Goal: Browse casually: Explore the website without a specific task or goal

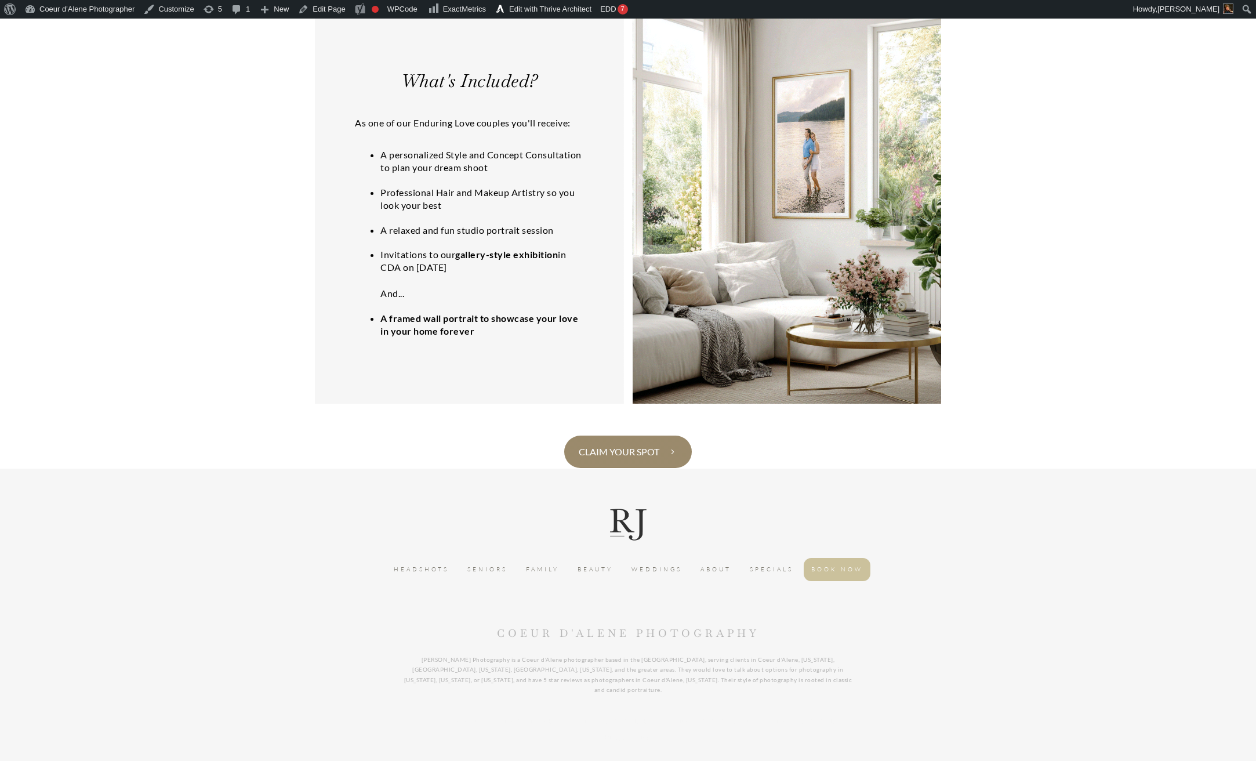
scroll to position [2076, 0]
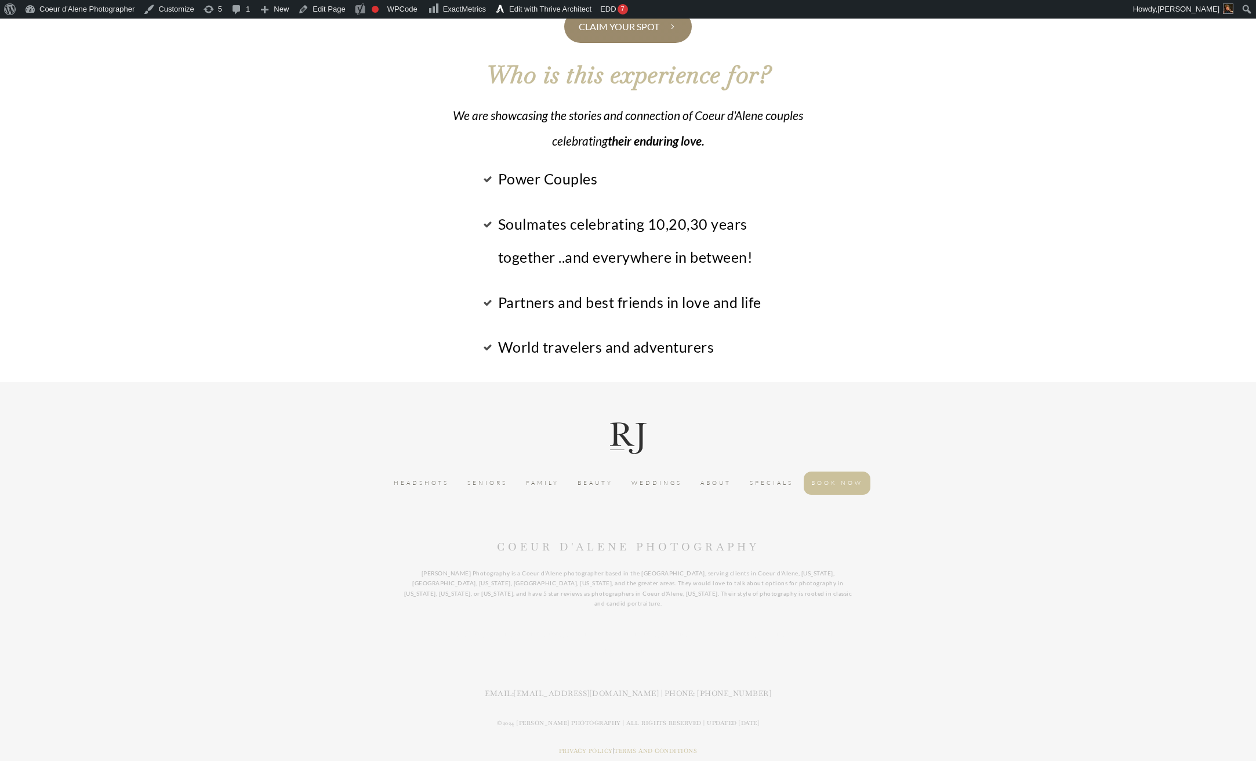
scroll to position [2501, 0]
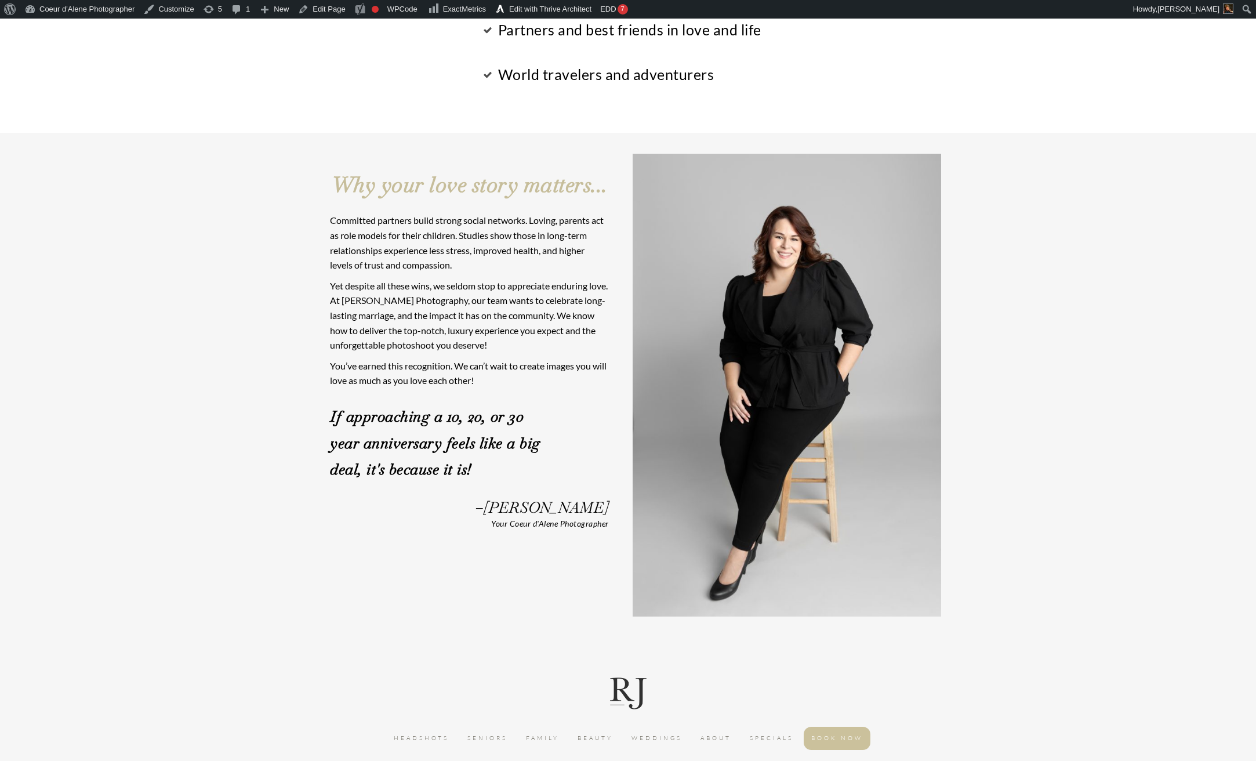
scroll to position [2796, 0]
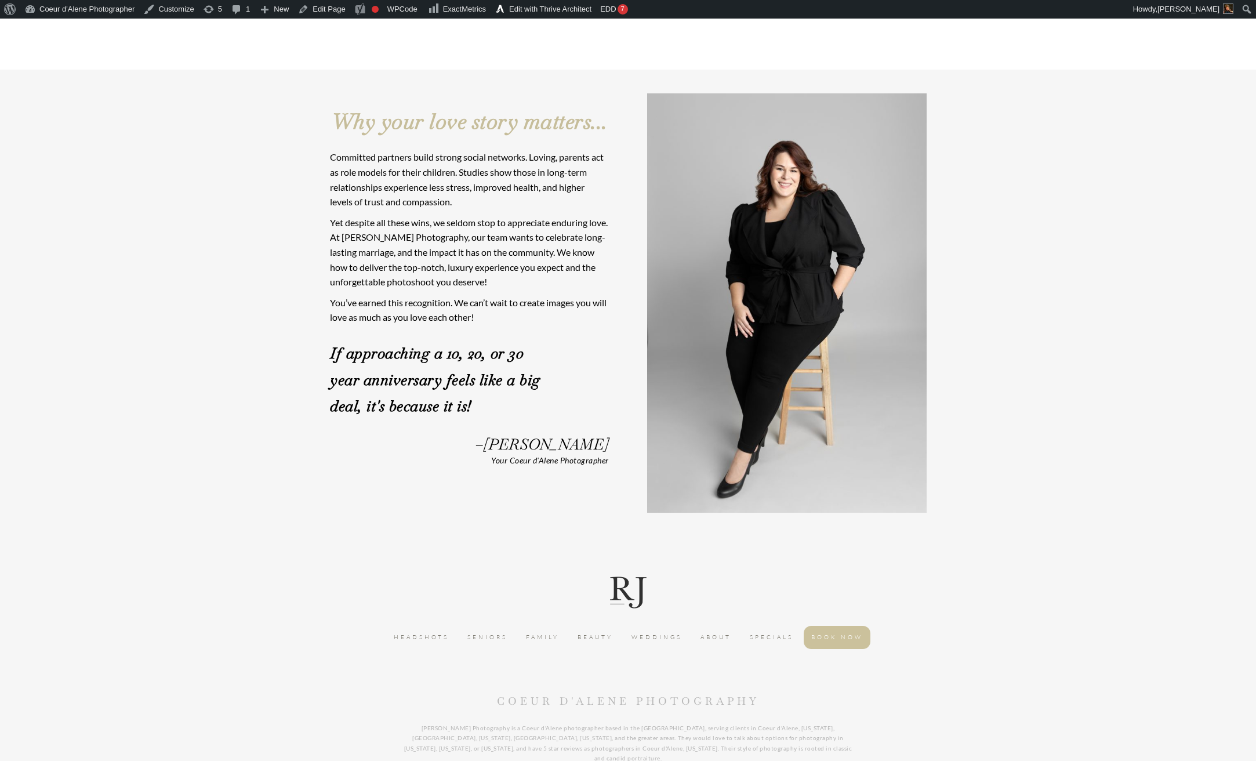
scroll to position [2860, 0]
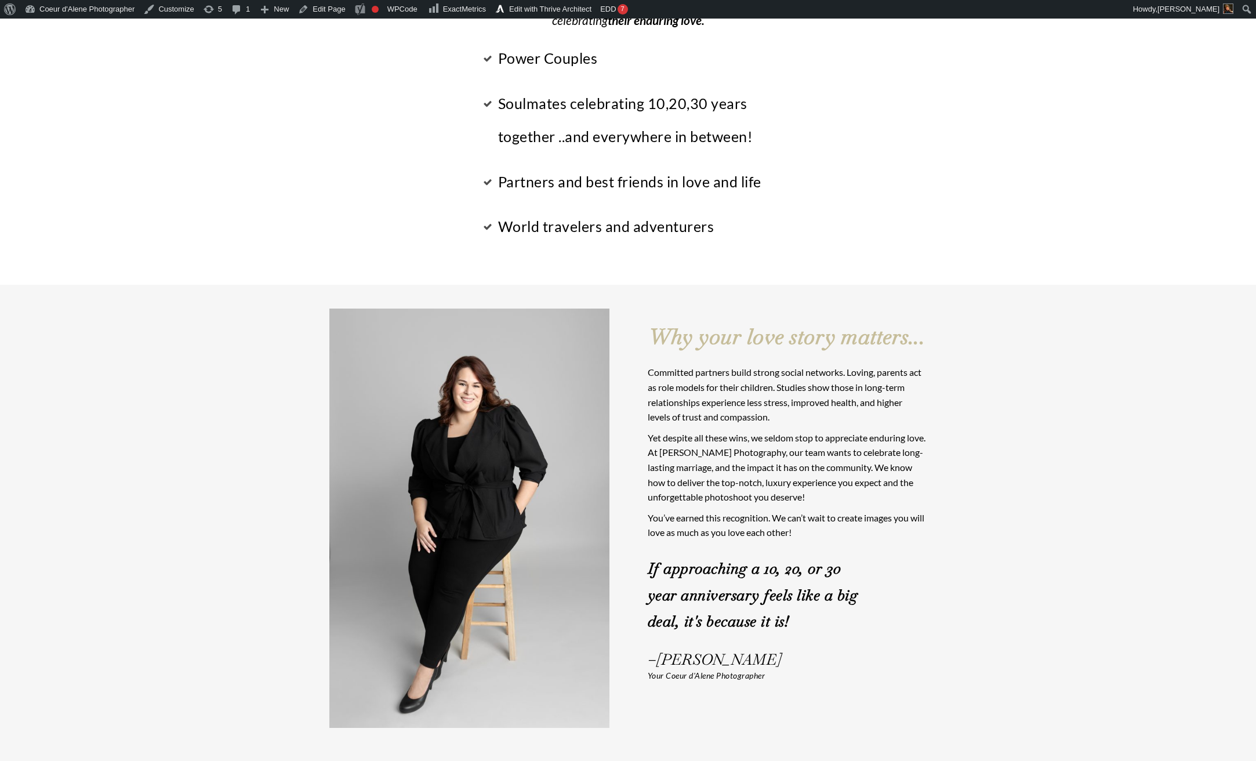
scroll to position [2643, 0]
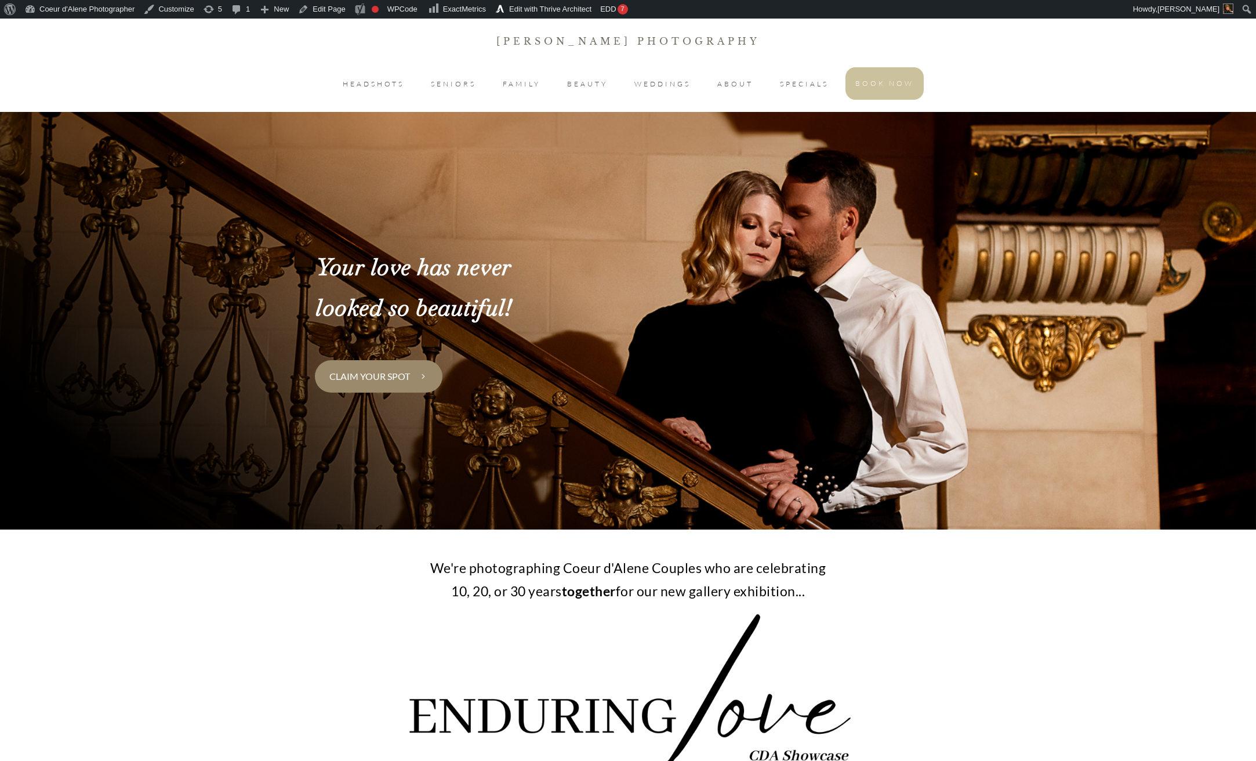
scroll to position [2643, 0]
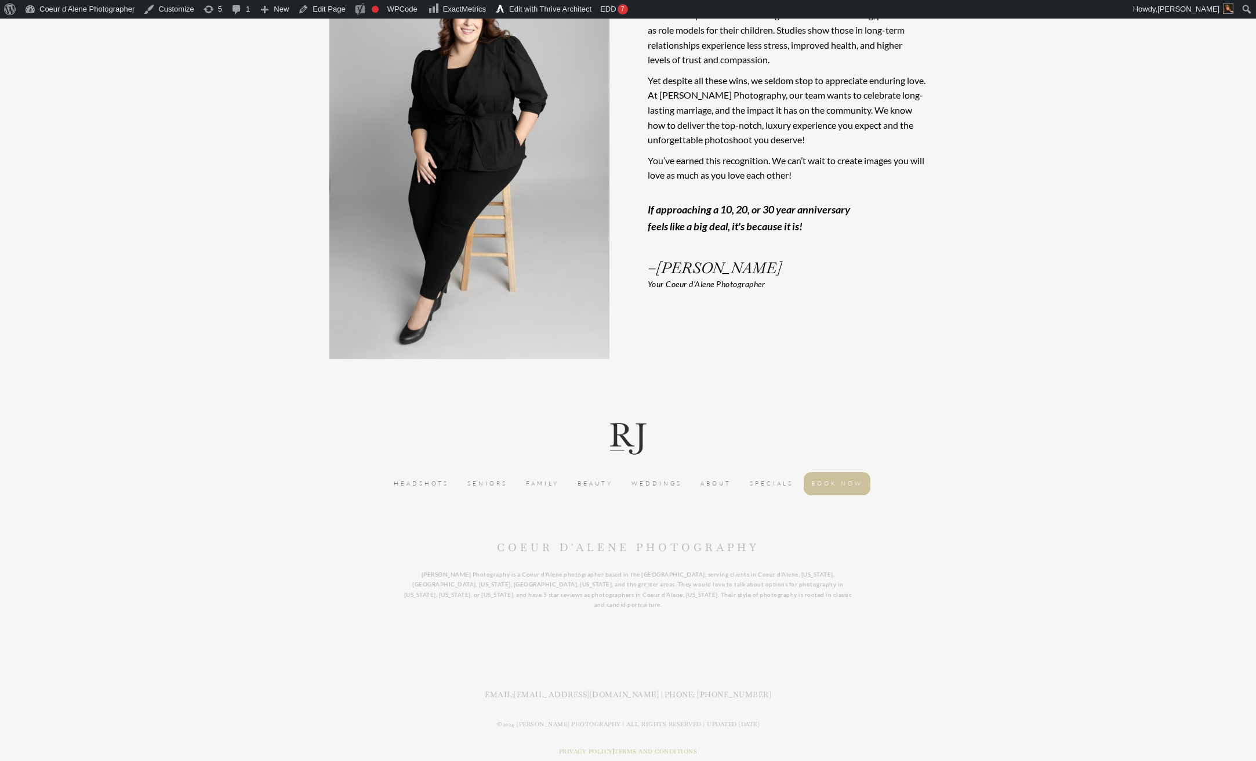
scroll to position [3014, 0]
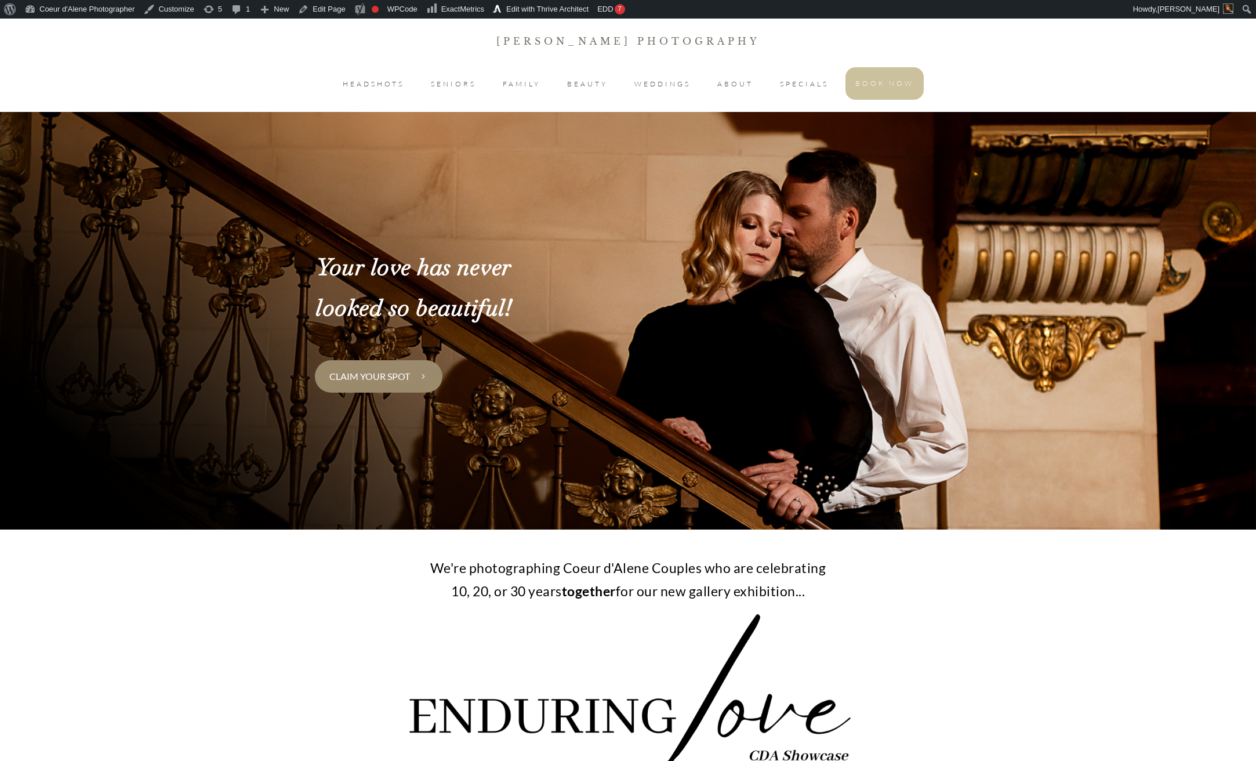
scroll to position [3014, 0]
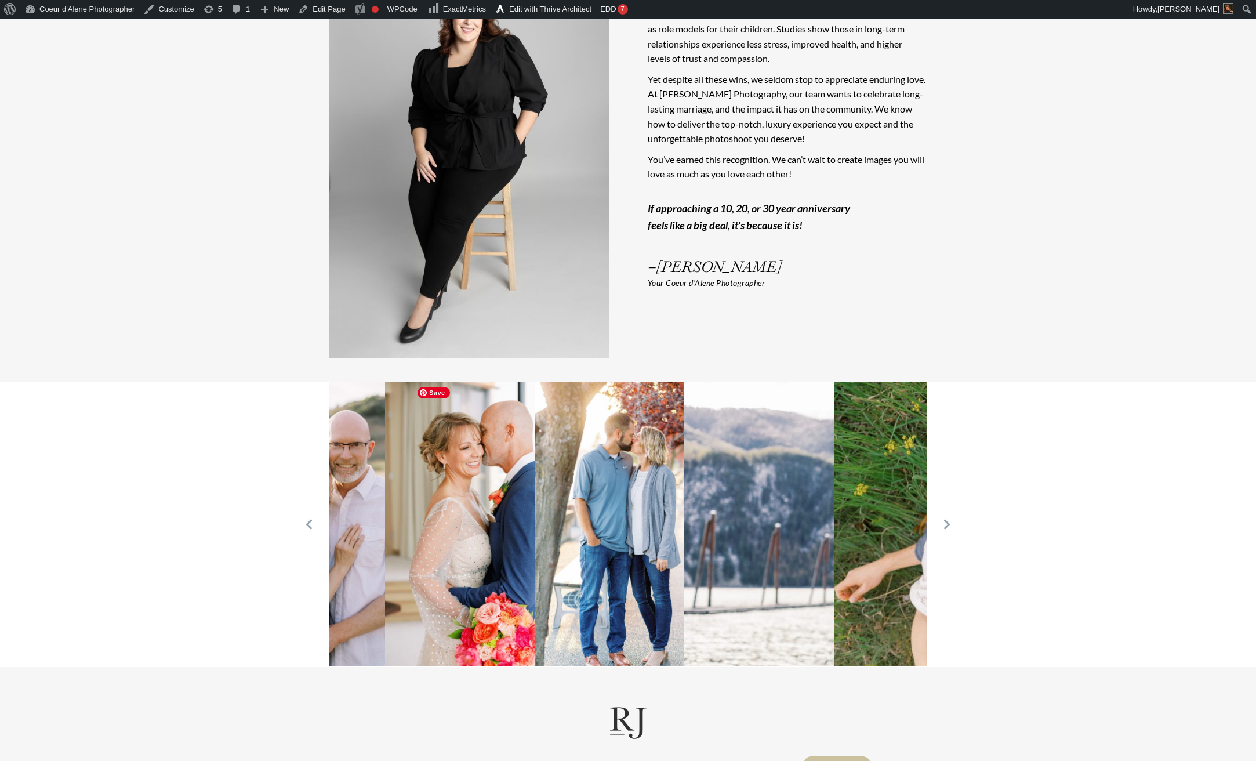
drag, startPoint x: 793, startPoint y: 517, endPoint x: 400, endPoint y: 520, distance: 393.3
click at [400, 520] on img at bounding box center [480, 524] width 190 height 284
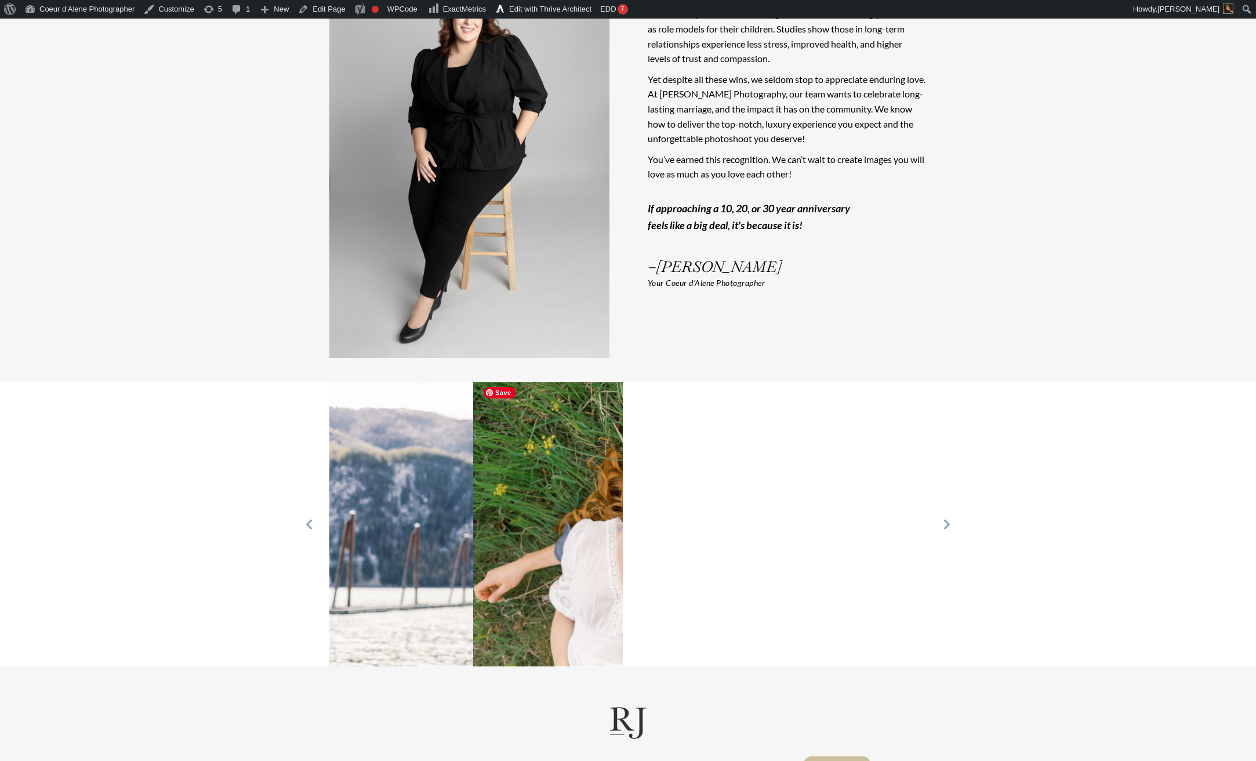
drag, startPoint x: 792, startPoint y: 529, endPoint x: 411, endPoint y: 536, distance: 381.2
click at [473, 536] on img at bounding box center [686, 524] width 426 height 284
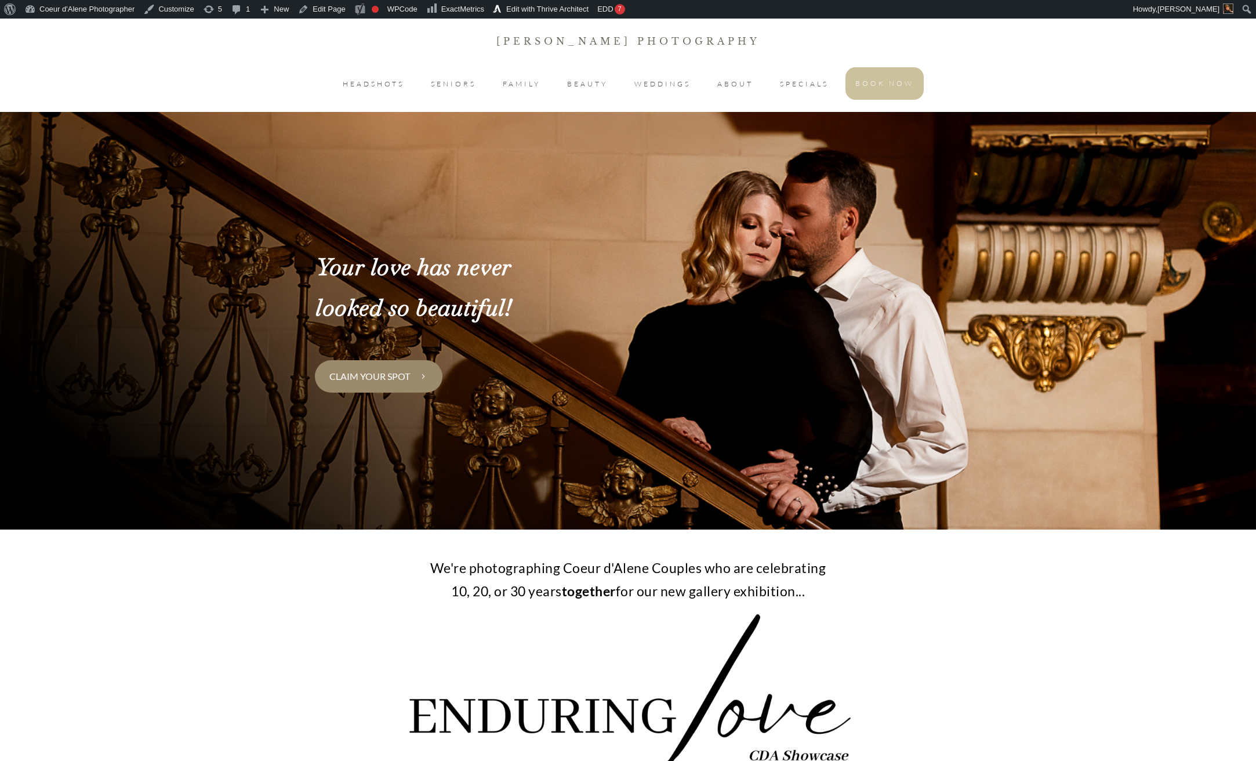
scroll to position [3014, 0]
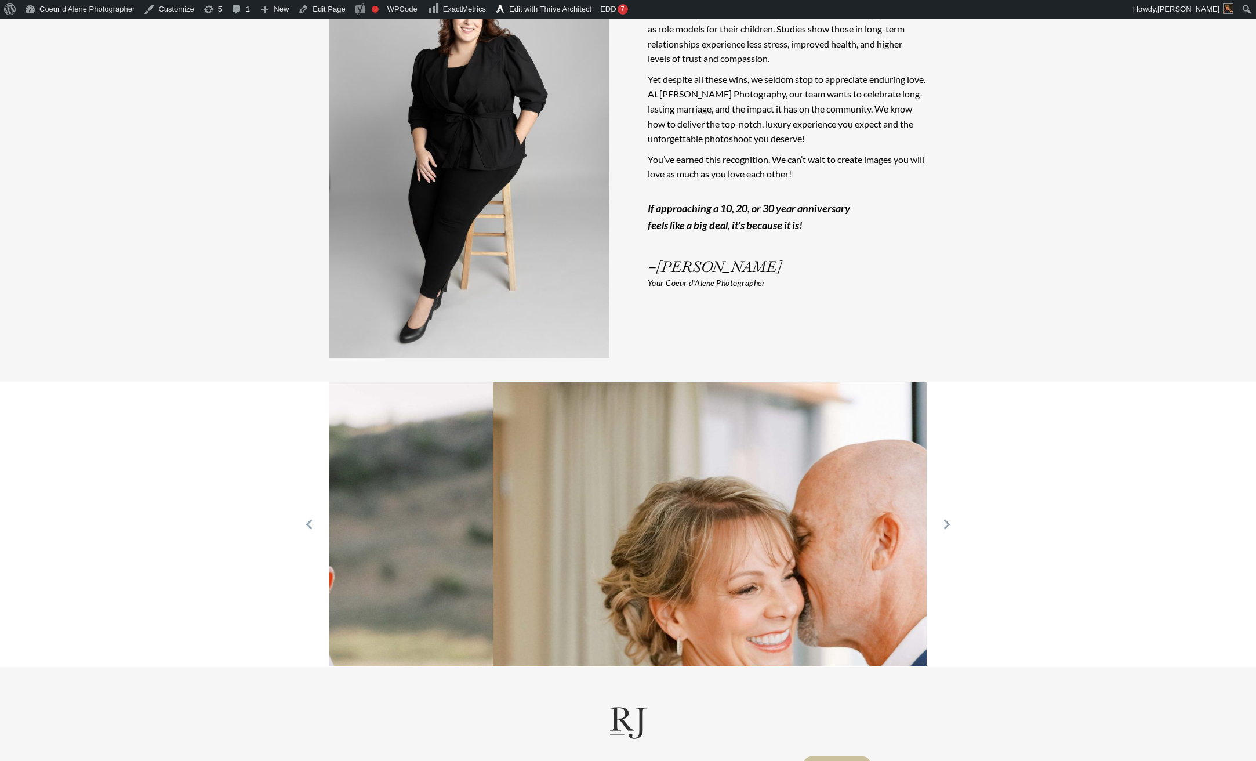
drag, startPoint x: 897, startPoint y: 564, endPoint x: 307, endPoint y: 577, distance: 589.5
click at [313, 577] on div at bounding box center [628, 524] width 1256 height 285
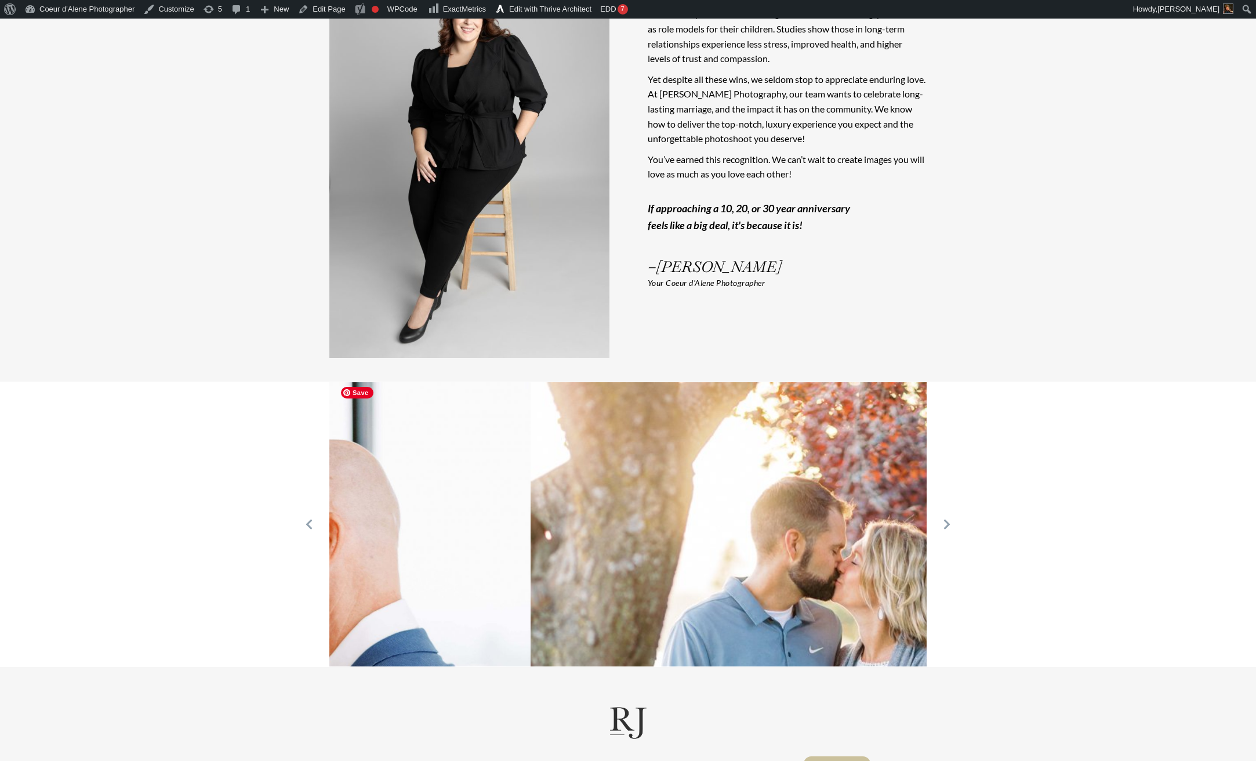
drag, startPoint x: 656, startPoint y: 576, endPoint x: 216, endPoint y: 592, distance: 440.5
click at [217, 592] on div at bounding box center [628, 524] width 1256 height 285
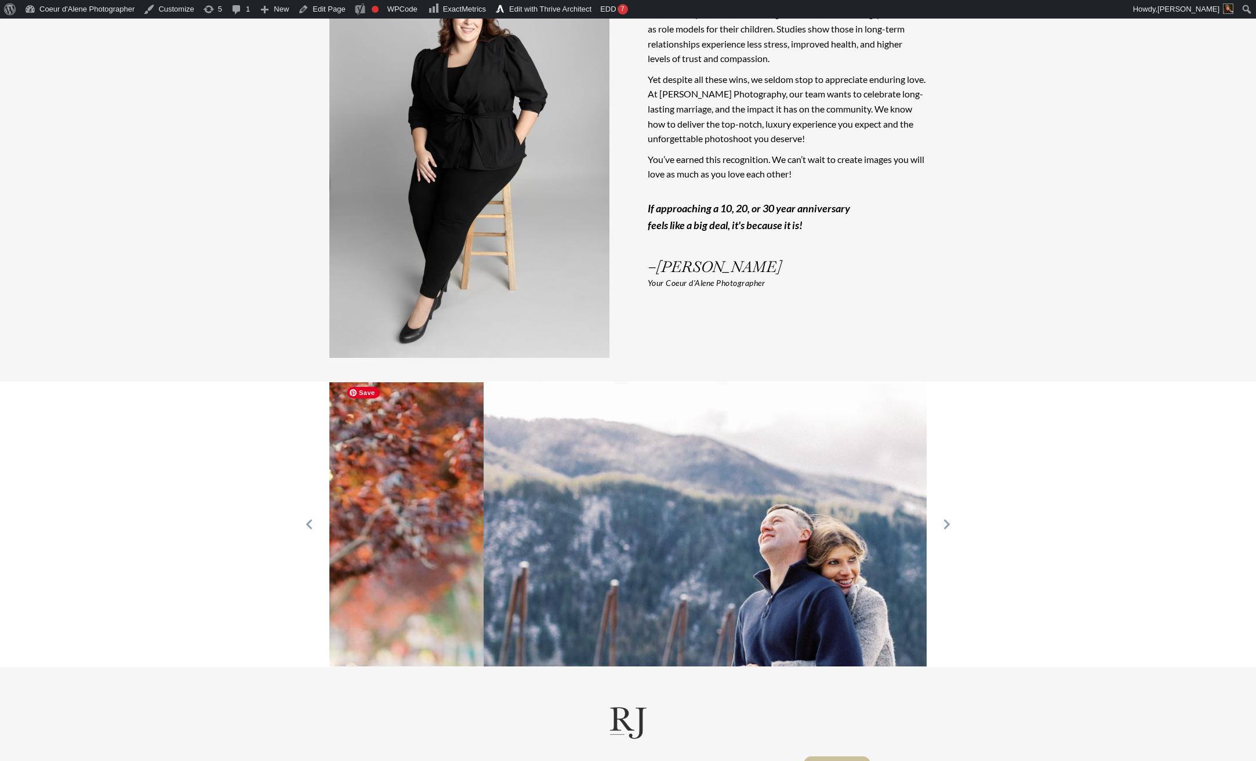
drag, startPoint x: 813, startPoint y: 573, endPoint x: 317, endPoint y: 597, distance: 496.5
click at [317, 597] on div at bounding box center [628, 524] width 626 height 284
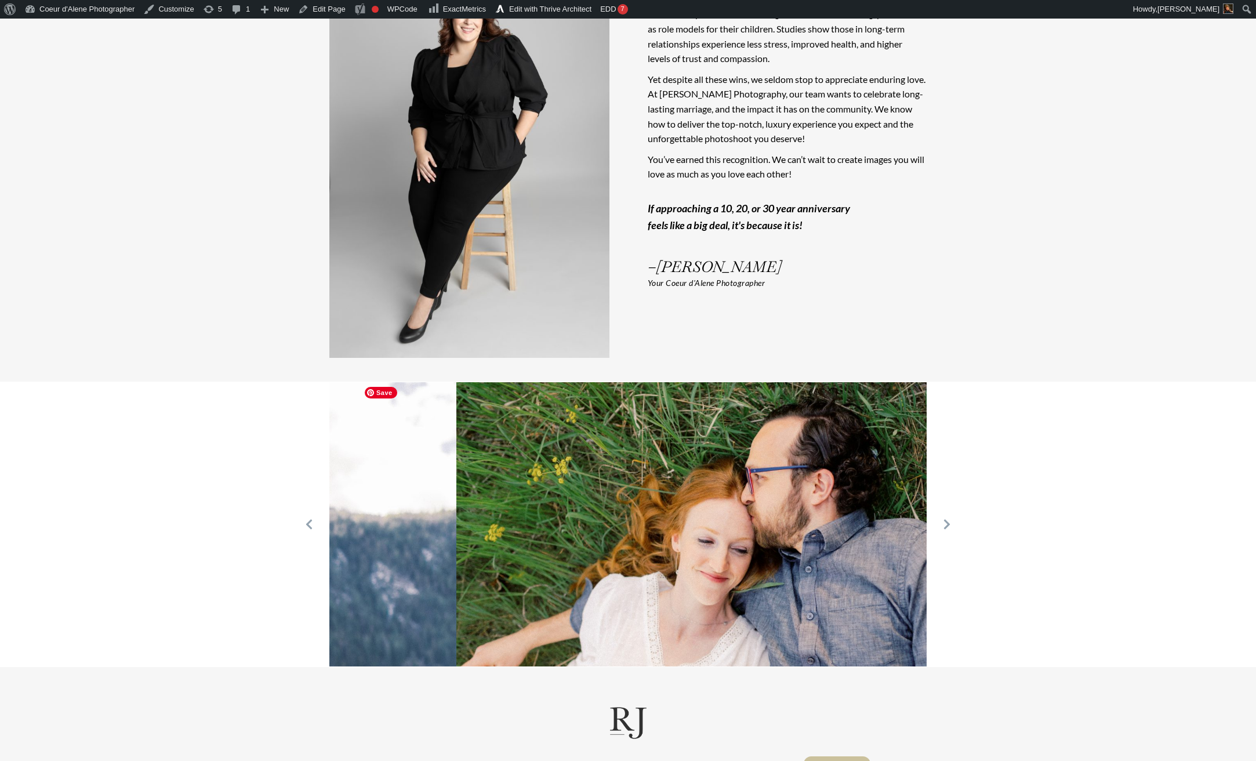
drag, startPoint x: 829, startPoint y: 563, endPoint x: 330, endPoint y: 608, distance: 500.8
click at [339, 608] on img at bounding box center [157, 581] width 597 height 398
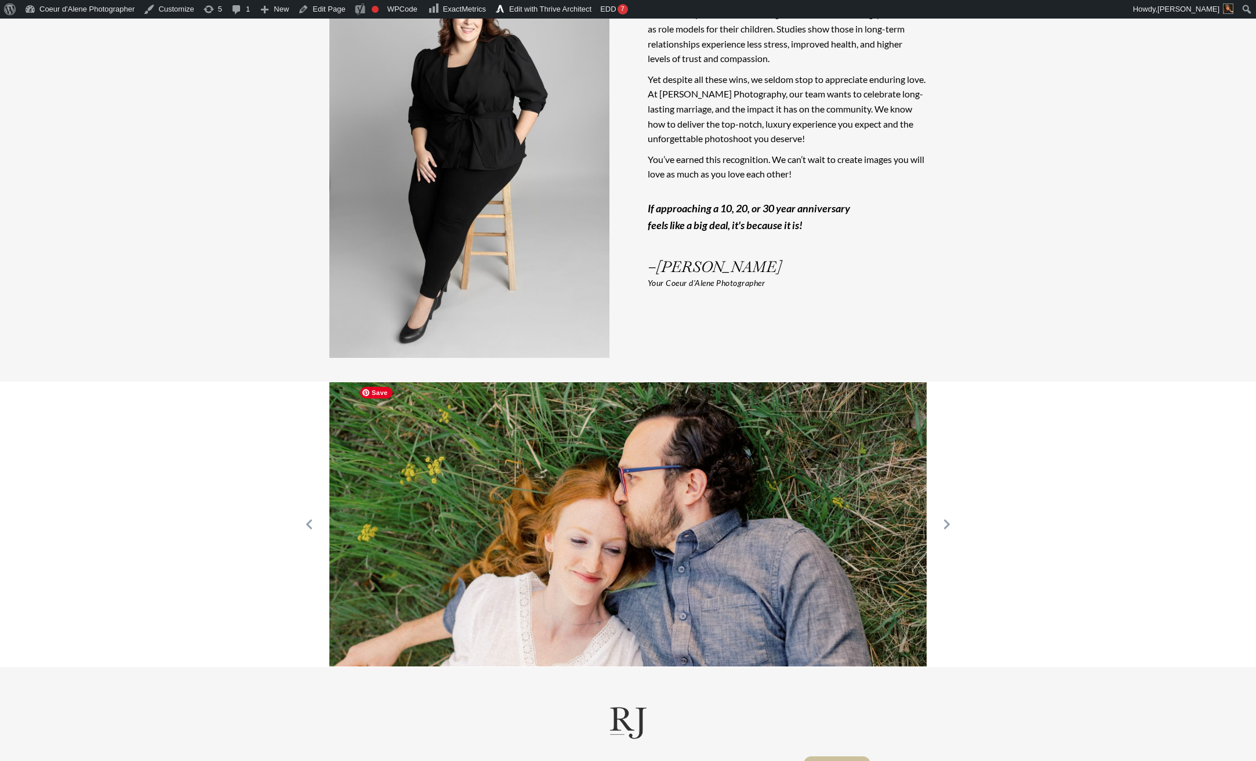
drag, startPoint x: 802, startPoint y: 532, endPoint x: 331, endPoint y: 578, distance: 473.2
click at [331, 578] on img at bounding box center [627, 581] width 597 height 398
drag, startPoint x: 755, startPoint y: 570, endPoint x: 137, endPoint y: 590, distance: 618.1
click at [135, 593] on div at bounding box center [628, 524] width 1256 height 285
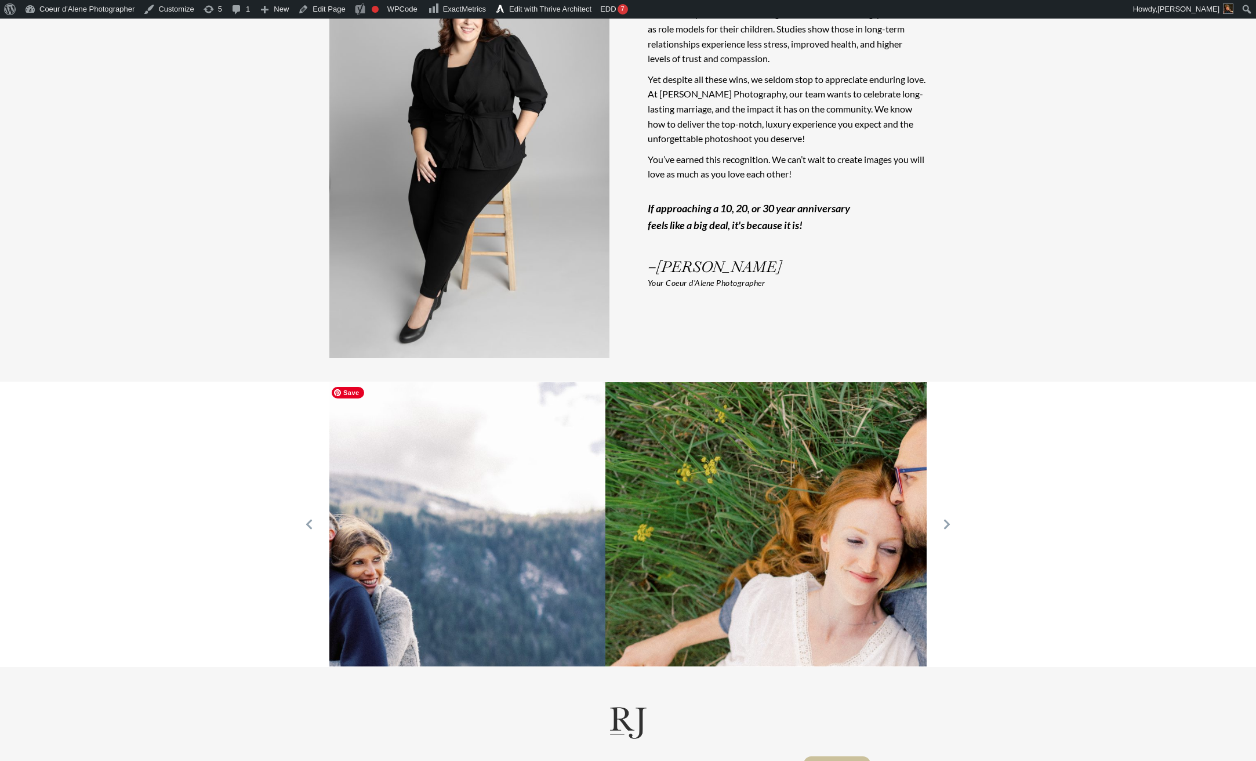
drag, startPoint x: 547, startPoint y: 551, endPoint x: 1074, endPoint y: 522, distance: 528.1
click at [1011, 535] on div at bounding box center [628, 524] width 1256 height 285
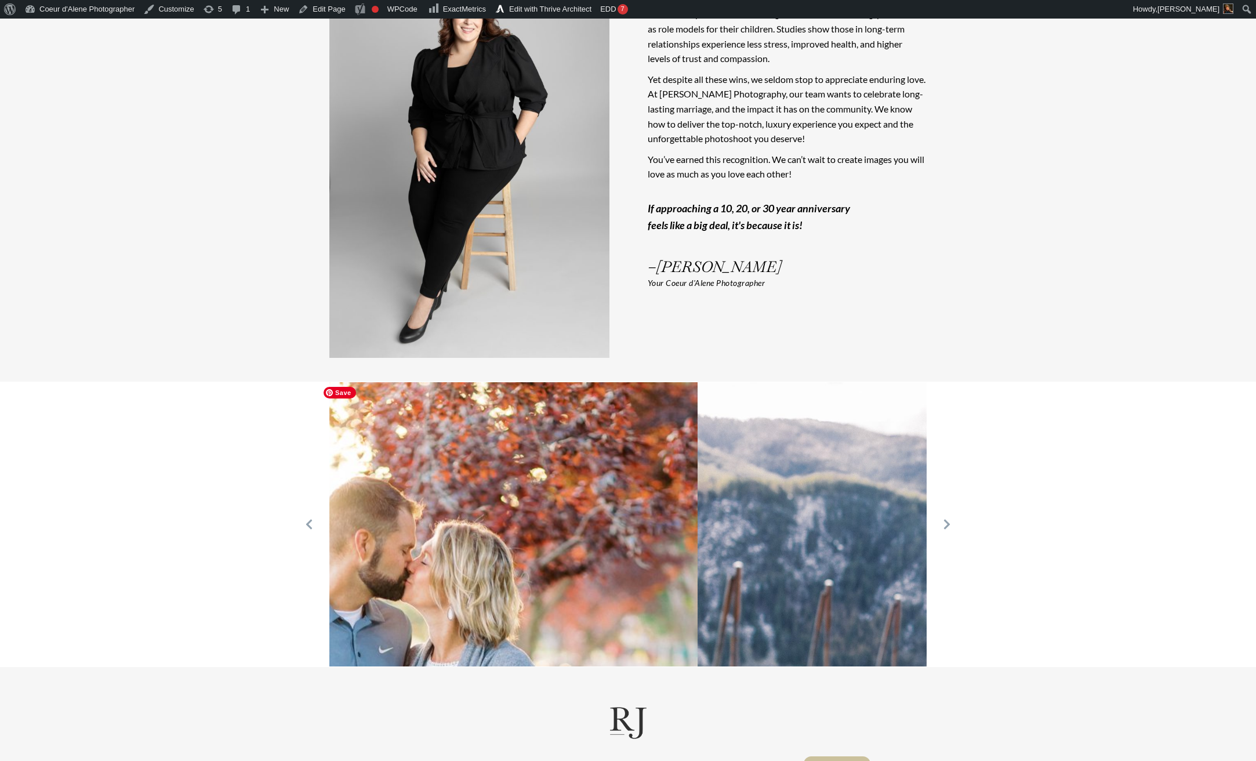
drag, startPoint x: 524, startPoint y: 566, endPoint x: 1045, endPoint y: 546, distance: 521.8
click at [1023, 555] on div at bounding box center [628, 524] width 1256 height 285
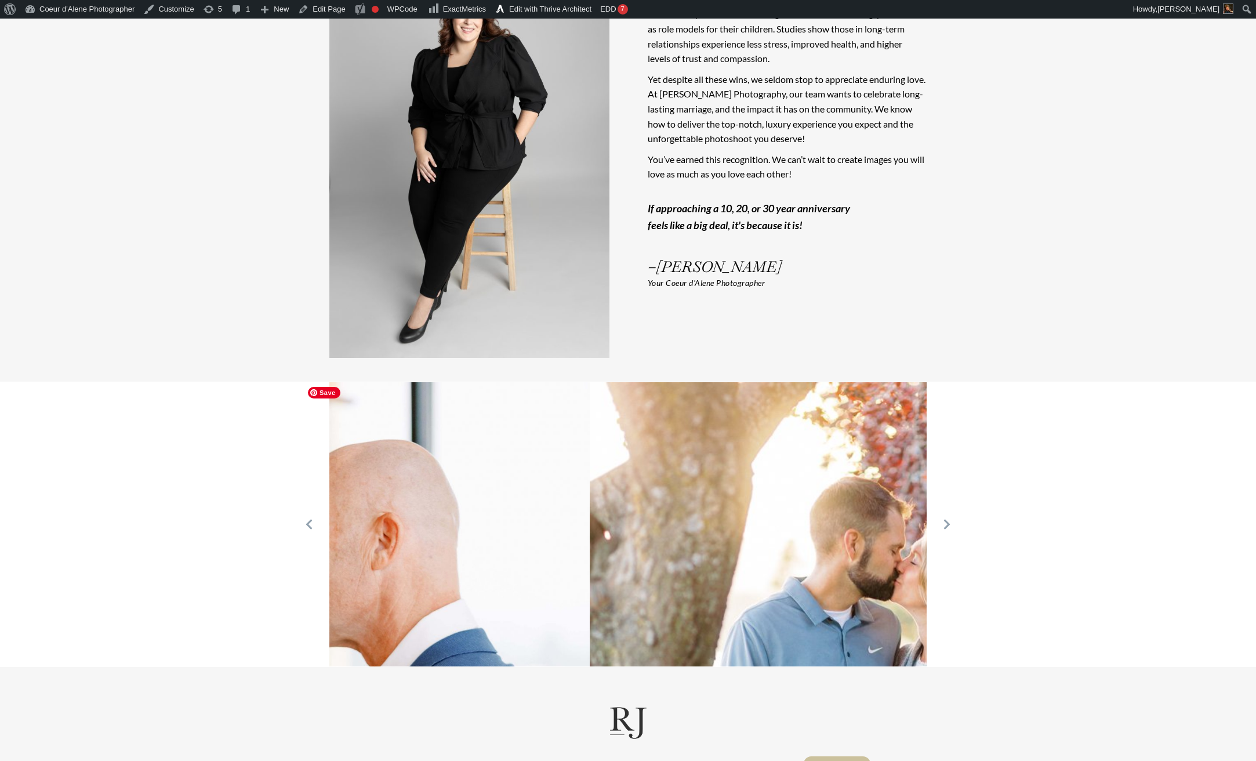
drag, startPoint x: 513, startPoint y: 571, endPoint x: 1041, endPoint y: 540, distance: 529.3
click at [966, 563] on div at bounding box center [628, 524] width 1256 height 285
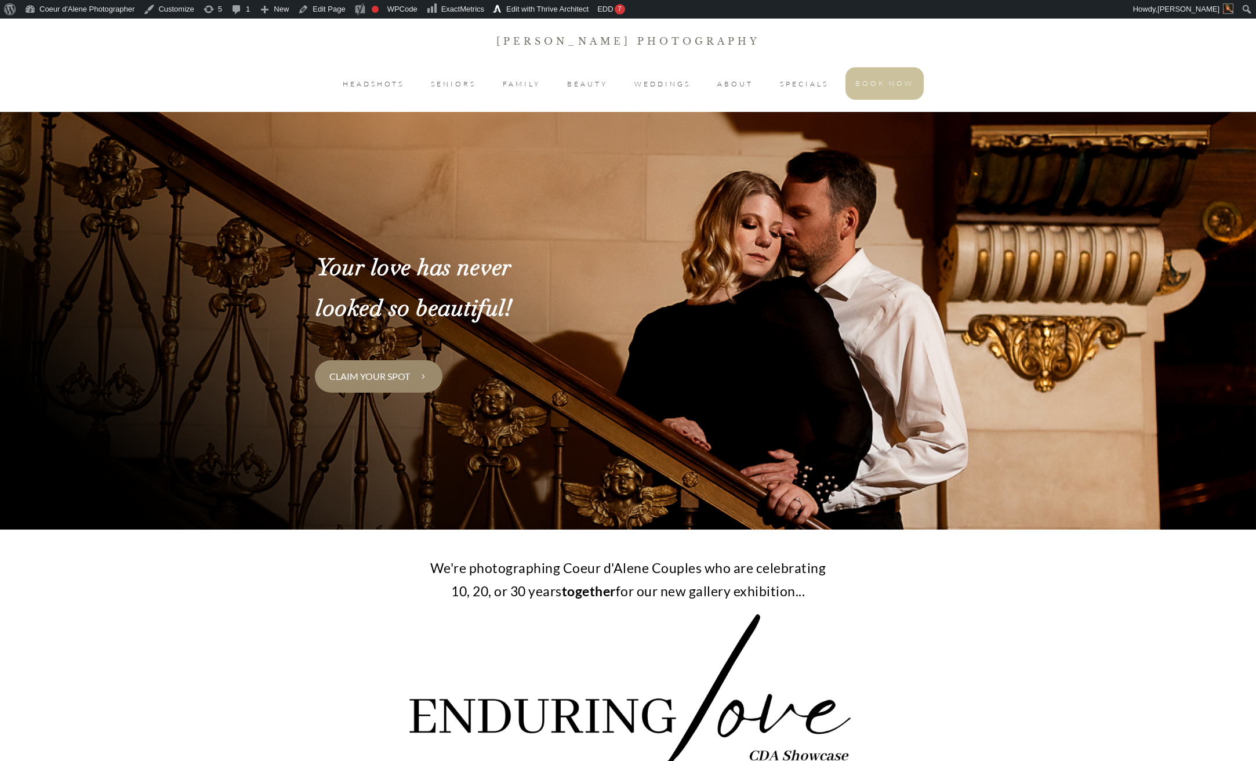
scroll to position [3014, 0]
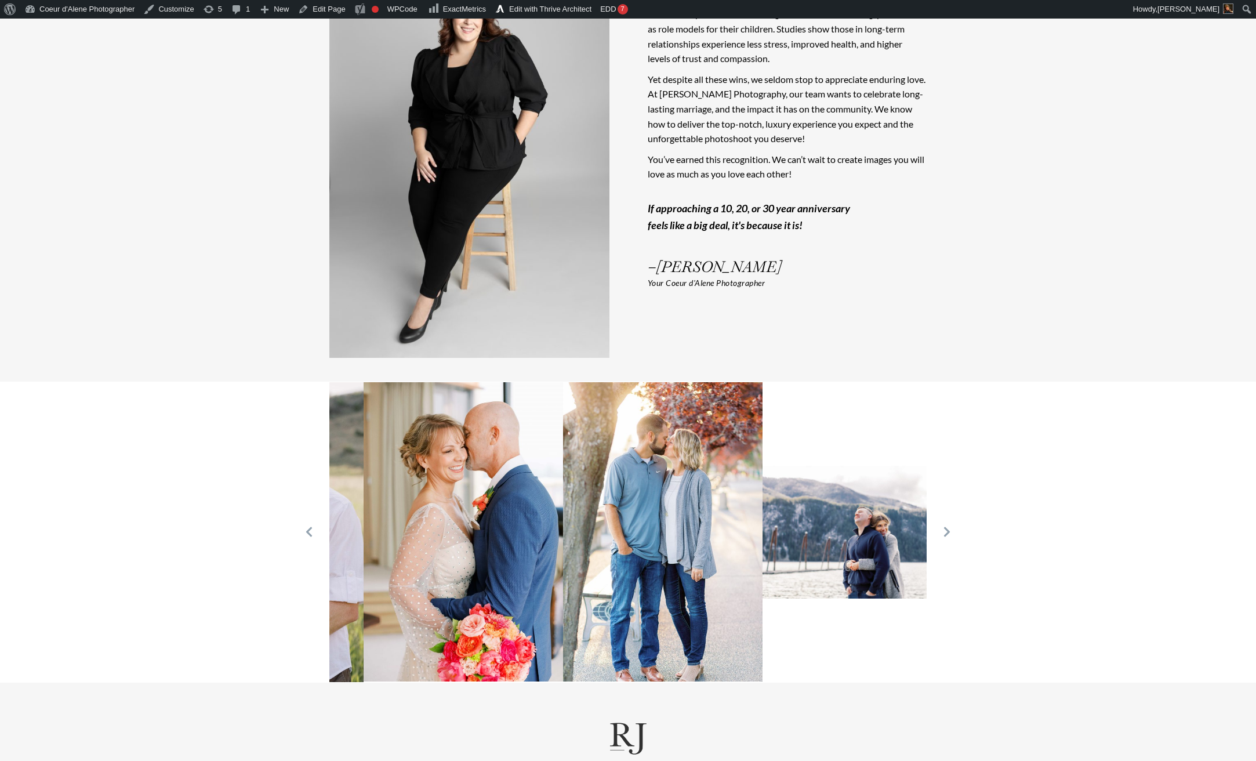
drag, startPoint x: 861, startPoint y: 531, endPoint x: 487, endPoint y: 560, distance: 375.2
click at [487, 560] on img at bounding box center [464, 531] width 200 height 299
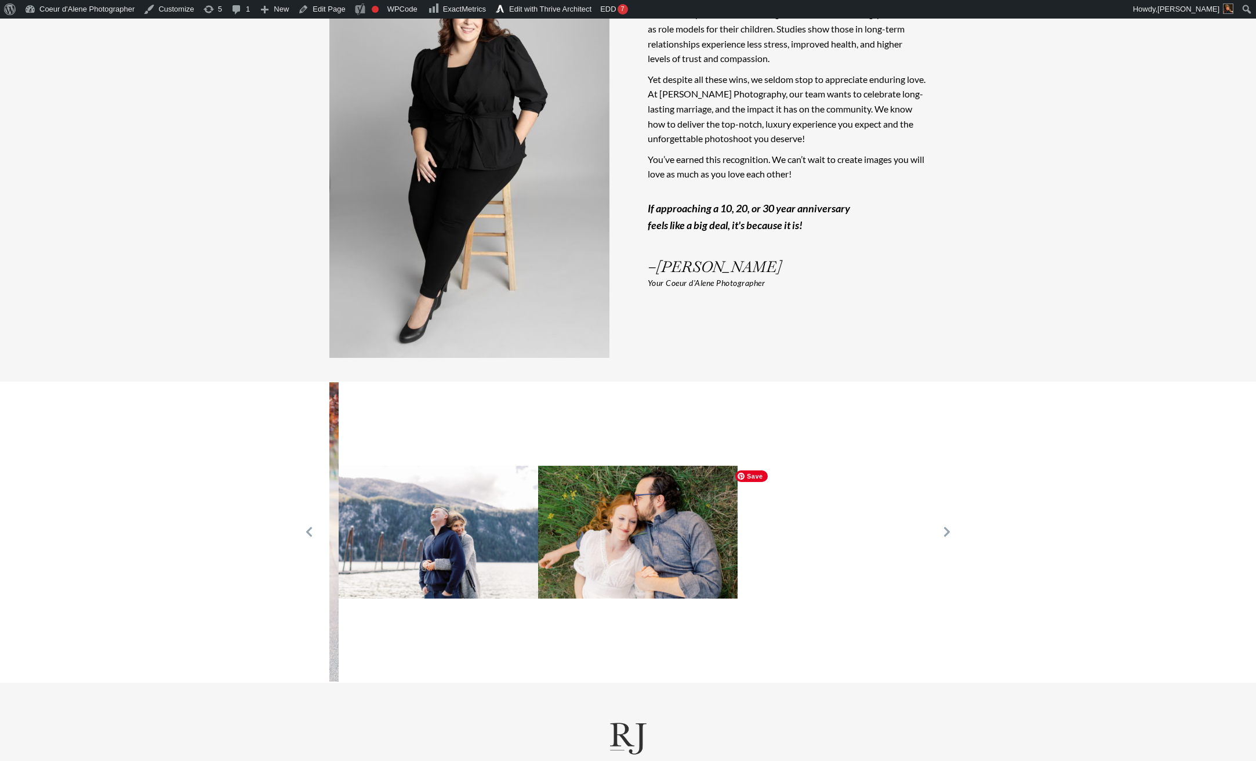
drag, startPoint x: 793, startPoint y: 562, endPoint x: 379, endPoint y: 582, distance: 415.2
click at [379, 582] on img at bounding box center [439, 532] width 200 height 133
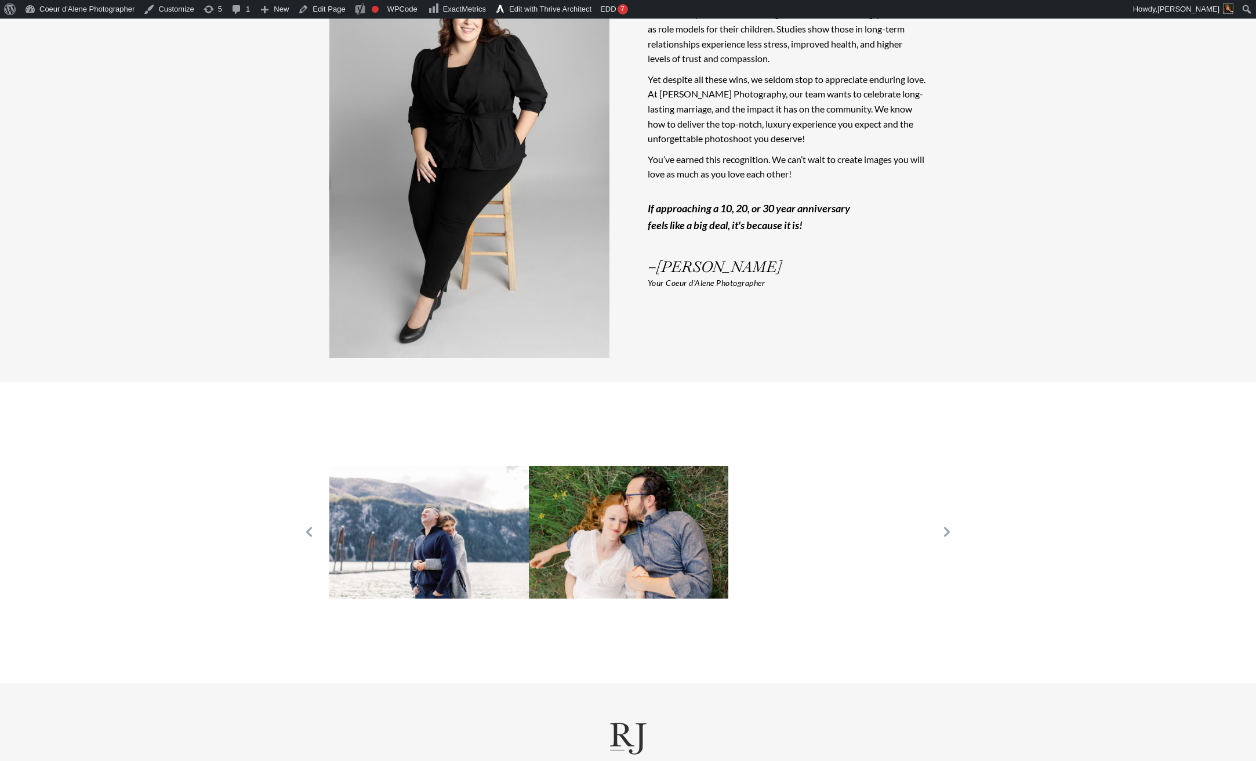
drag, startPoint x: 734, startPoint y: 559, endPoint x: 102, endPoint y: 602, distance: 633.7
click at [102, 602] on div at bounding box center [628, 532] width 1256 height 300
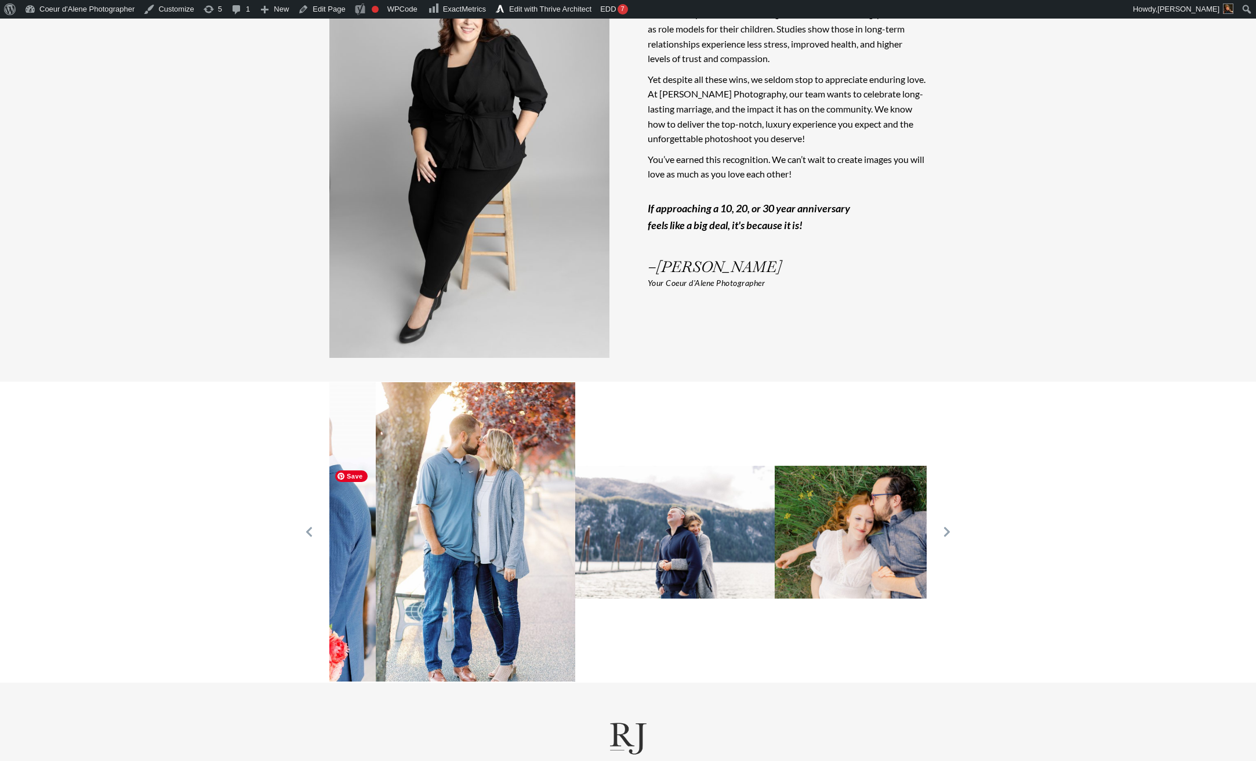
drag, startPoint x: 440, startPoint y: 566, endPoint x: 905, endPoint y: 545, distance: 466.2
click at [775, 548] on img at bounding box center [675, 532] width 200 height 133
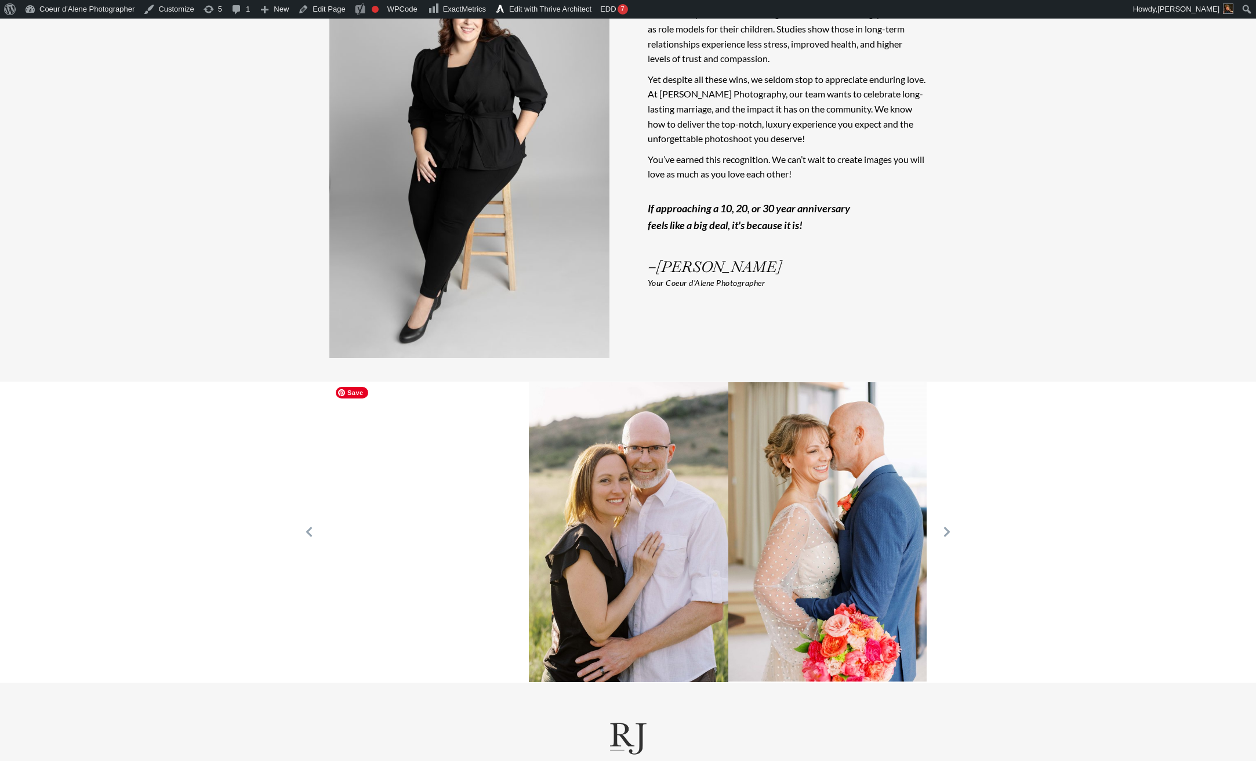
drag, startPoint x: 563, startPoint y: 568, endPoint x: 1013, endPoint y: 543, distance: 451.4
click at [1012, 543] on div at bounding box center [628, 532] width 1256 height 300
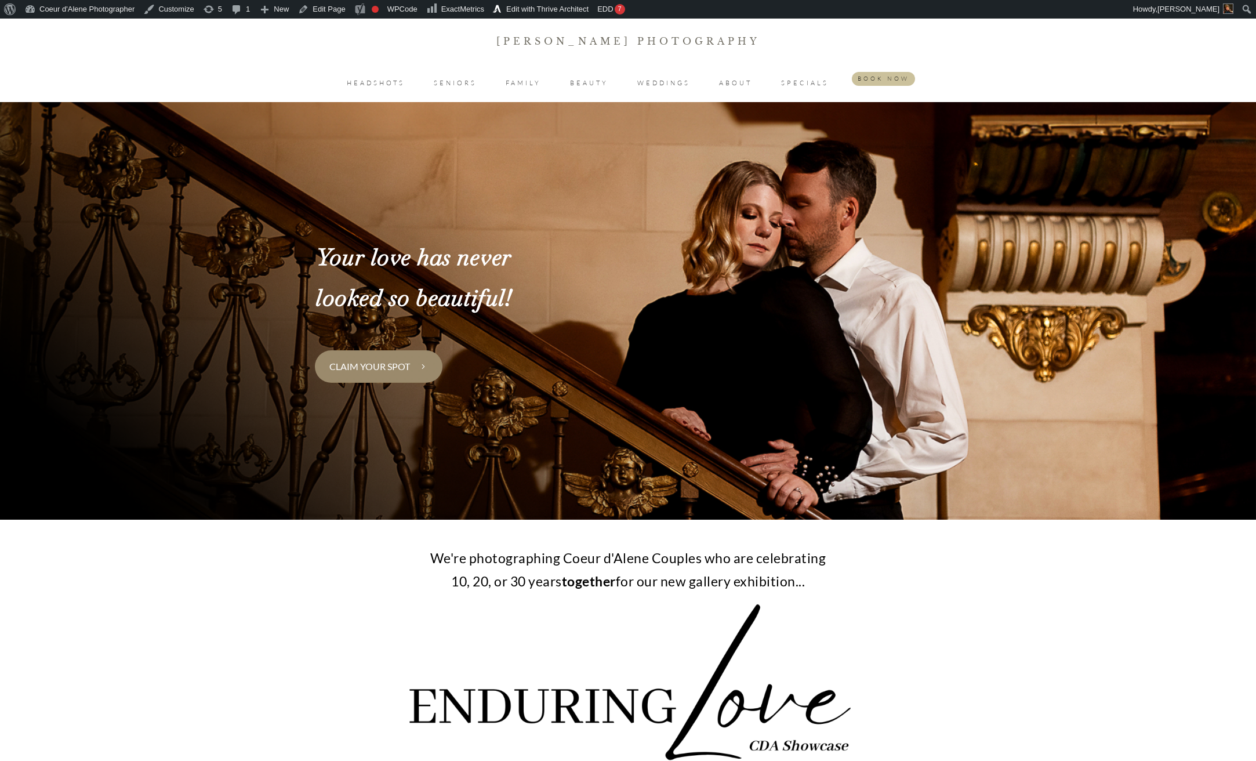
scroll to position [3014, 0]
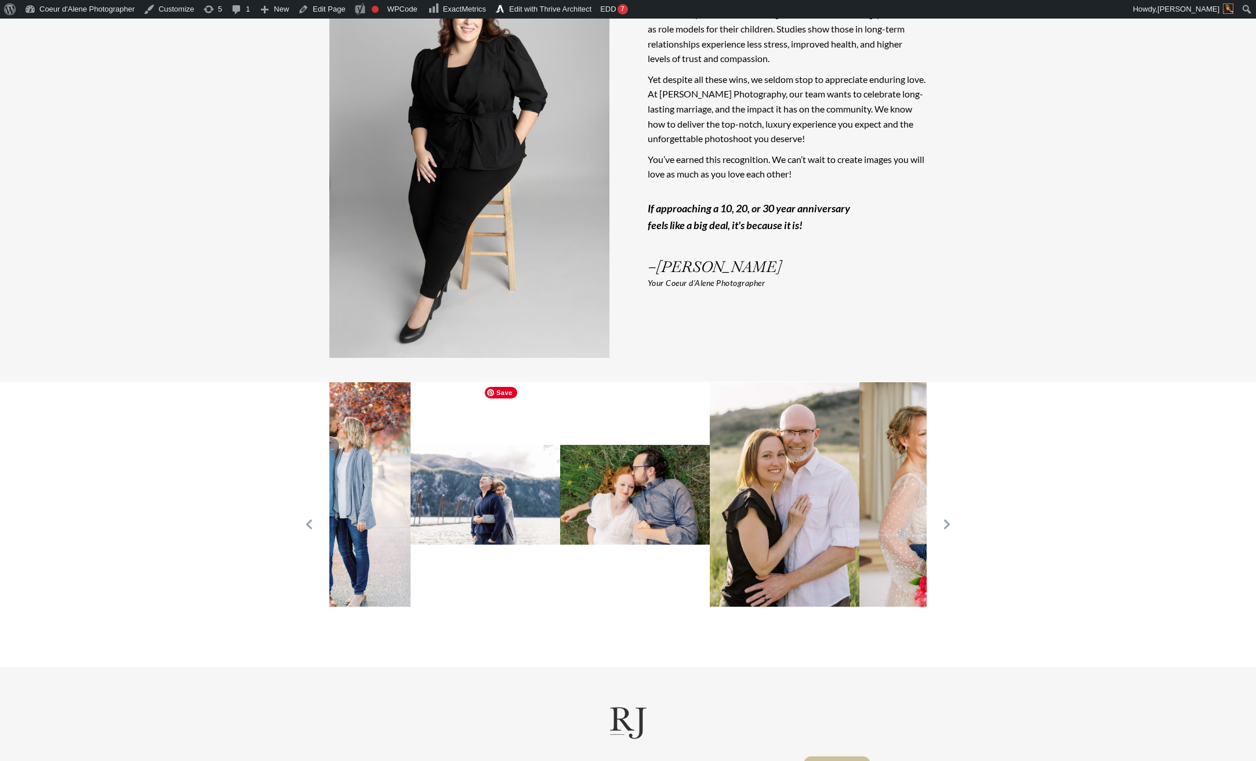
drag, startPoint x: 538, startPoint y: 543, endPoint x: 927, endPoint y: 538, distance: 389.2
click at [927, 538] on div at bounding box center [628, 524] width 626 height 284
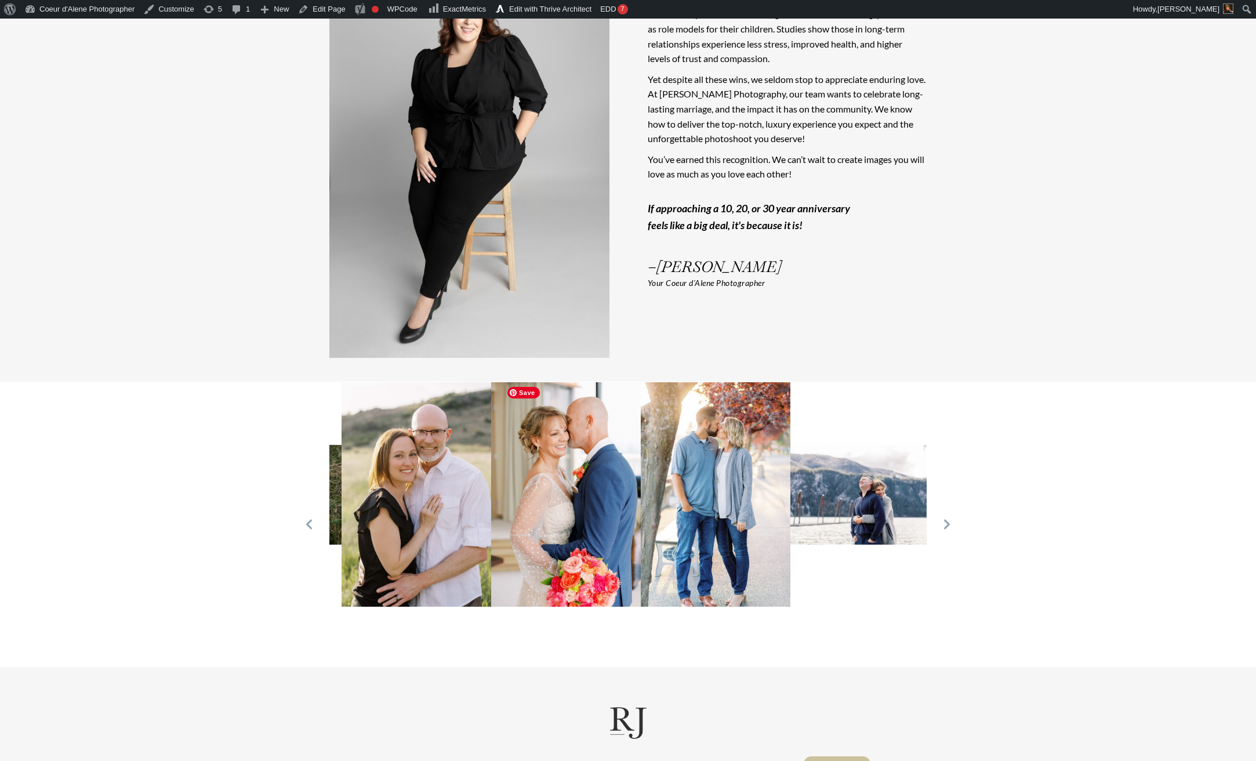
drag, startPoint x: 464, startPoint y: 551, endPoint x: 787, endPoint y: 546, distance: 322.5
click at [784, 546] on img at bounding box center [716, 494] width 150 height 224
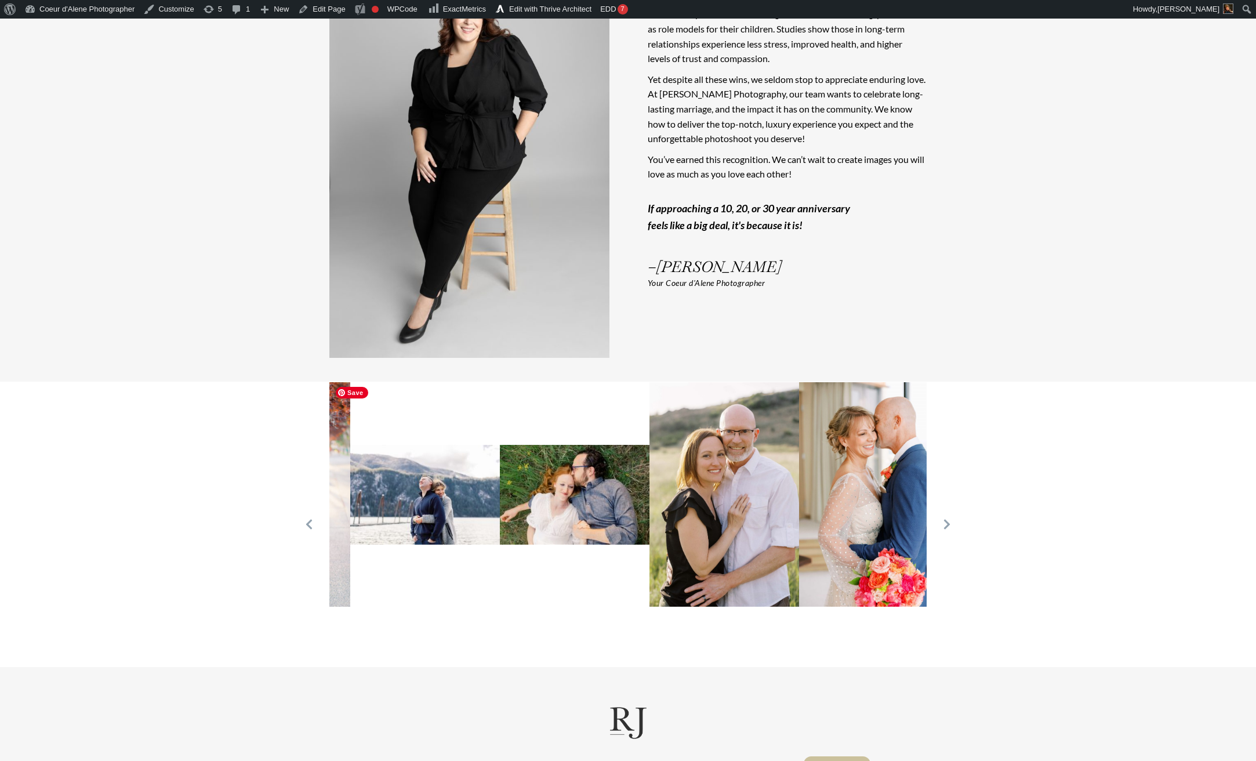
drag, startPoint x: 453, startPoint y: 546, endPoint x: 830, endPoint y: 542, distance: 377.0
click at [799, 542] on img at bounding box center [725, 494] width 150 height 224
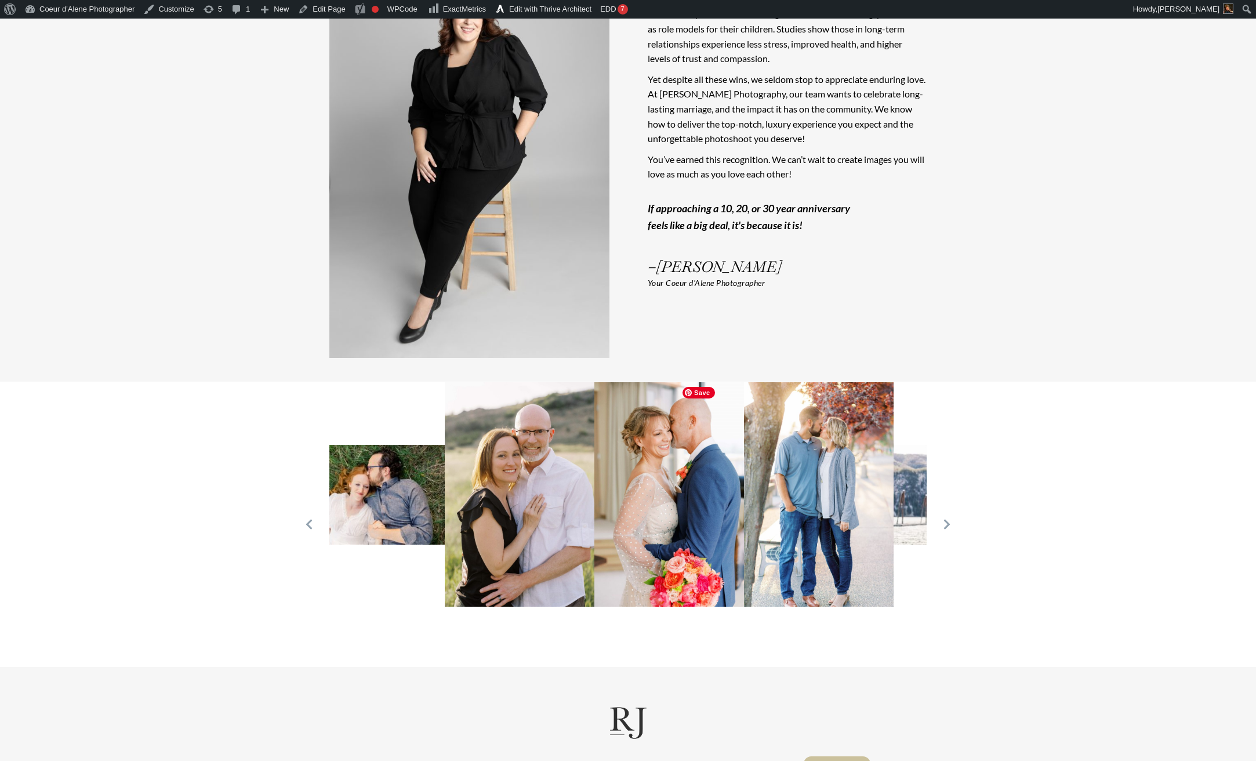
drag, startPoint x: 468, startPoint y: 538, endPoint x: 884, endPoint y: 546, distance: 416.6
click at [884, 546] on img at bounding box center [819, 494] width 150 height 224
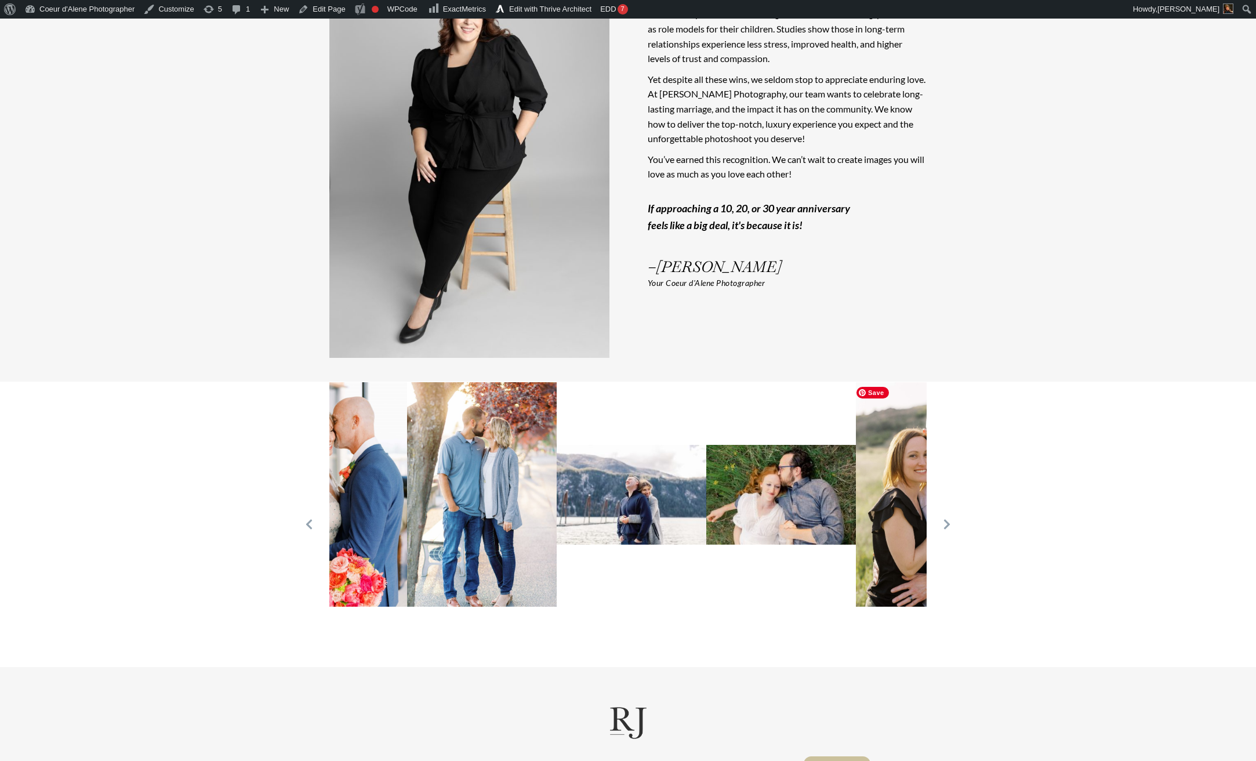
drag, startPoint x: 500, startPoint y: 542, endPoint x: 856, endPoint y: 546, distance: 355.6
click at [855, 546] on at bounding box center [781, 494] width 150 height 224
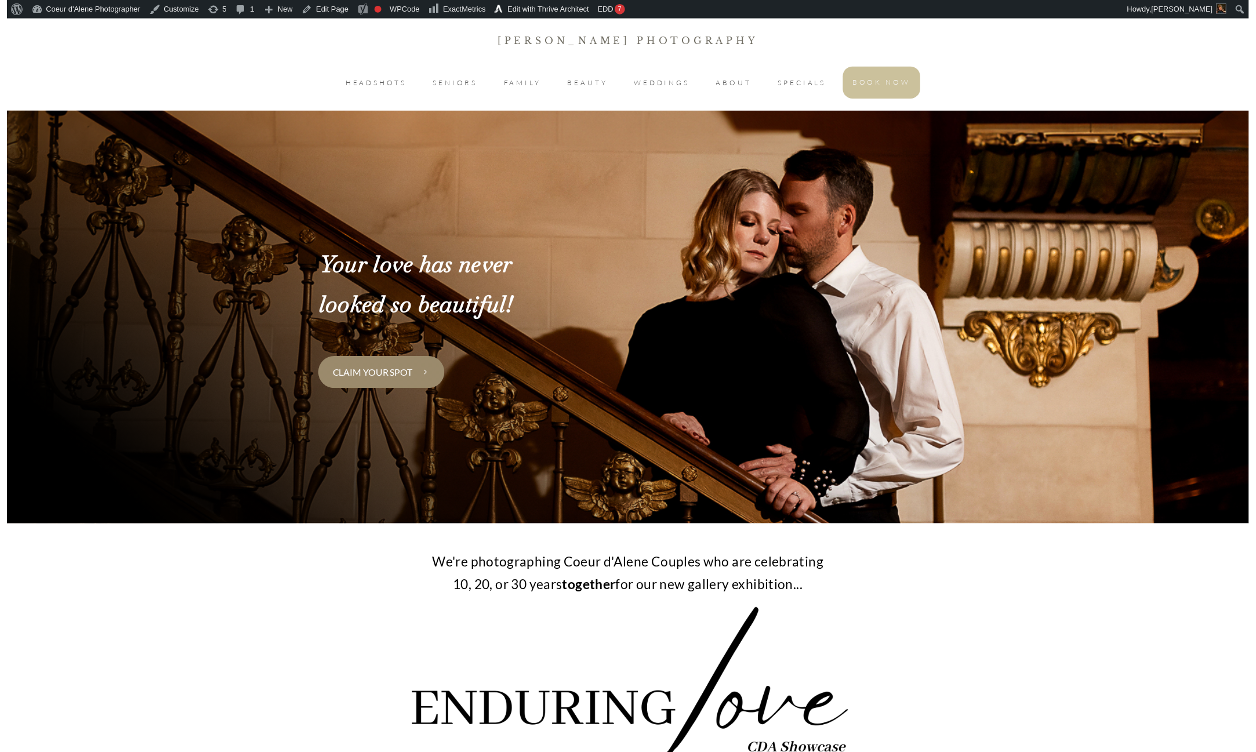
scroll to position [3014, 0]
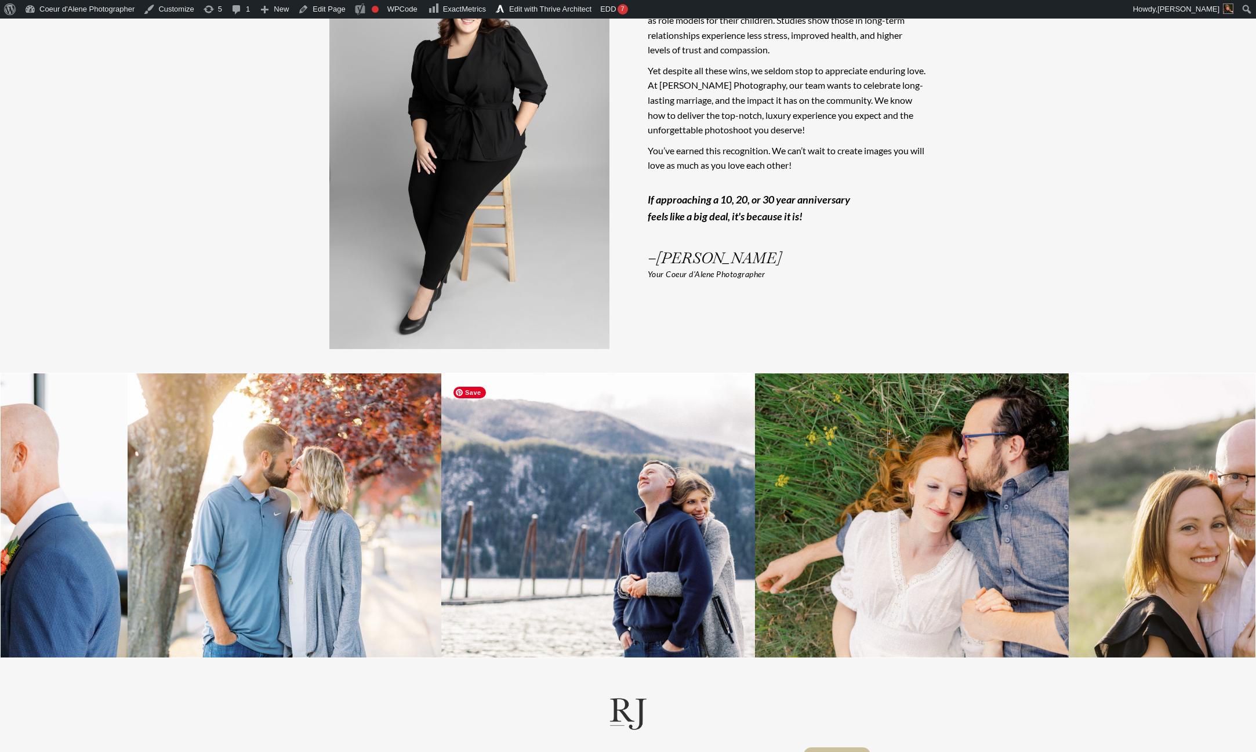
drag, startPoint x: 923, startPoint y: 534, endPoint x: 424, endPoint y: 553, distance: 499.2
click at [441, 553] on img at bounding box center [654, 516] width 426 height 284
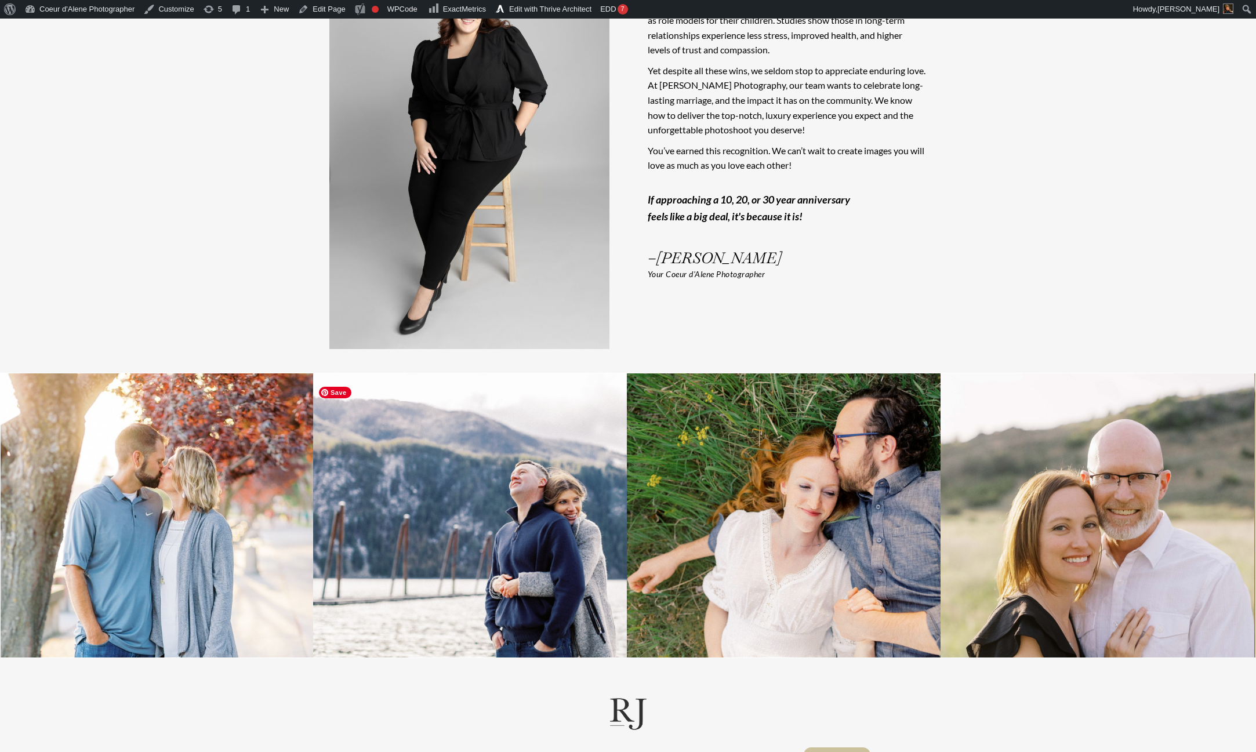
drag, startPoint x: 1005, startPoint y: 539, endPoint x: 557, endPoint y: 562, distance: 448.4
click at [557, 562] on div at bounding box center [313, 516] width 4393 height 284
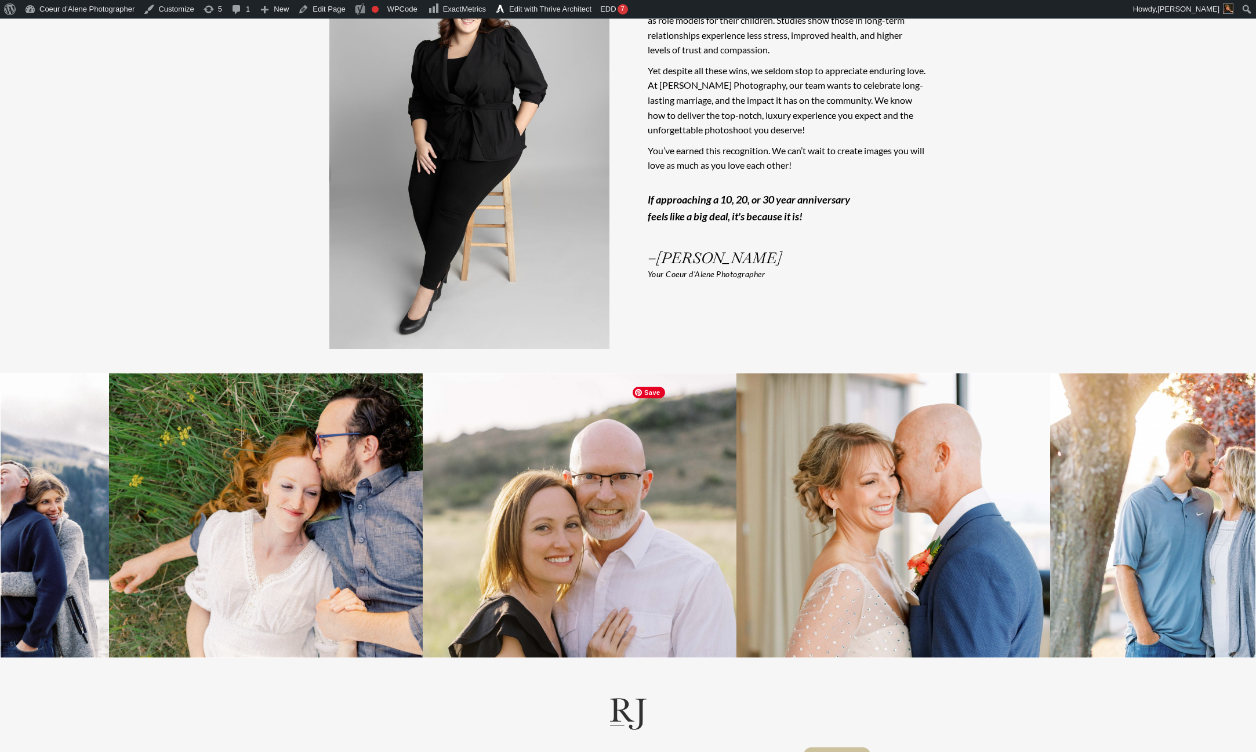
drag, startPoint x: 709, startPoint y: 560, endPoint x: 194, endPoint y: 557, distance: 515.1
click at [196, 559] on img at bounding box center [322, 516] width 426 height 284
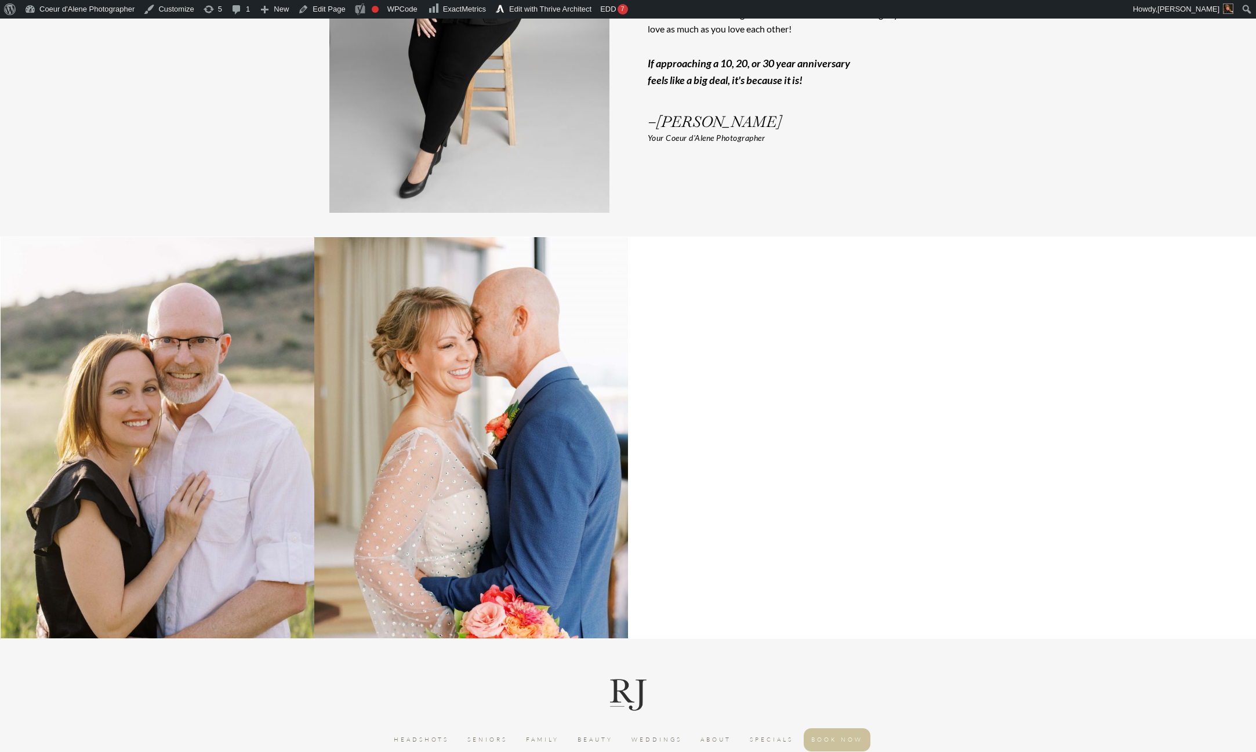
scroll to position [3195, 0]
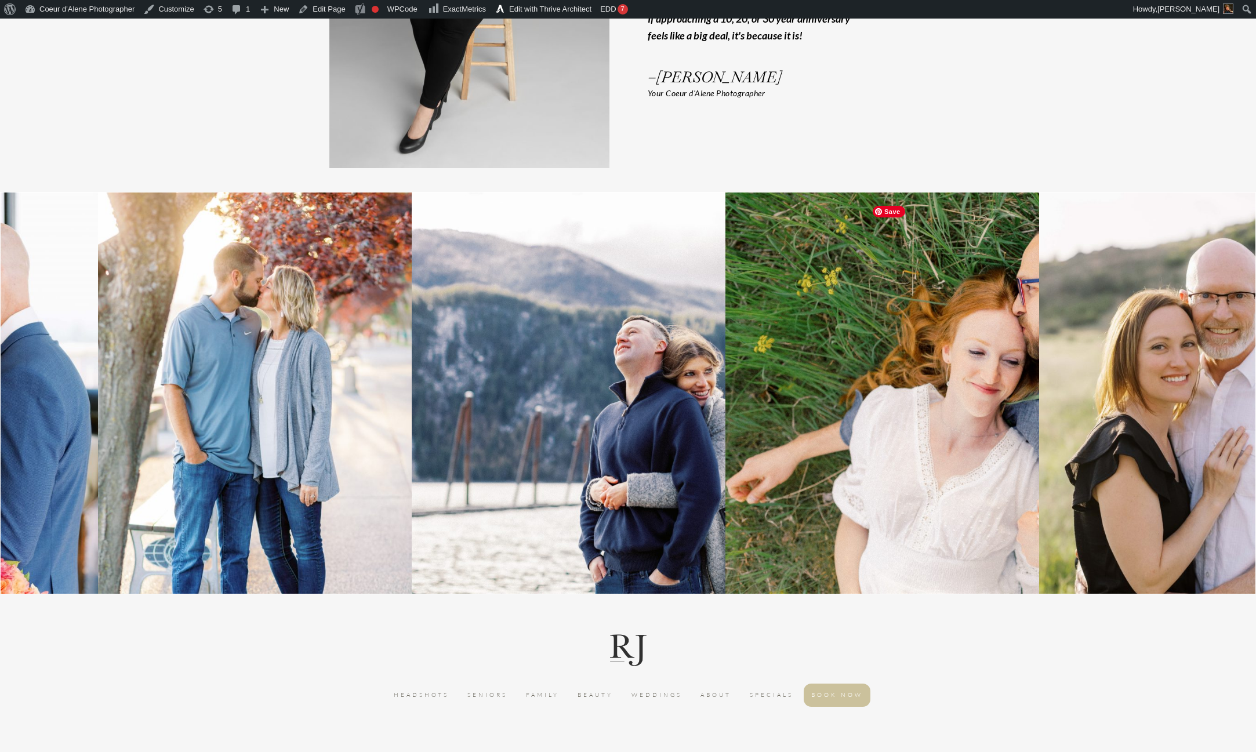
drag, startPoint x: 1043, startPoint y: 466, endPoint x: 509, endPoint y: 487, distance: 534.6
click at [512, 487] on img at bounding box center [638, 393] width 602 height 401
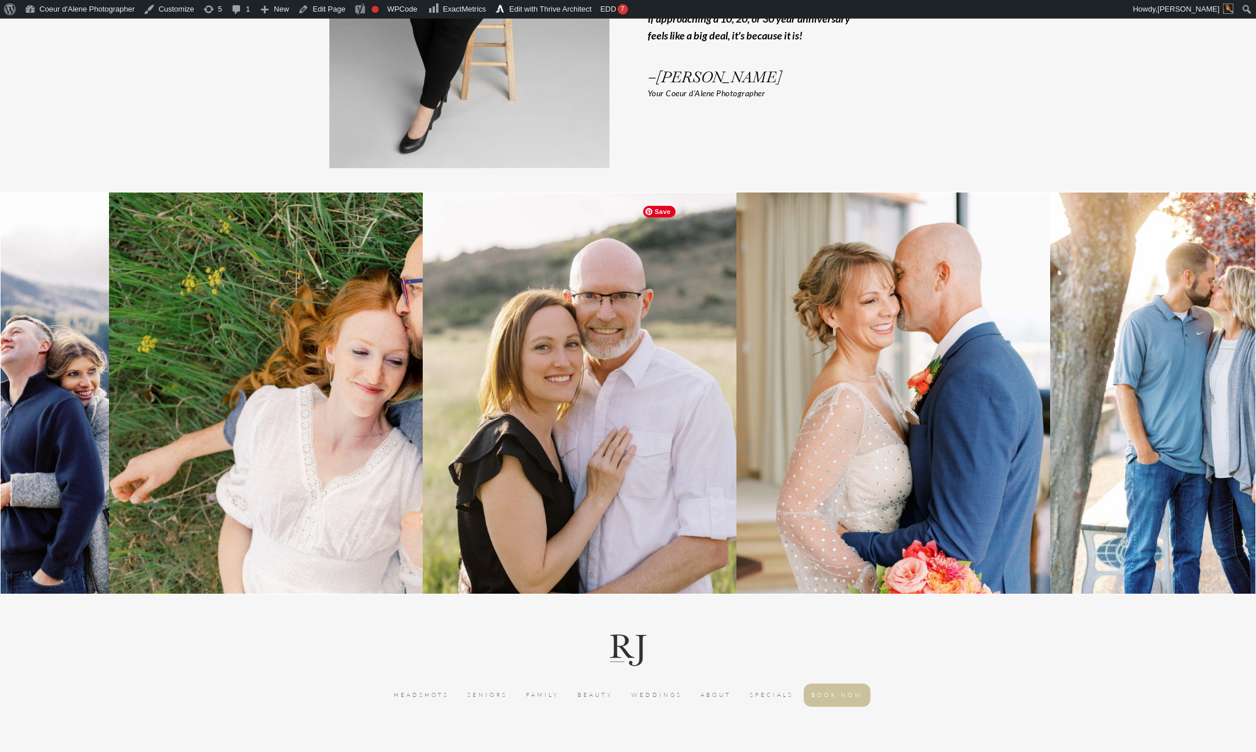
drag, startPoint x: 868, startPoint y: 476, endPoint x: 233, endPoint y: 503, distance: 635.7
click at [233, 503] on img at bounding box center [410, 393] width 602 height 401
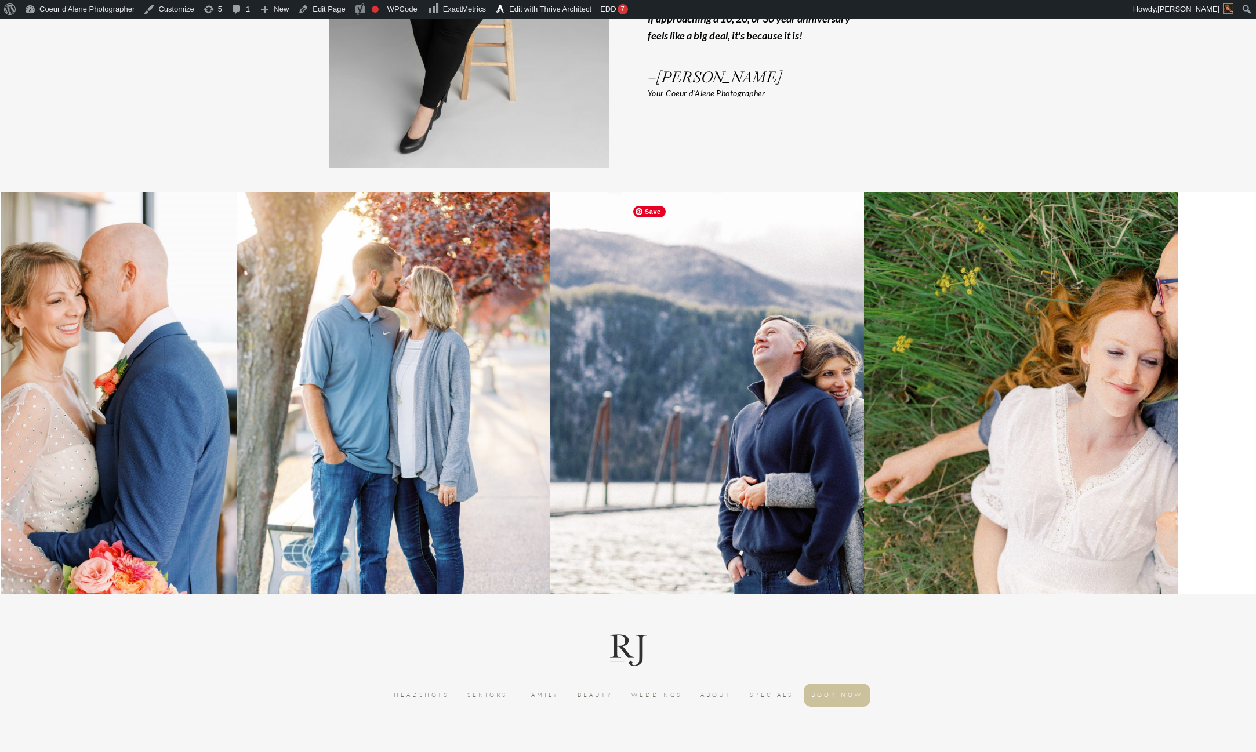
drag, startPoint x: 862, startPoint y: 459, endPoint x: 163, endPoint y: 521, distance: 701.6
click at [163, 521] on img at bounding box center [80, 428] width 314 height 470
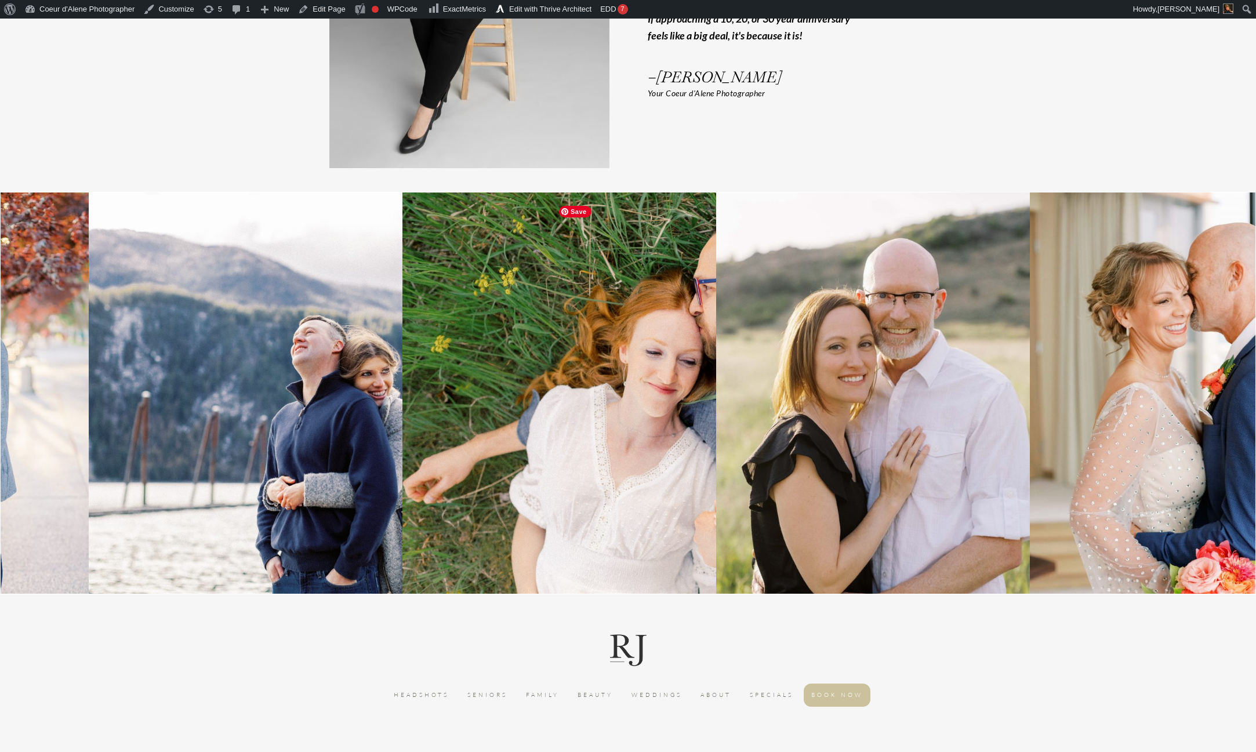
drag, startPoint x: 905, startPoint y: 487, endPoint x: 365, endPoint y: 519, distance: 540.3
click at [365, 519] on img at bounding box center [315, 393] width 602 height 401
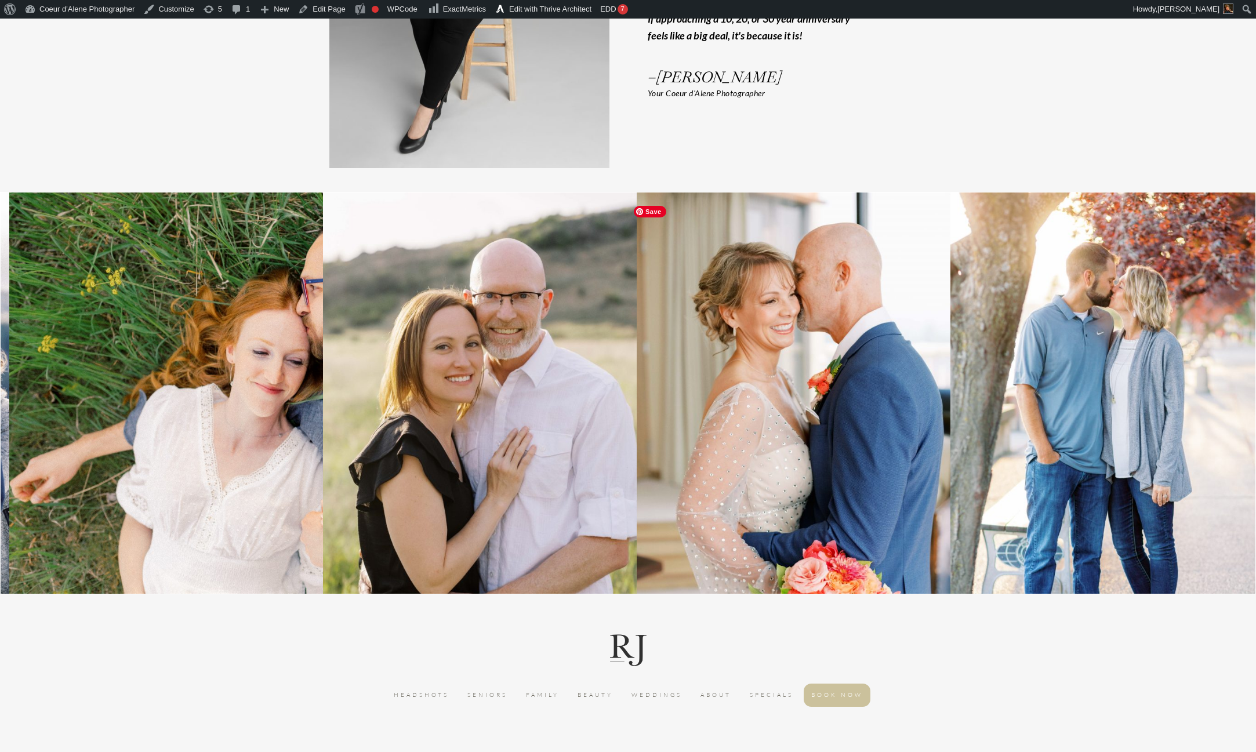
drag, startPoint x: 886, startPoint y: 447, endPoint x: 568, endPoint y: 480, distance: 319.5
click at [569, 480] on img at bounding box center [480, 428] width 314 height 471
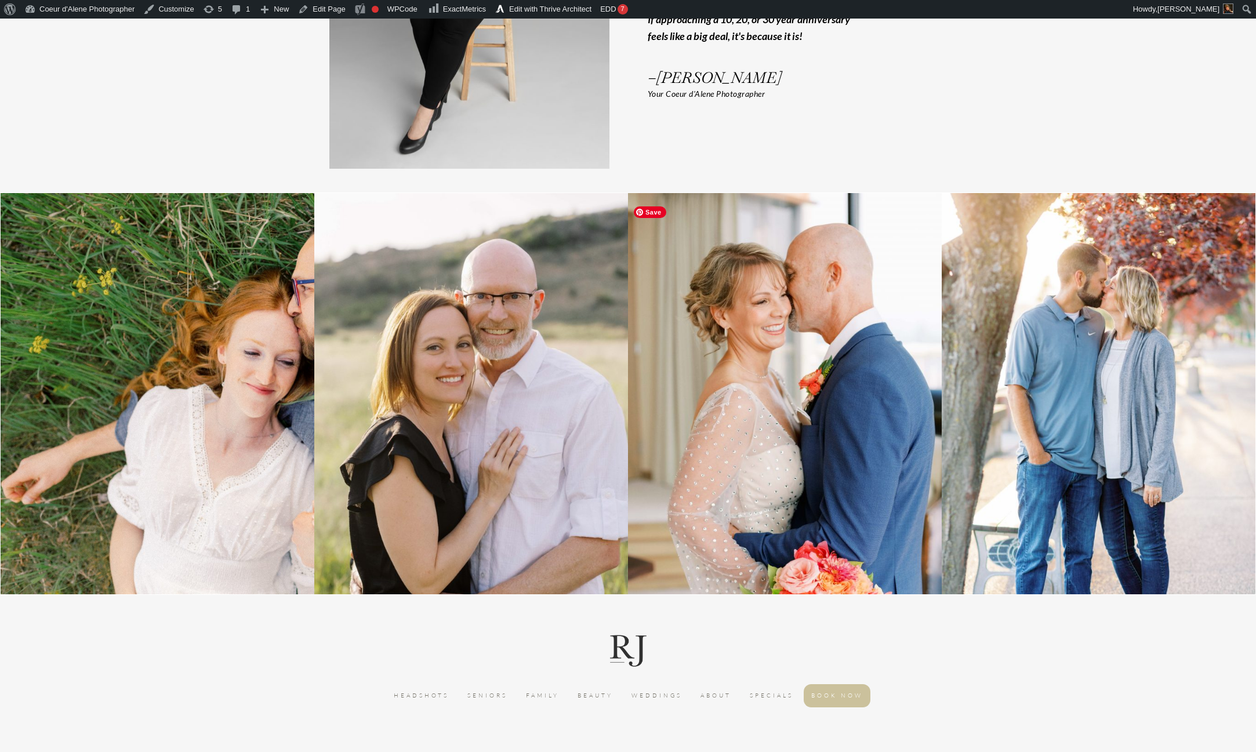
scroll to position [3195, 0]
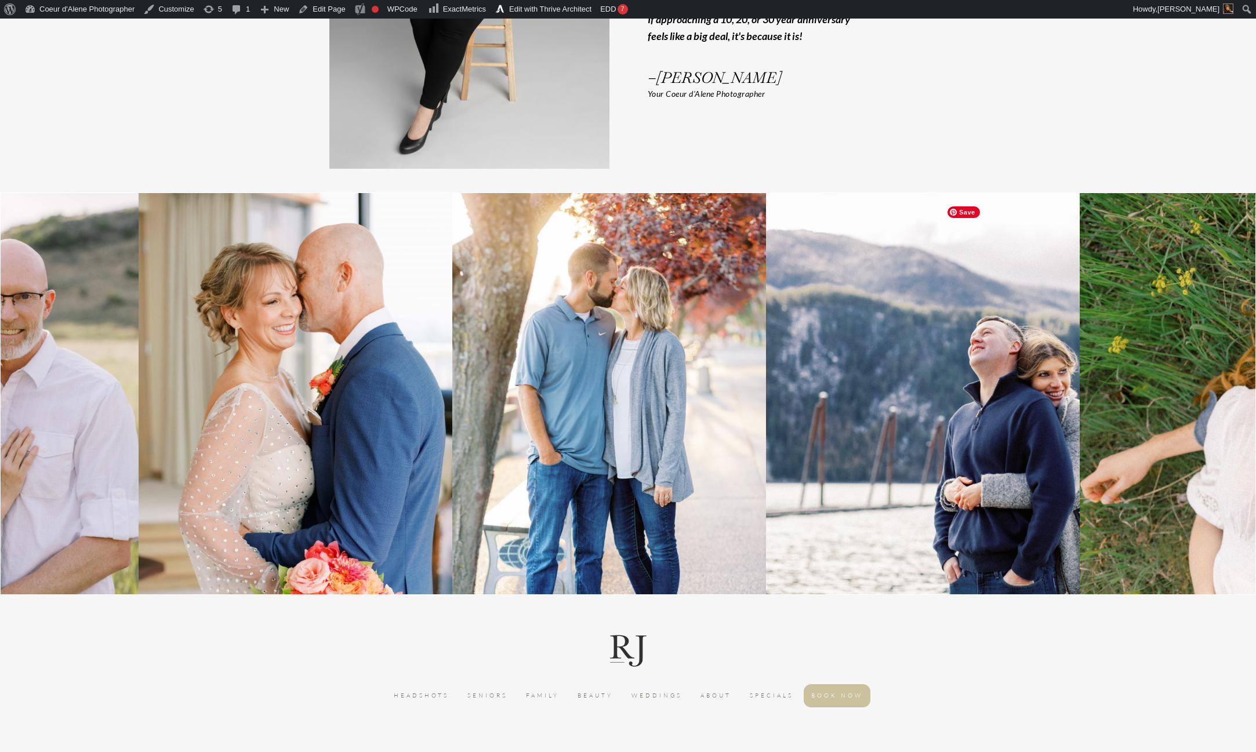
drag, startPoint x: 986, startPoint y: 435, endPoint x: 479, endPoint y: 476, distance: 508.6
click at [479, 476] on img at bounding box center [609, 428] width 314 height 471
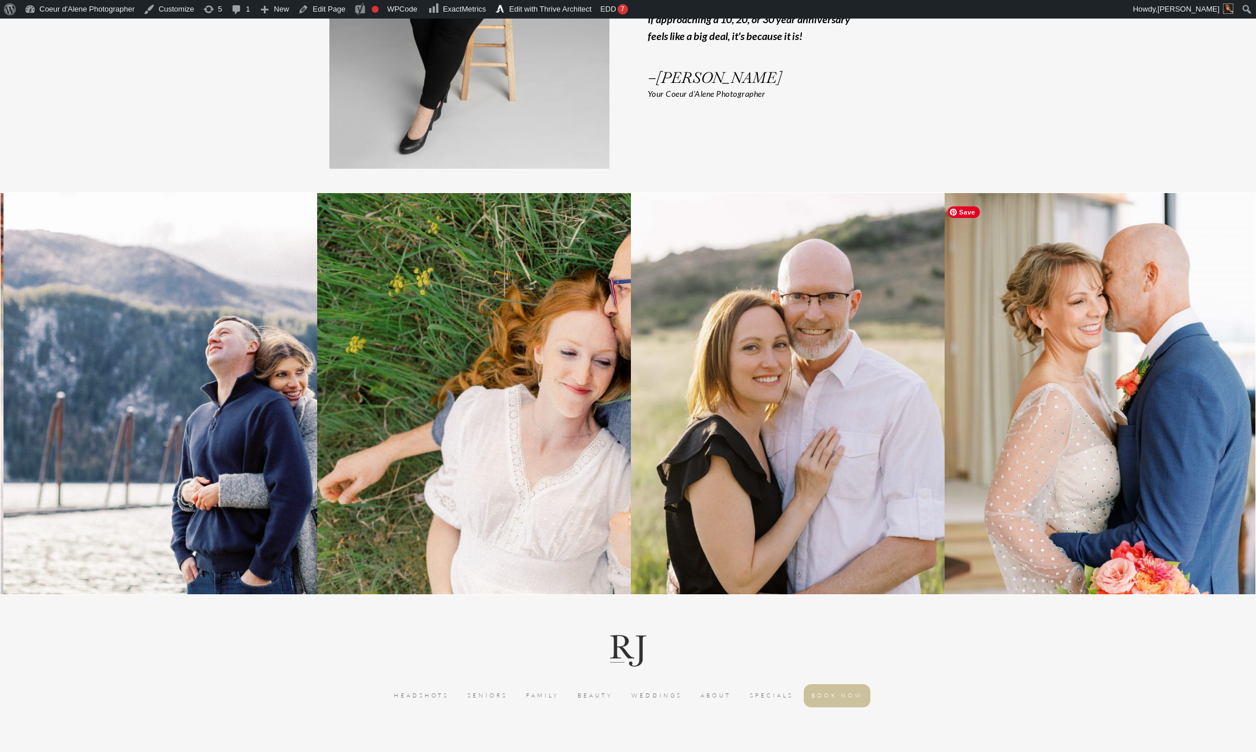
drag, startPoint x: 1021, startPoint y: 458, endPoint x: 327, endPoint y: 519, distance: 696.9
click at [335, 520] on img at bounding box center [618, 393] width 602 height 401
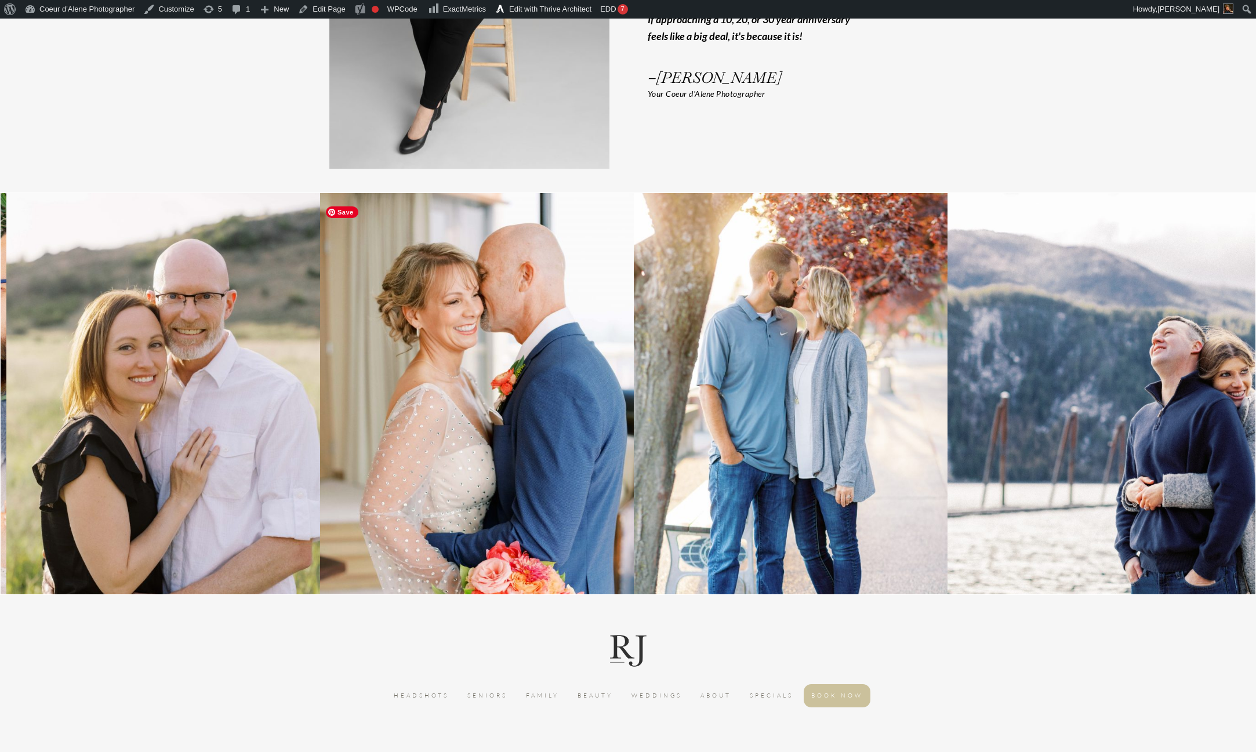
drag, startPoint x: 1013, startPoint y: 441, endPoint x: 97, endPoint y: 555, distance: 922.9
click at [320, 556] on img at bounding box center [477, 428] width 314 height 470
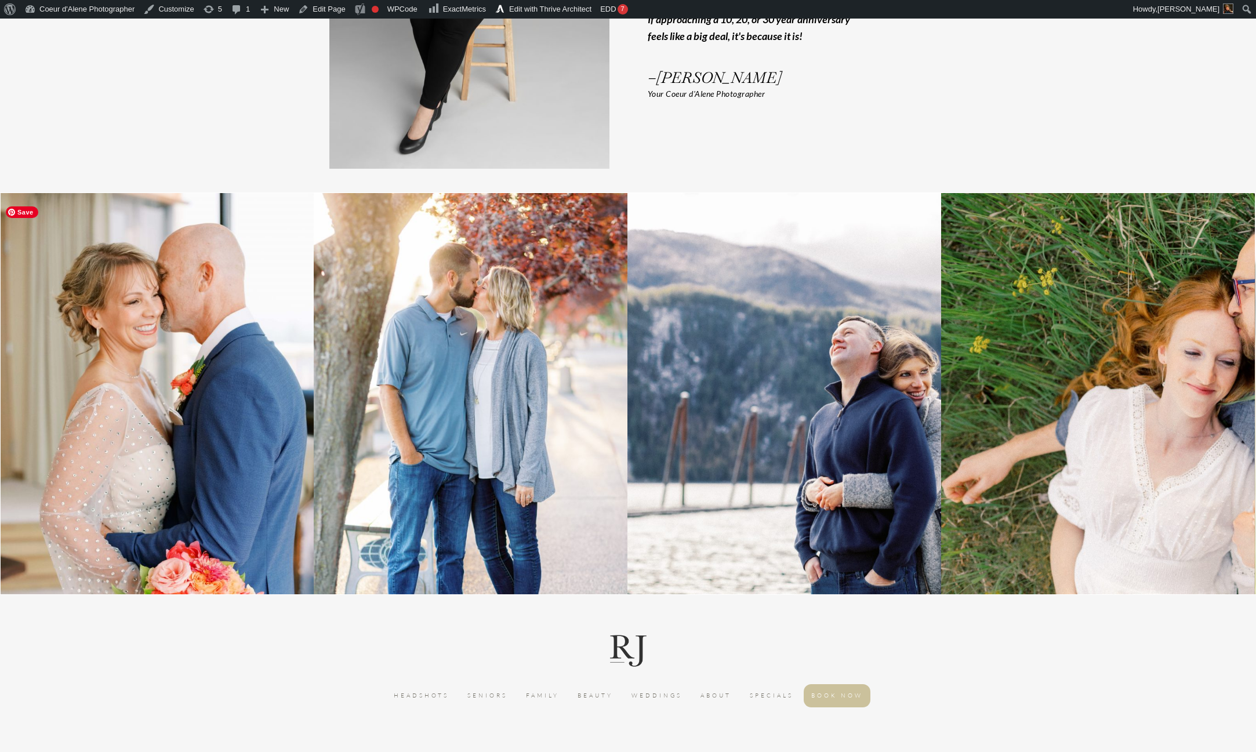
drag, startPoint x: 947, startPoint y: 475, endPoint x: 150, endPoint y: 535, distance: 799.2
click at [147, 538] on div at bounding box center [627, 393] width 4393 height 401
drag, startPoint x: 695, startPoint y: 528, endPoint x: 279, endPoint y: 545, distance: 416.8
click at [280, 545] on div at bounding box center [626, 393] width 4393 height 401
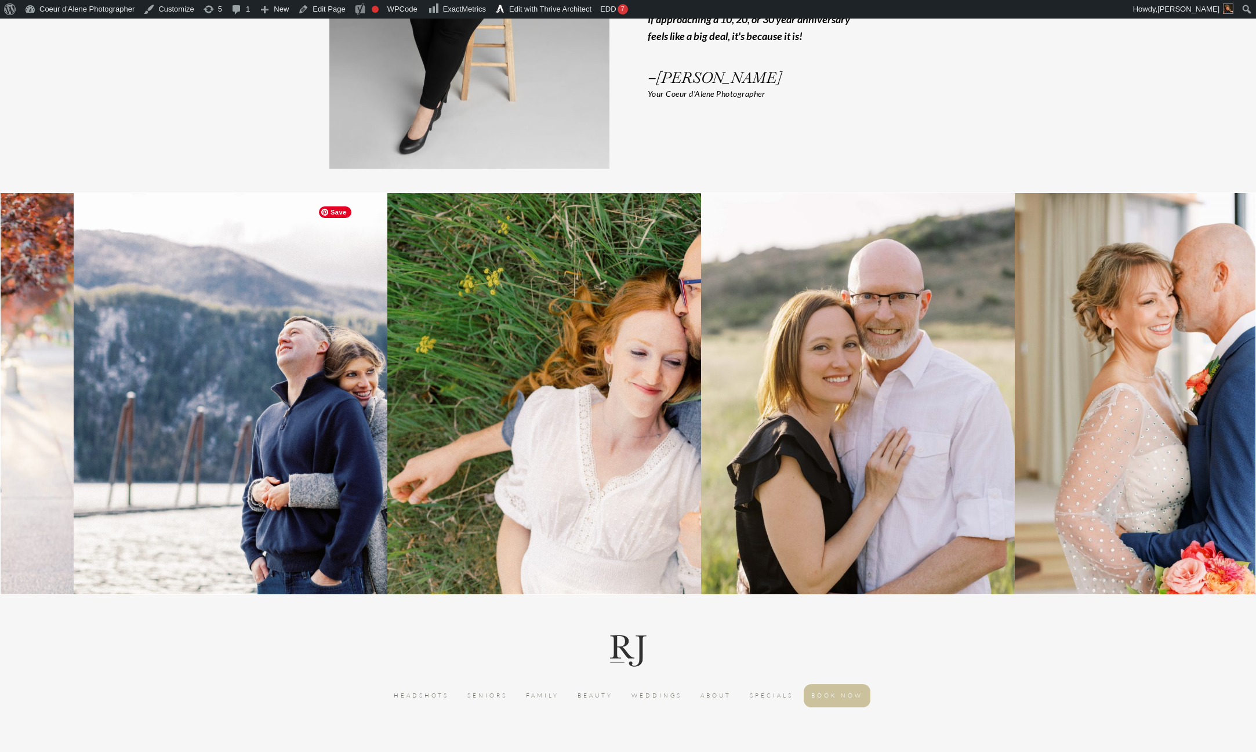
drag, startPoint x: 560, startPoint y: 490, endPoint x: -4, endPoint y: 516, distance: 564.4
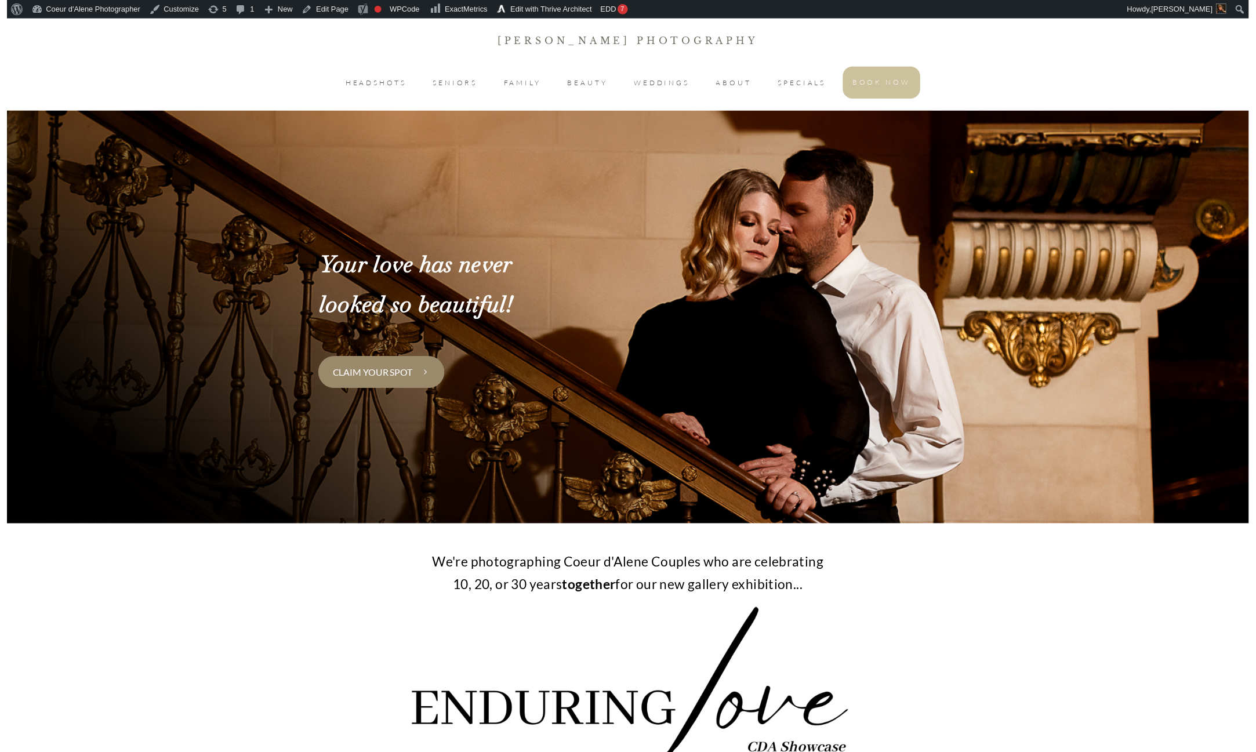
scroll to position [3195, 0]
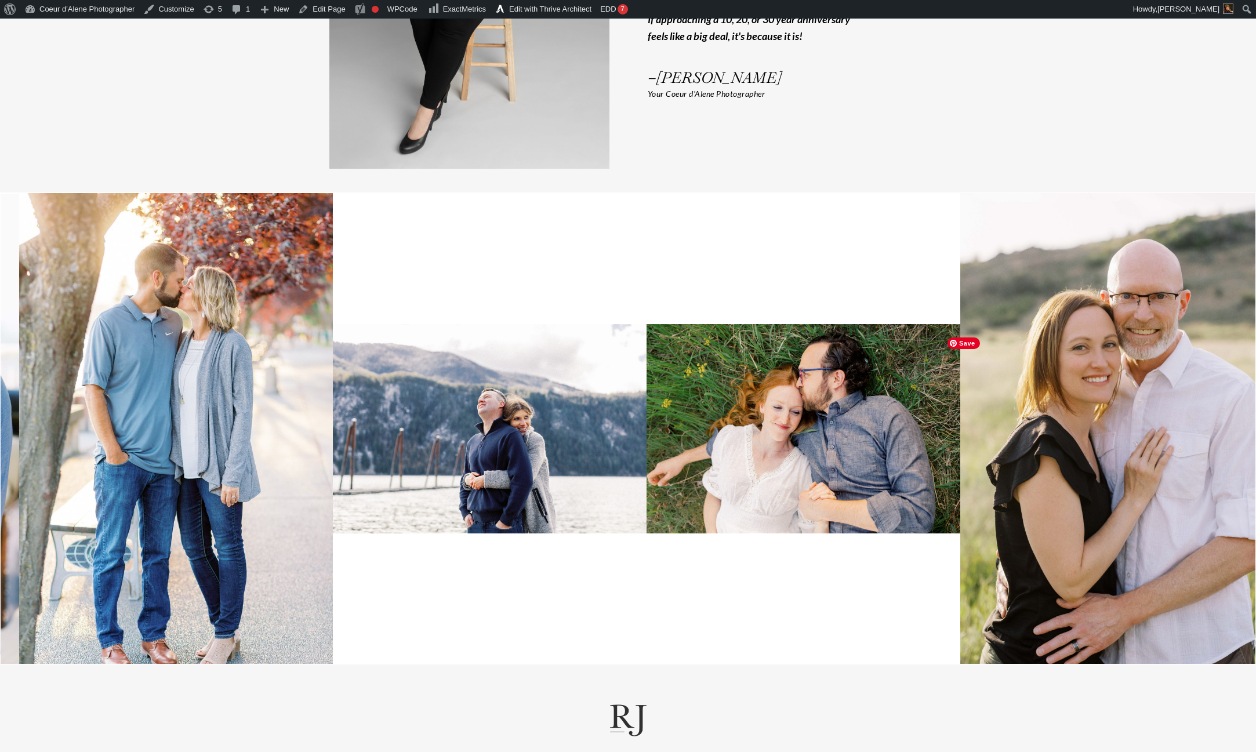
drag, startPoint x: 1052, startPoint y: 437, endPoint x: 380, endPoint y: 484, distance: 673.9
click at [380, 484] on img at bounding box center [490, 428] width 314 height 209
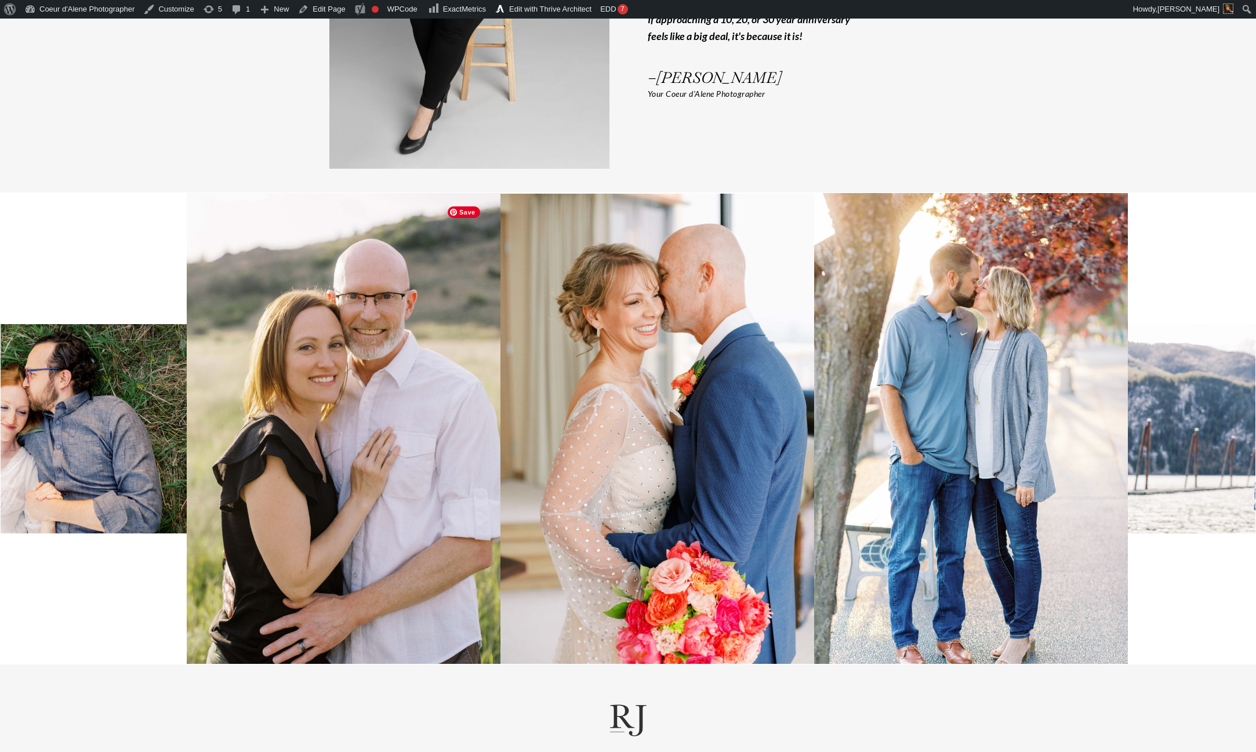
drag, startPoint x: 1016, startPoint y: 462, endPoint x: 57, endPoint y: 504, distance: 959.7
click at [187, 504] on img at bounding box center [344, 428] width 314 height 471
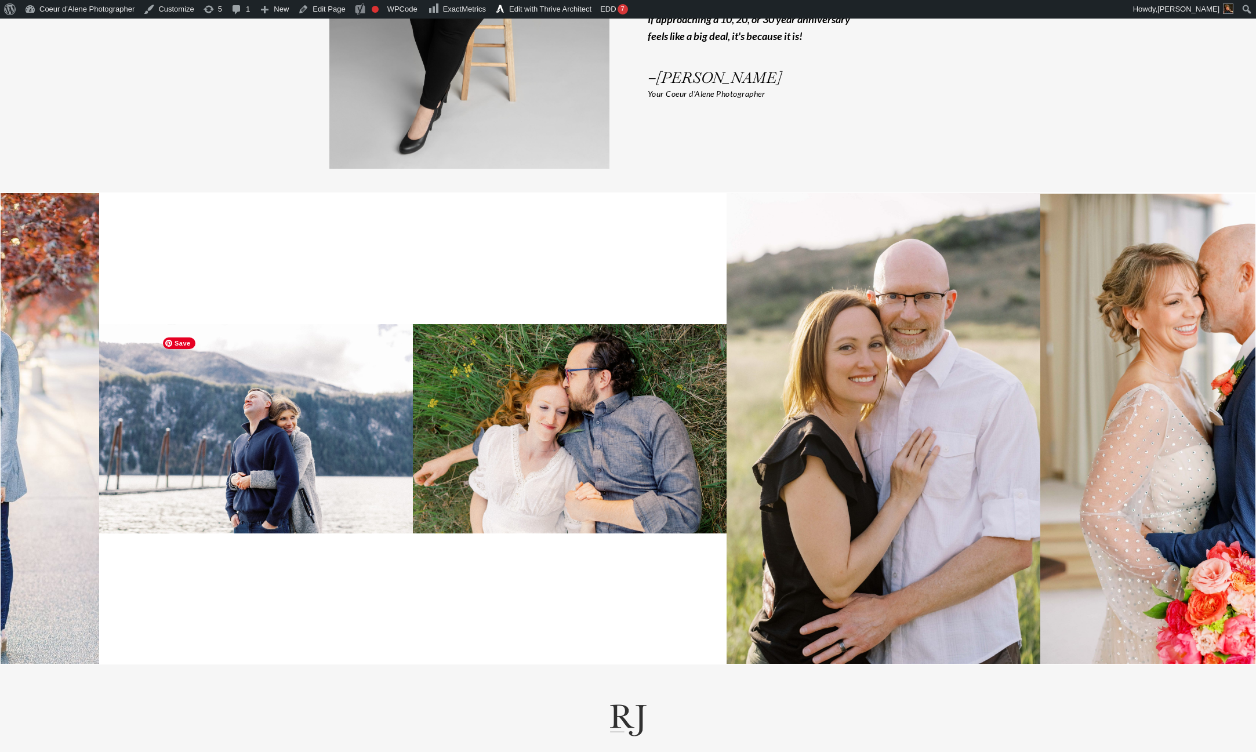
drag, startPoint x: 956, startPoint y: 450, endPoint x: 118, endPoint y: 498, distance: 839.6
click at [118, 498] on img at bounding box center [256, 428] width 314 height 209
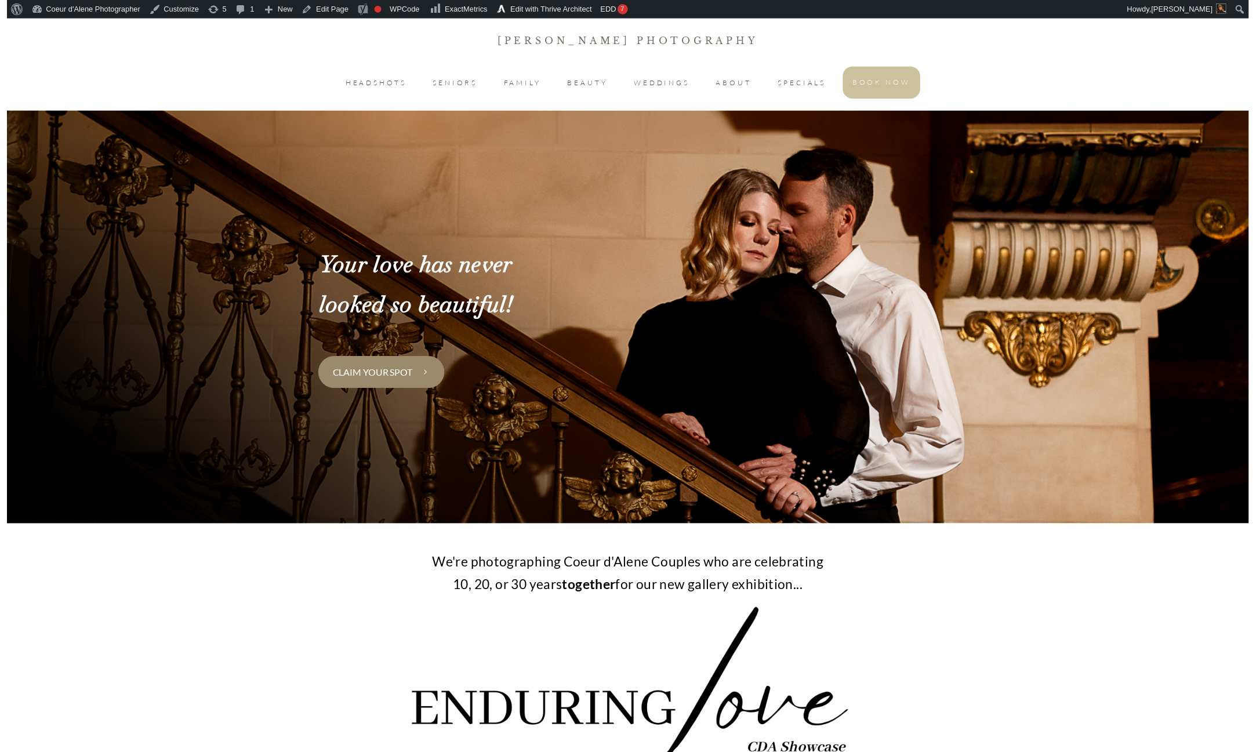
scroll to position [3195, 0]
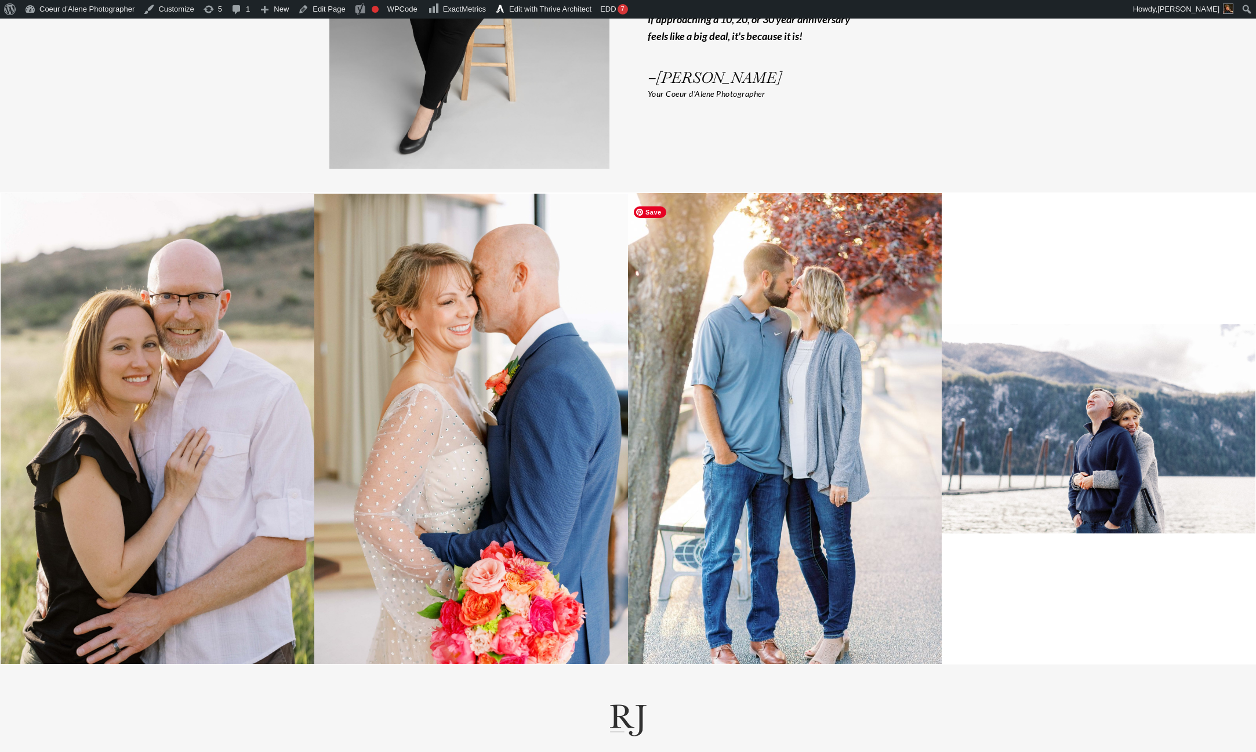
drag, startPoint x: 961, startPoint y: 494, endPoint x: 275, endPoint y: 509, distance: 686.4
click at [275, 509] on div at bounding box center [941, 428] width 4393 height 471
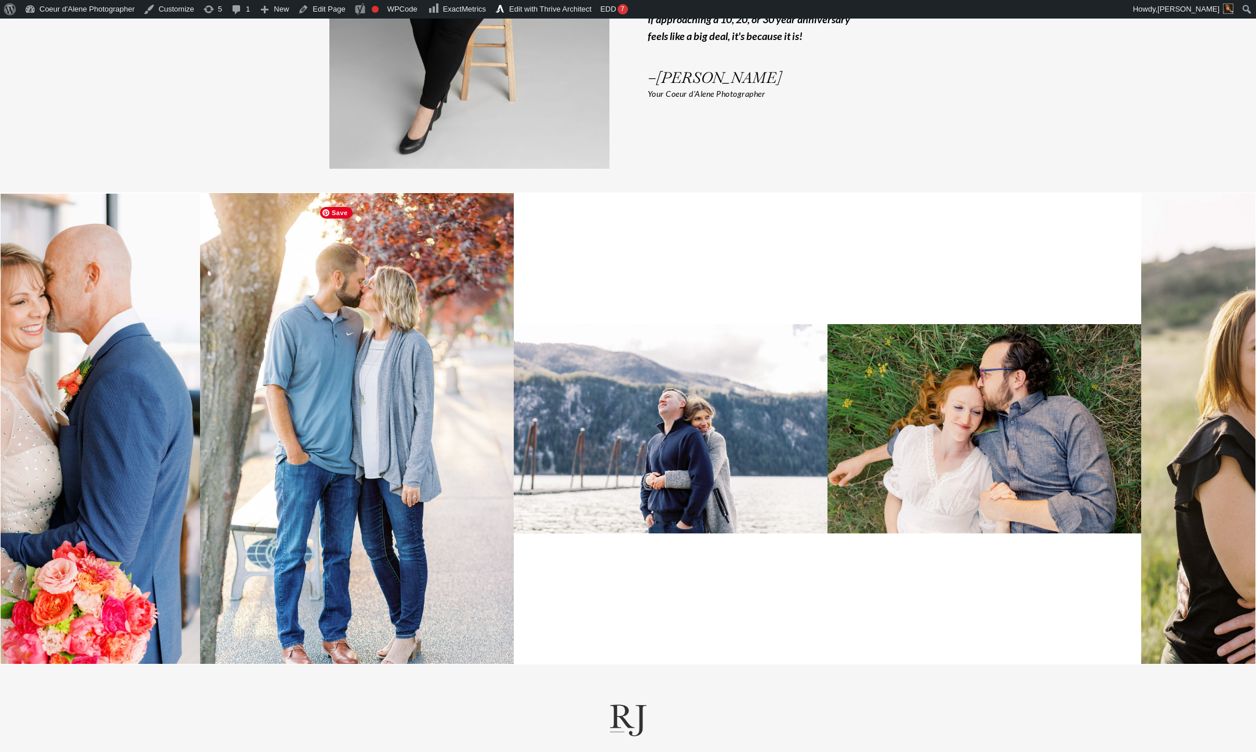
drag, startPoint x: 582, startPoint y: 499, endPoint x: -3, endPoint y: 505, distance: 585.3
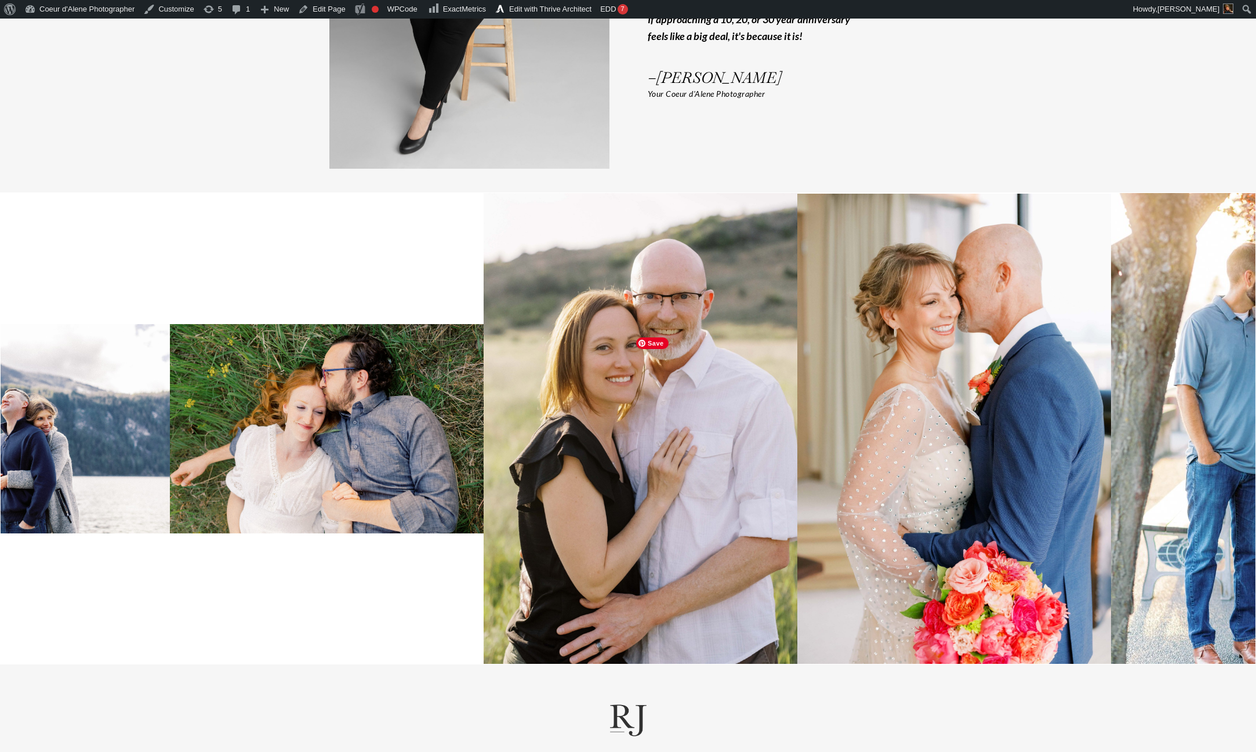
drag, startPoint x: 866, startPoint y: 510, endPoint x: 223, endPoint y: 542, distance: 644.1
click at [223, 542] on at bounding box center [327, 428] width 314 height 471
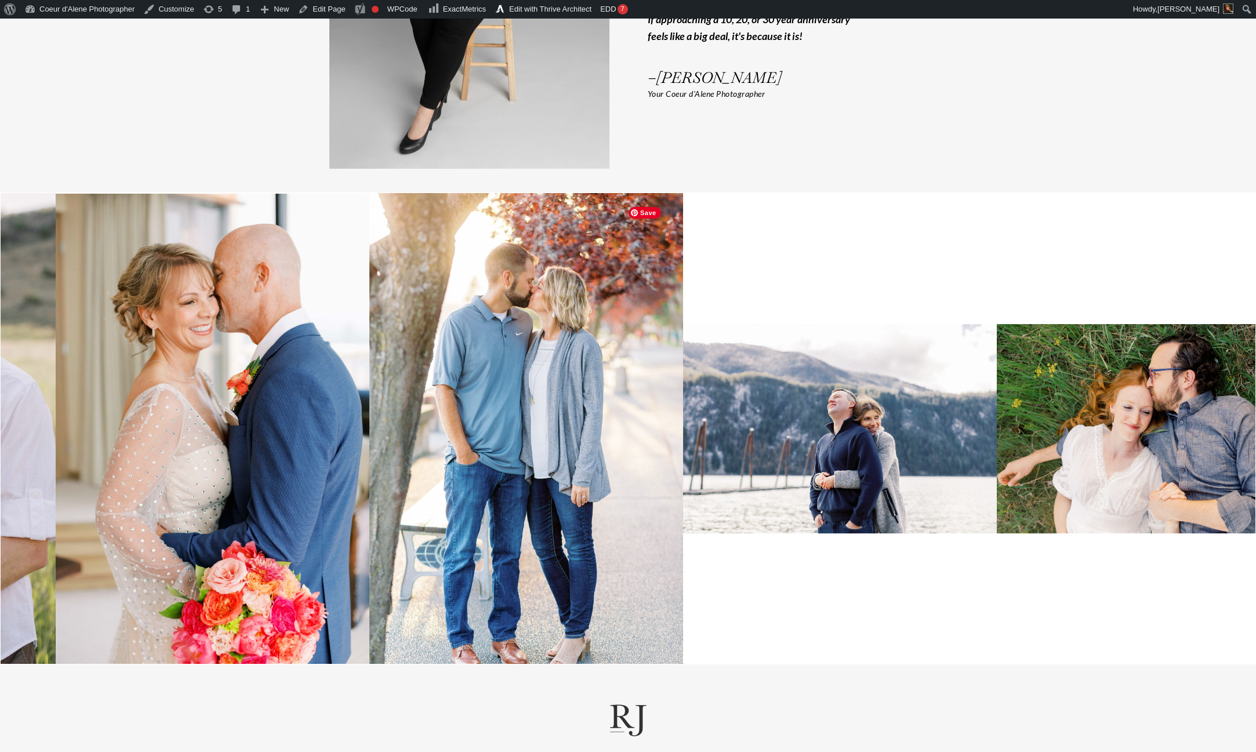
drag, startPoint x: 820, startPoint y: 495, endPoint x: 155, endPoint y: 542, distance: 665.8
click at [155, 542] on img at bounding box center [213, 429] width 314 height 470
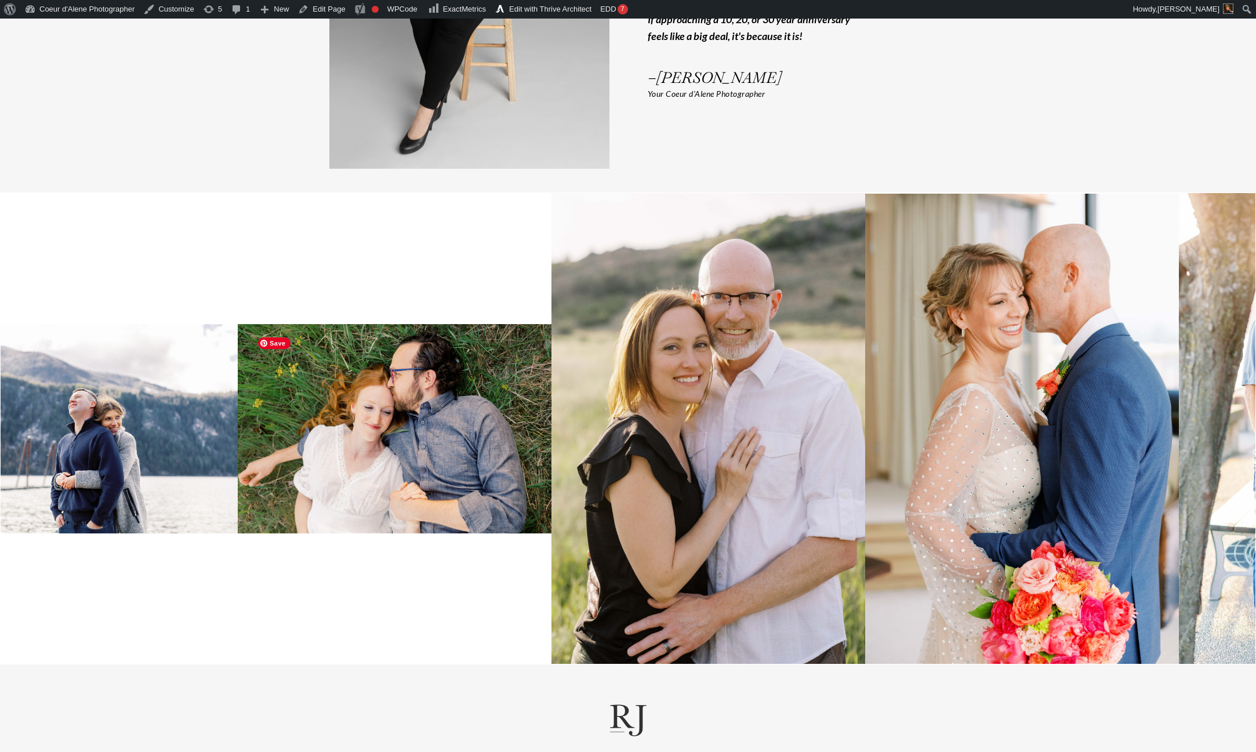
drag, startPoint x: 961, startPoint y: 403, endPoint x: 94, endPoint y: 488, distance: 871.3
click at [238, 488] on img at bounding box center [395, 428] width 314 height 209
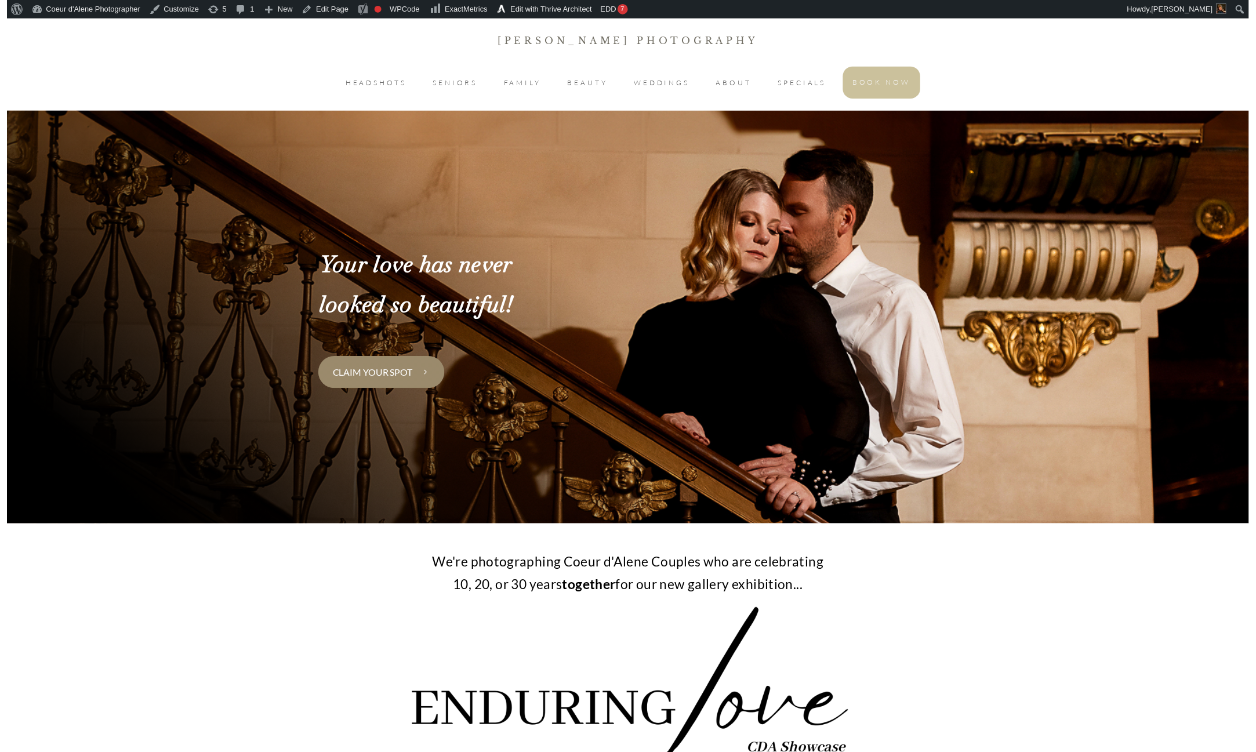
scroll to position [3195, 0]
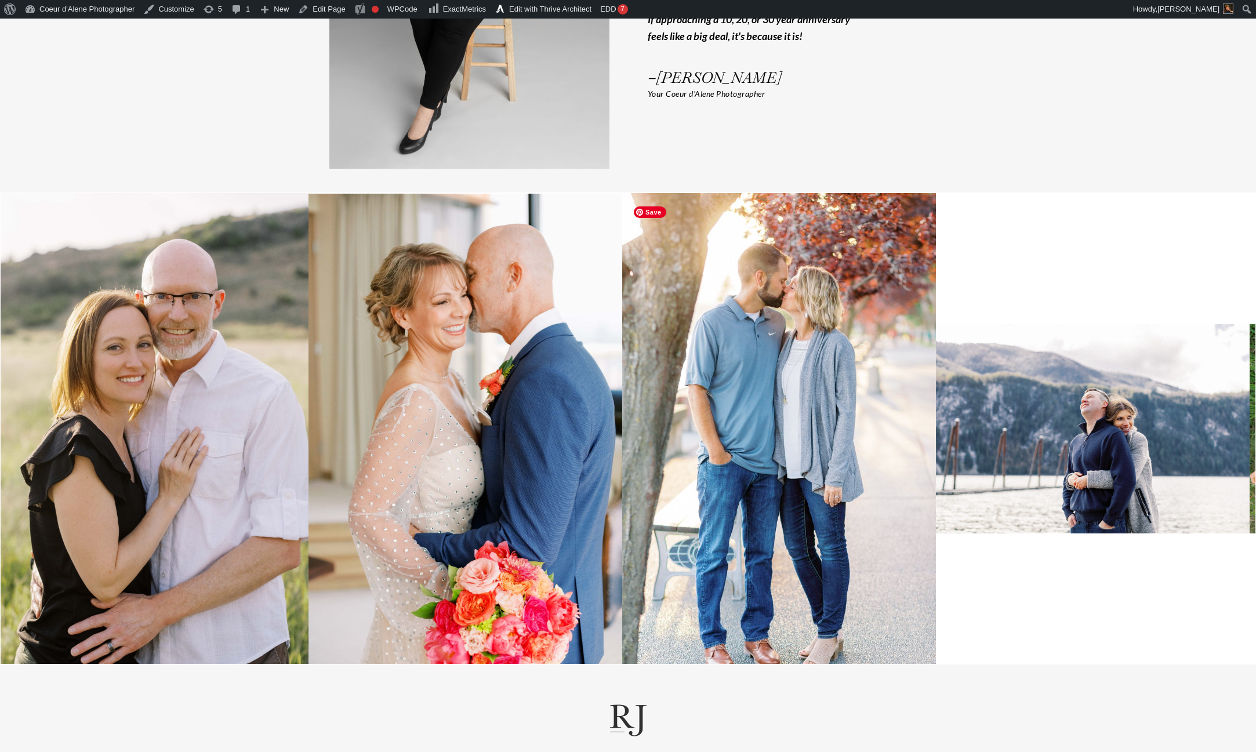
drag, startPoint x: 851, startPoint y: 455, endPoint x: 75, endPoint y: 472, distance: 776.3
click at [76, 472] on img at bounding box center [152, 428] width 314 height 471
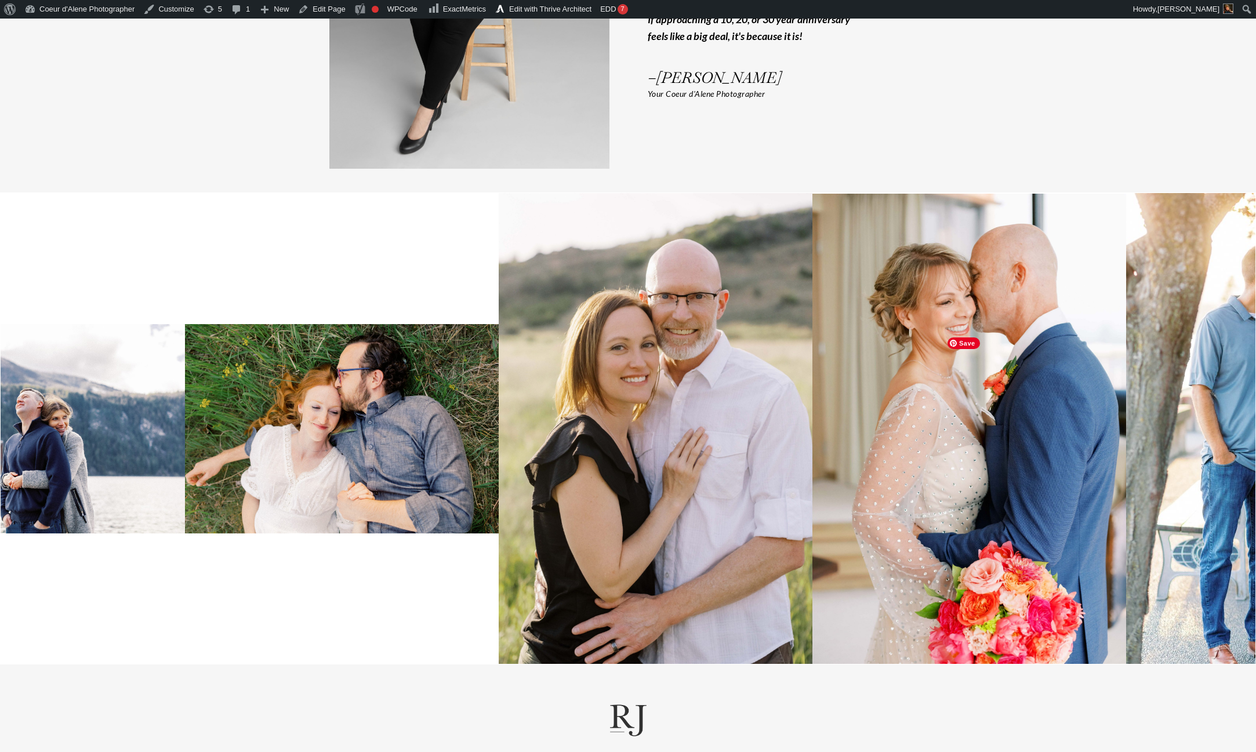
drag, startPoint x: 1114, startPoint y: 472, endPoint x: -42, endPoint y: 490, distance: 1156.7
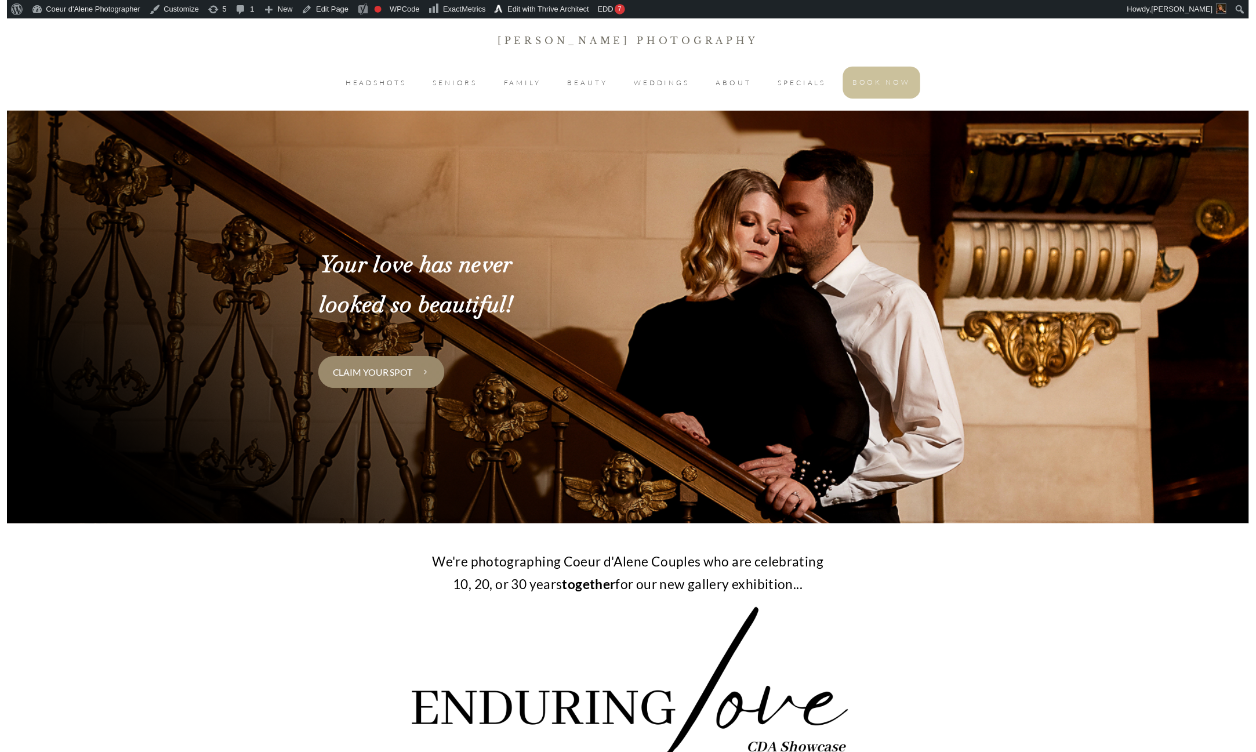
scroll to position [3195, 0]
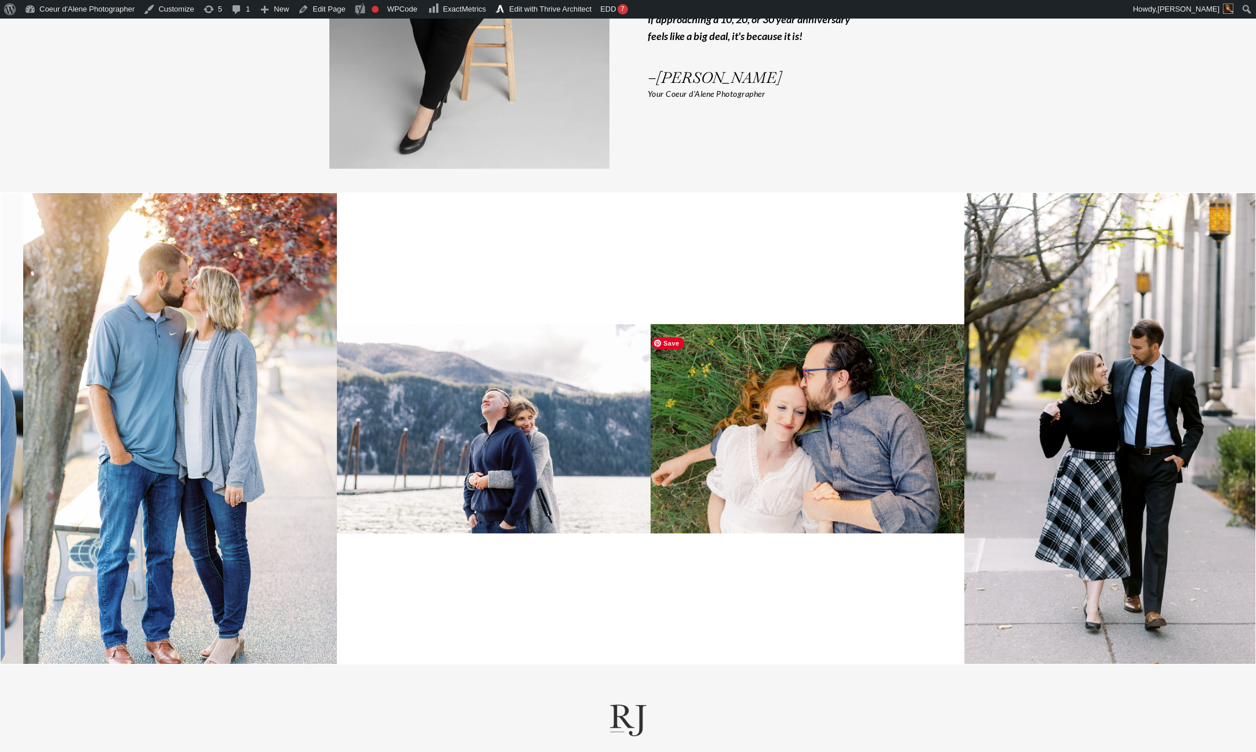
drag, startPoint x: 1103, startPoint y: 401, endPoint x: 157, endPoint y: 423, distance: 946.3
click at [337, 423] on img at bounding box center [494, 428] width 314 height 209
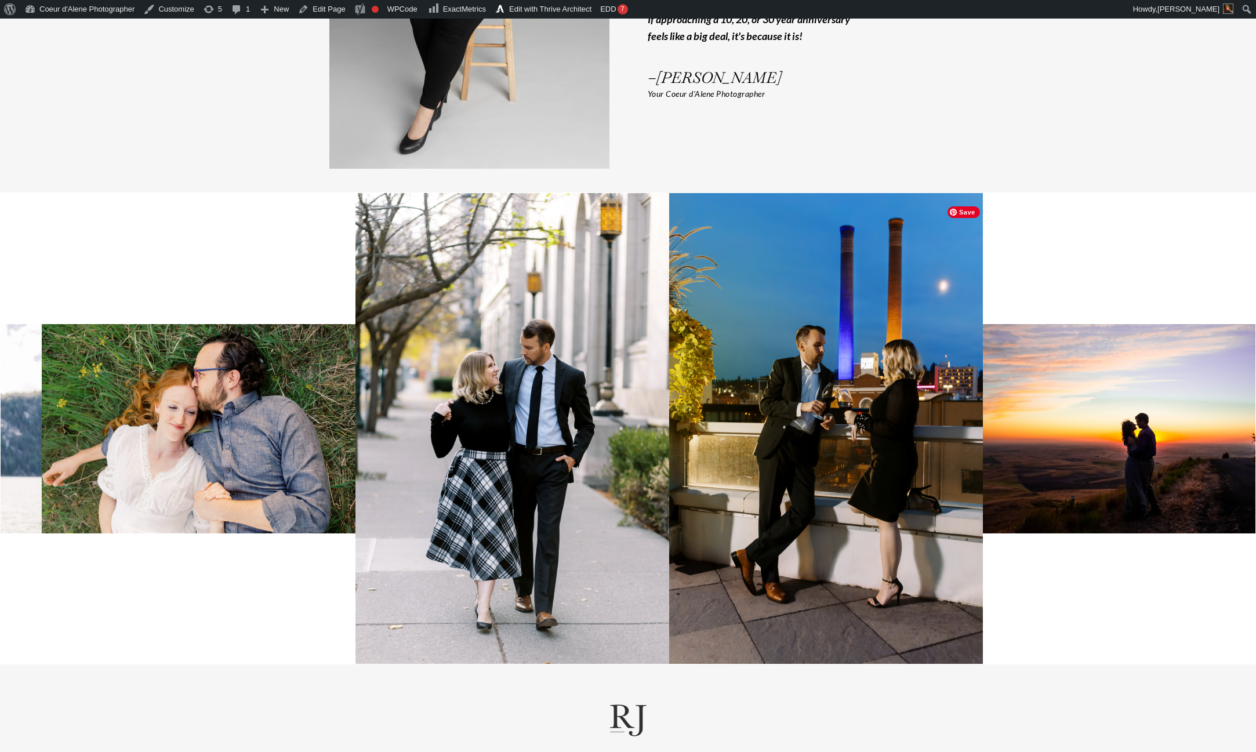
drag, startPoint x: 1101, startPoint y: 500, endPoint x: 714, endPoint y: 546, distance: 389.6
click at [714, 546] on img at bounding box center [826, 428] width 314 height 471
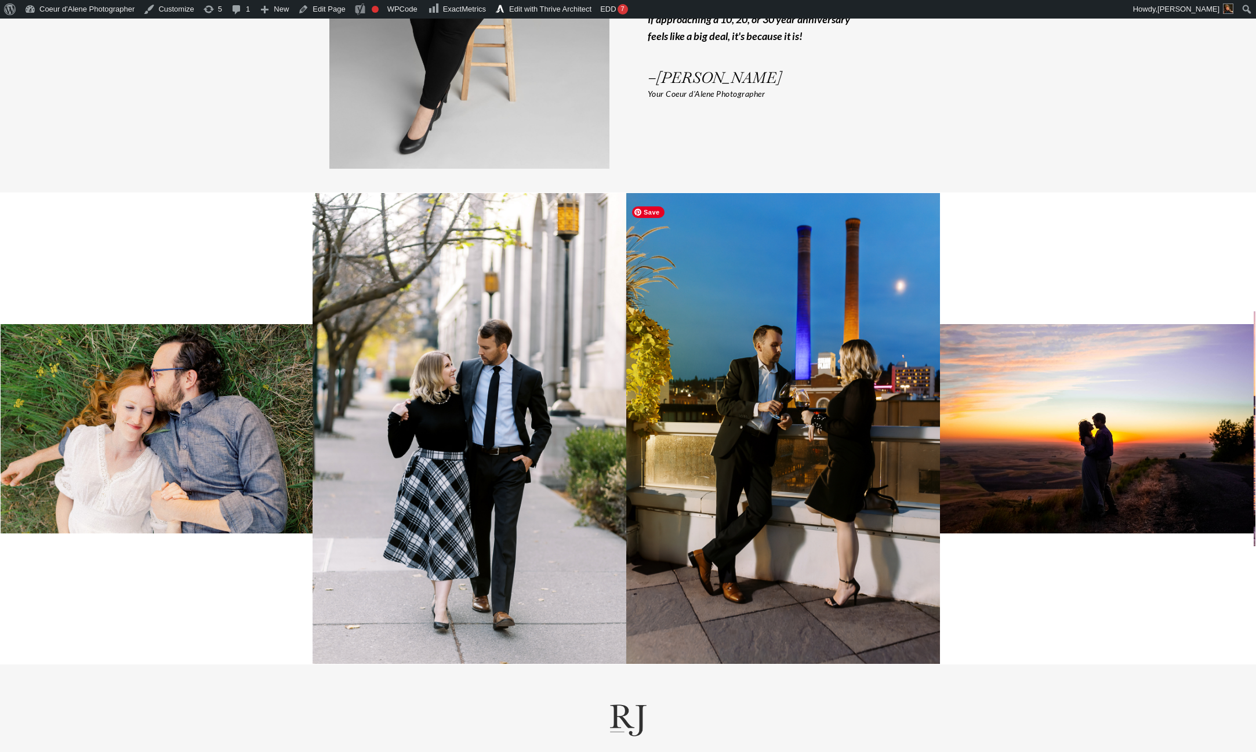
drag, startPoint x: 1028, startPoint y: 494, endPoint x: 450, endPoint y: 578, distance: 583.7
drag, startPoint x: 962, startPoint y: 531, endPoint x: 194, endPoint y: 590, distance: 770.3
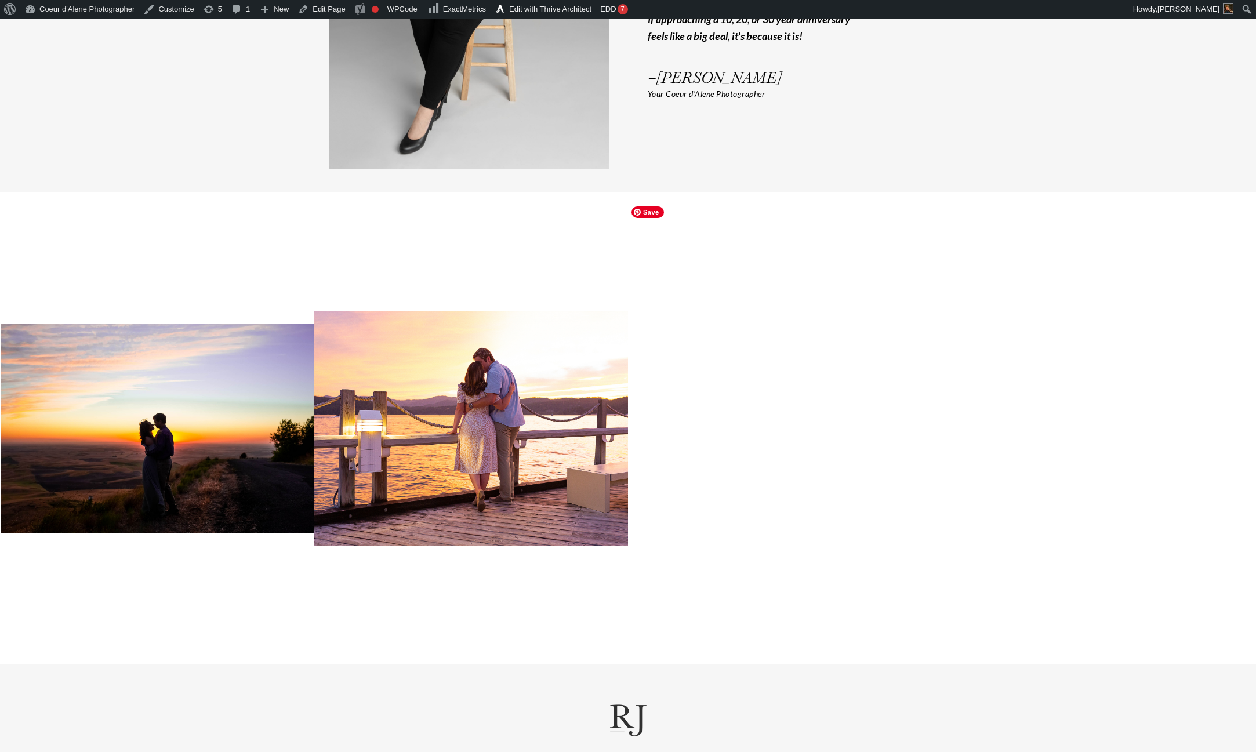
drag, startPoint x: 827, startPoint y: 422, endPoint x: -42, endPoint y: 481, distance: 871.5
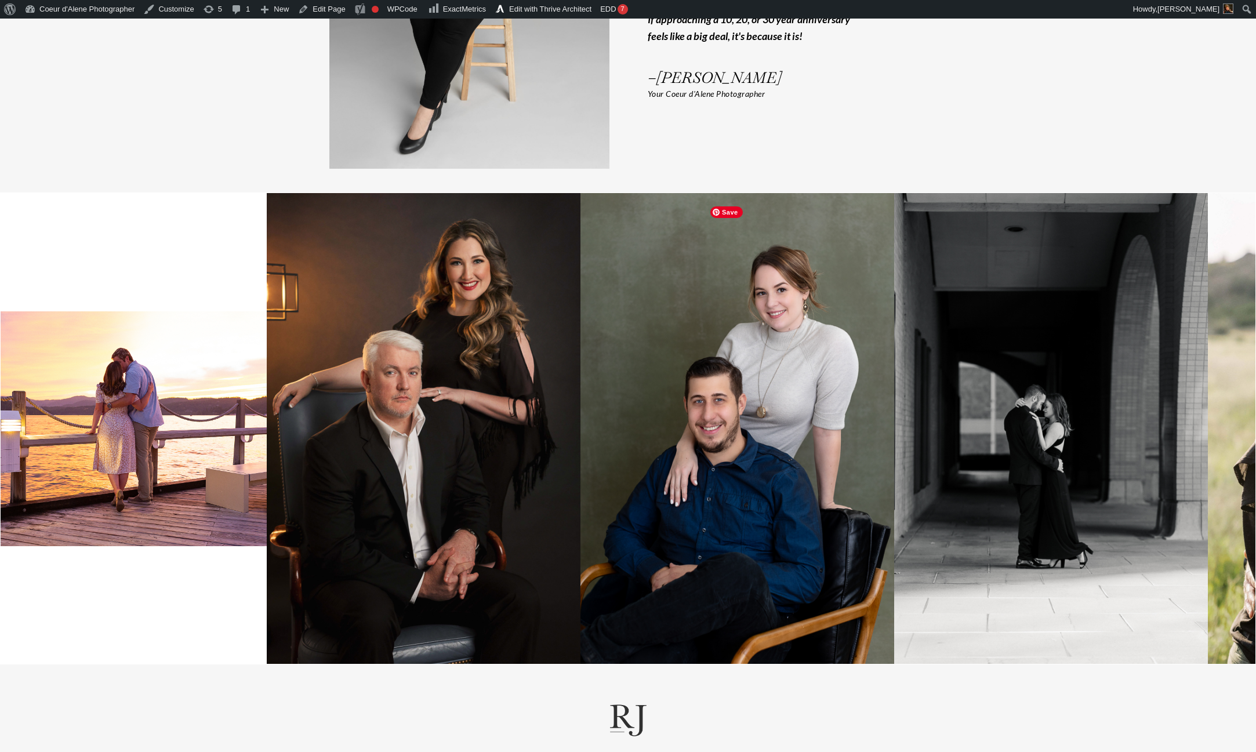
drag, startPoint x: 926, startPoint y: 450, endPoint x: 613, endPoint y: 487, distance: 316.0
click at [613, 487] on img at bounding box center [738, 428] width 314 height 471
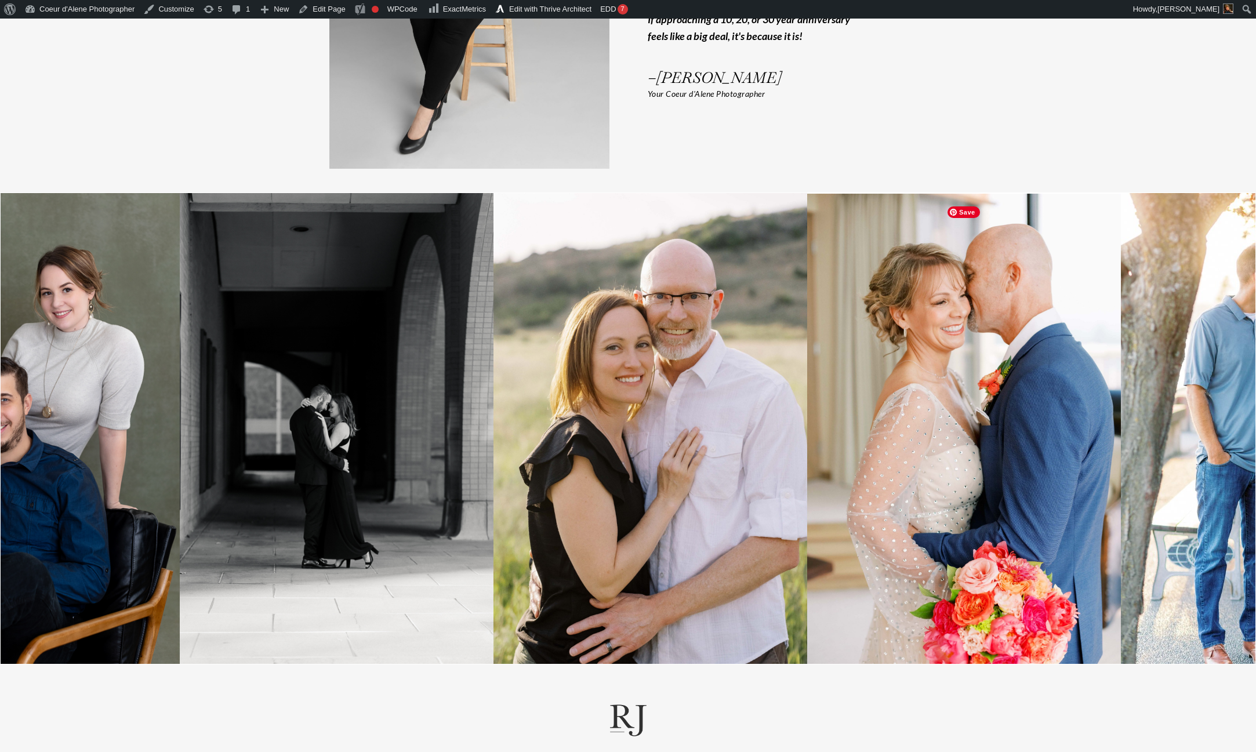
drag, startPoint x: 1022, startPoint y: 480, endPoint x: 281, endPoint y: 518, distance: 741.7
click at [281, 518] on img at bounding box center [337, 428] width 314 height 471
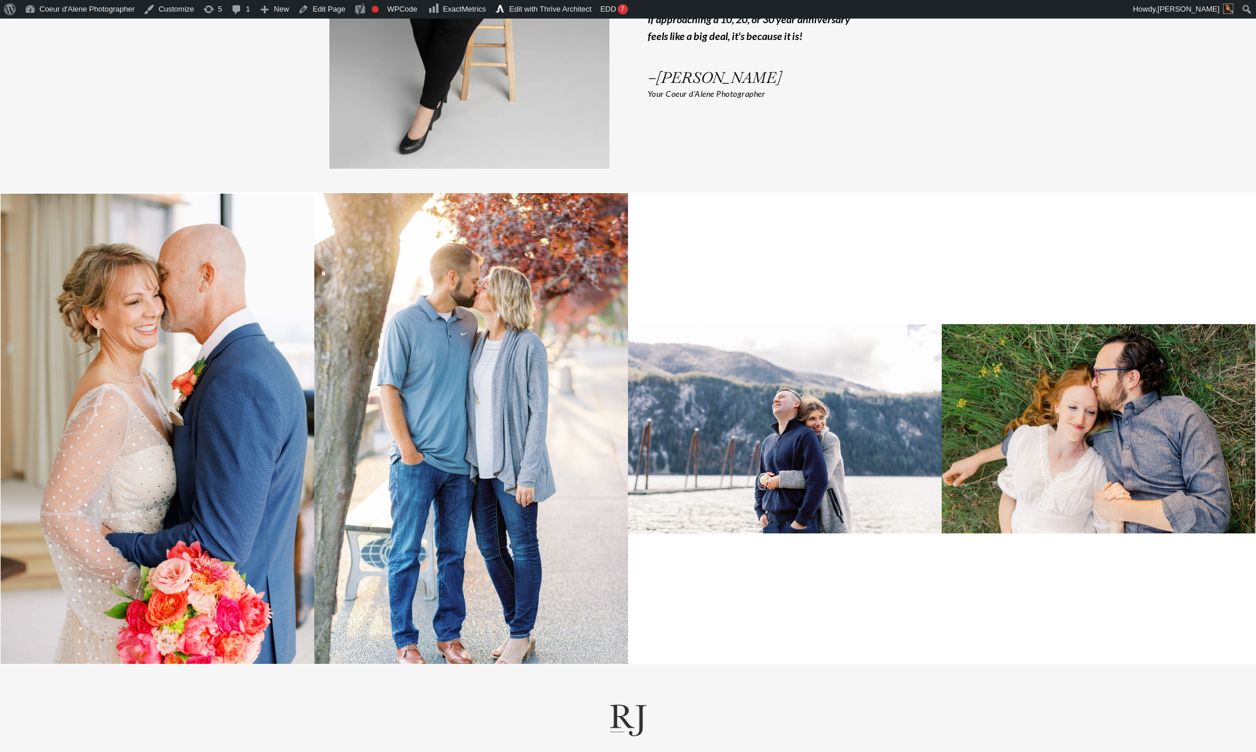
drag, startPoint x: 869, startPoint y: 452, endPoint x: -42, endPoint y: 595, distance: 922.8
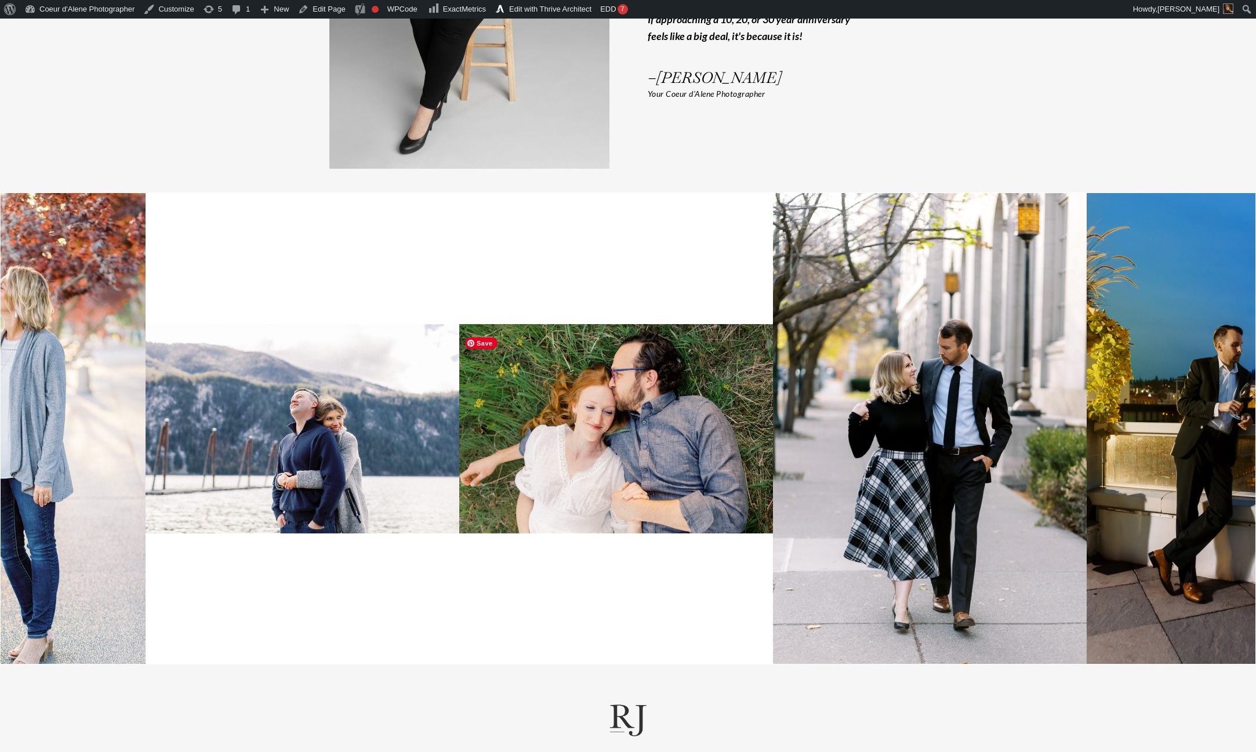
drag, startPoint x: 945, startPoint y: 467, endPoint x: 375, endPoint y: 487, distance: 570.5
click at [459, 512] on img at bounding box center [616, 428] width 314 height 209
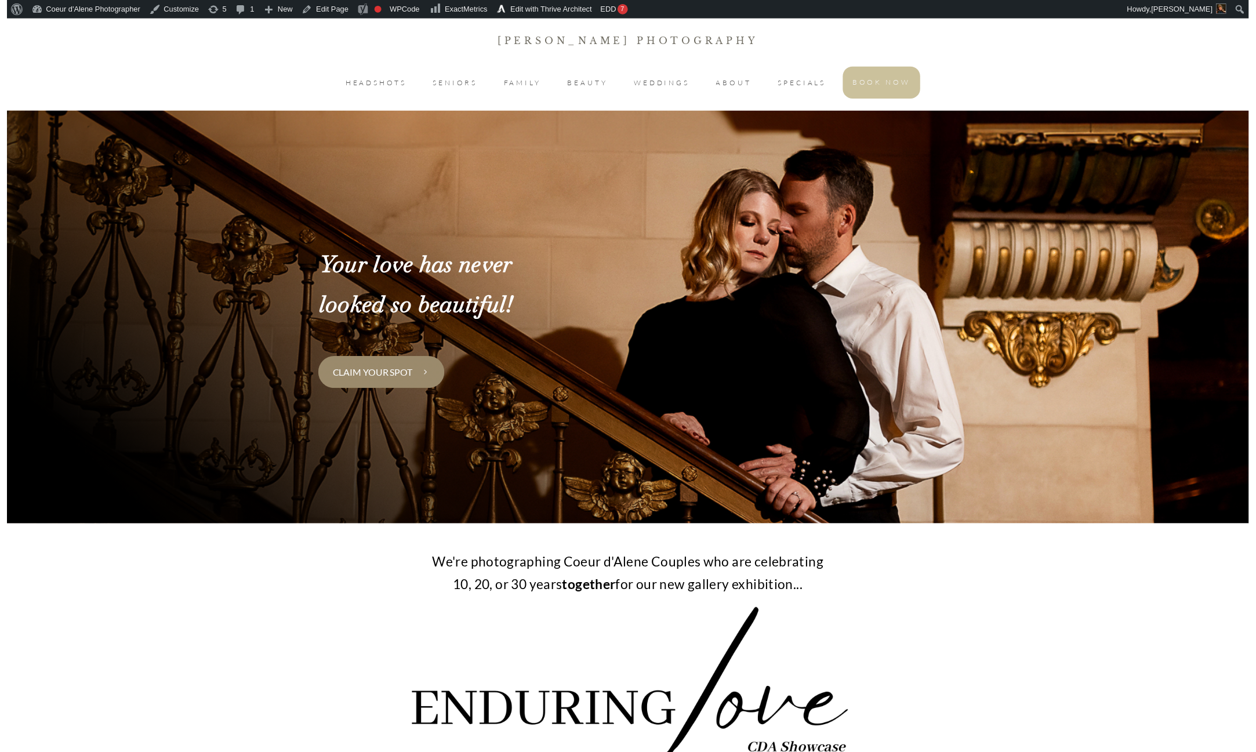
scroll to position [3195, 0]
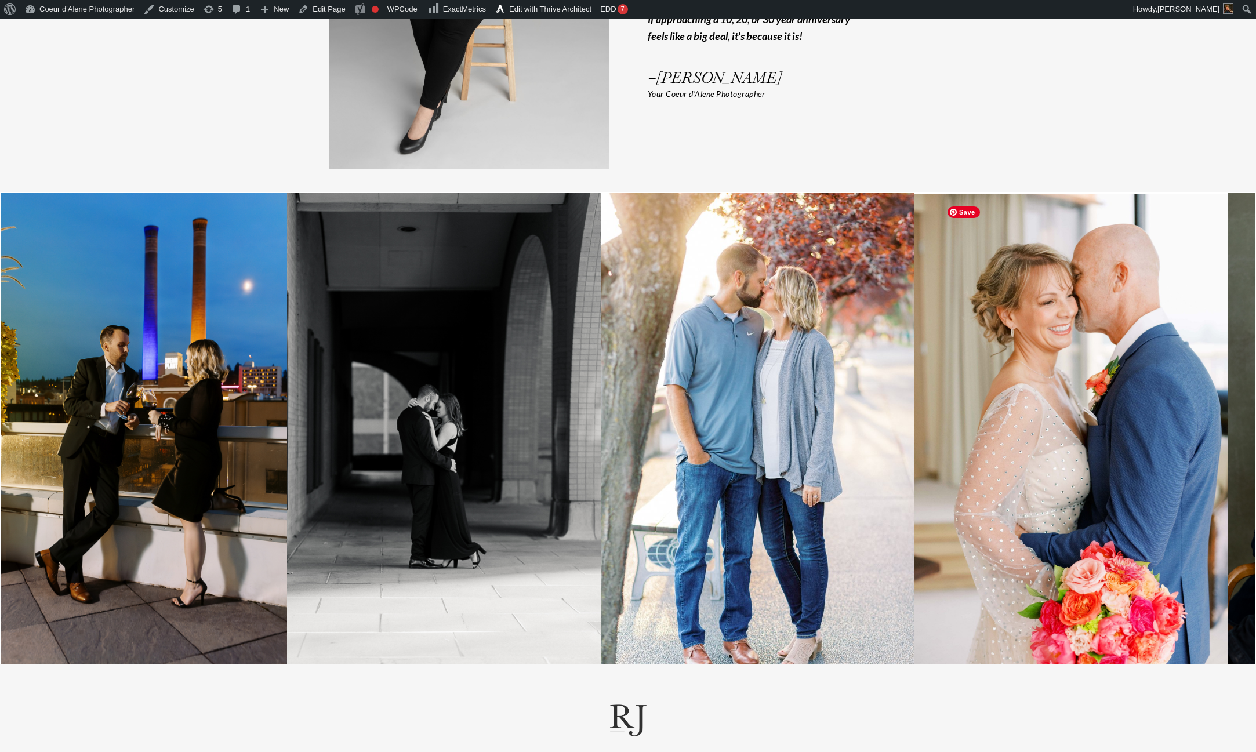
drag, startPoint x: 994, startPoint y: 501, endPoint x: 303, endPoint y: 495, distance: 691.4
click at [303, 495] on img at bounding box center [444, 428] width 314 height 471
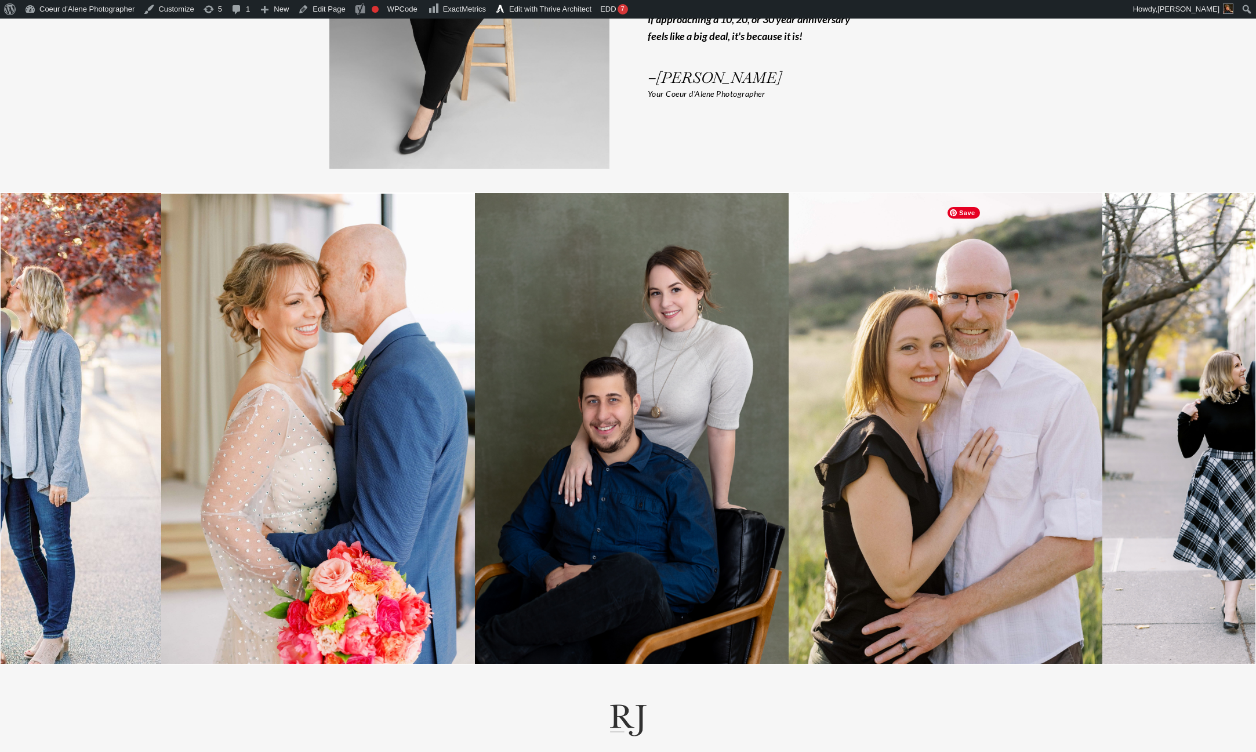
drag, startPoint x: 1036, startPoint y: 454, endPoint x: 260, endPoint y: 515, distance: 778.5
click at [260, 515] on img at bounding box center [318, 429] width 314 height 470
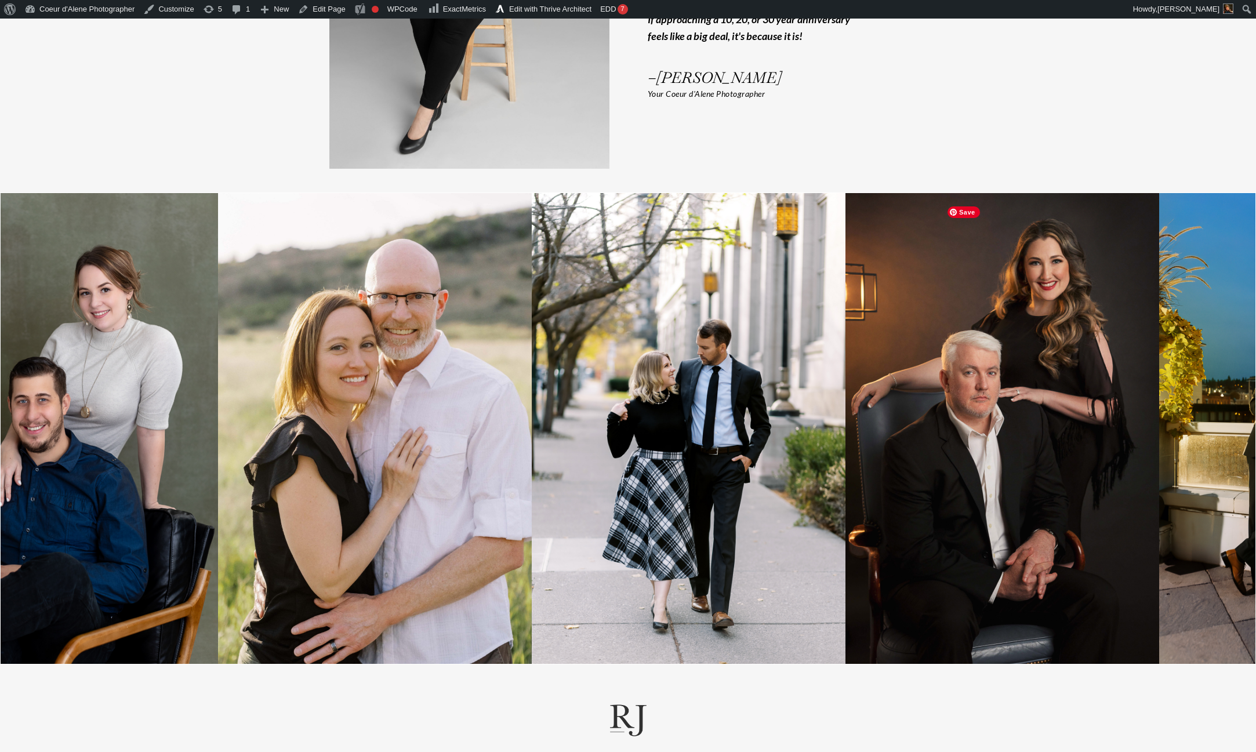
drag, startPoint x: 1034, startPoint y: 481, endPoint x: 309, endPoint y: 542, distance: 728.2
click at [309, 542] on img at bounding box center [375, 428] width 314 height 471
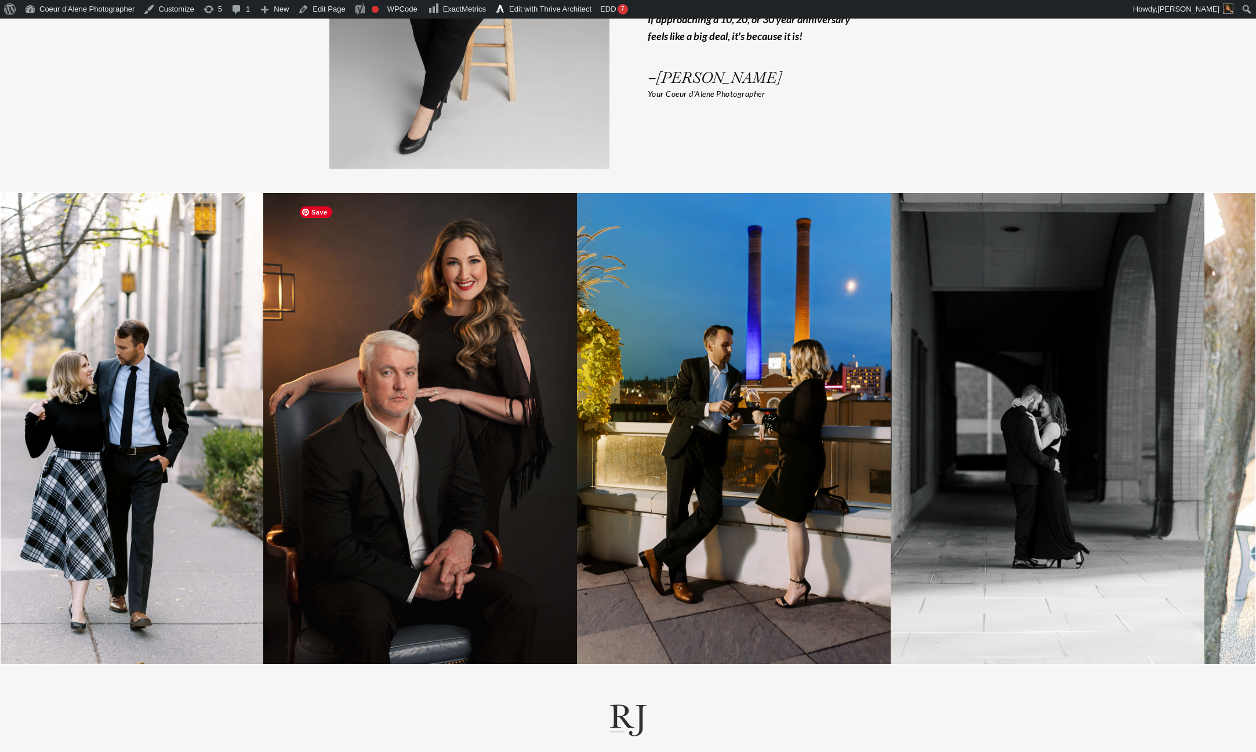
drag, startPoint x: 942, startPoint y: 499, endPoint x: 267, endPoint y: 555, distance: 677.5
click at [267, 555] on img at bounding box center [420, 428] width 314 height 471
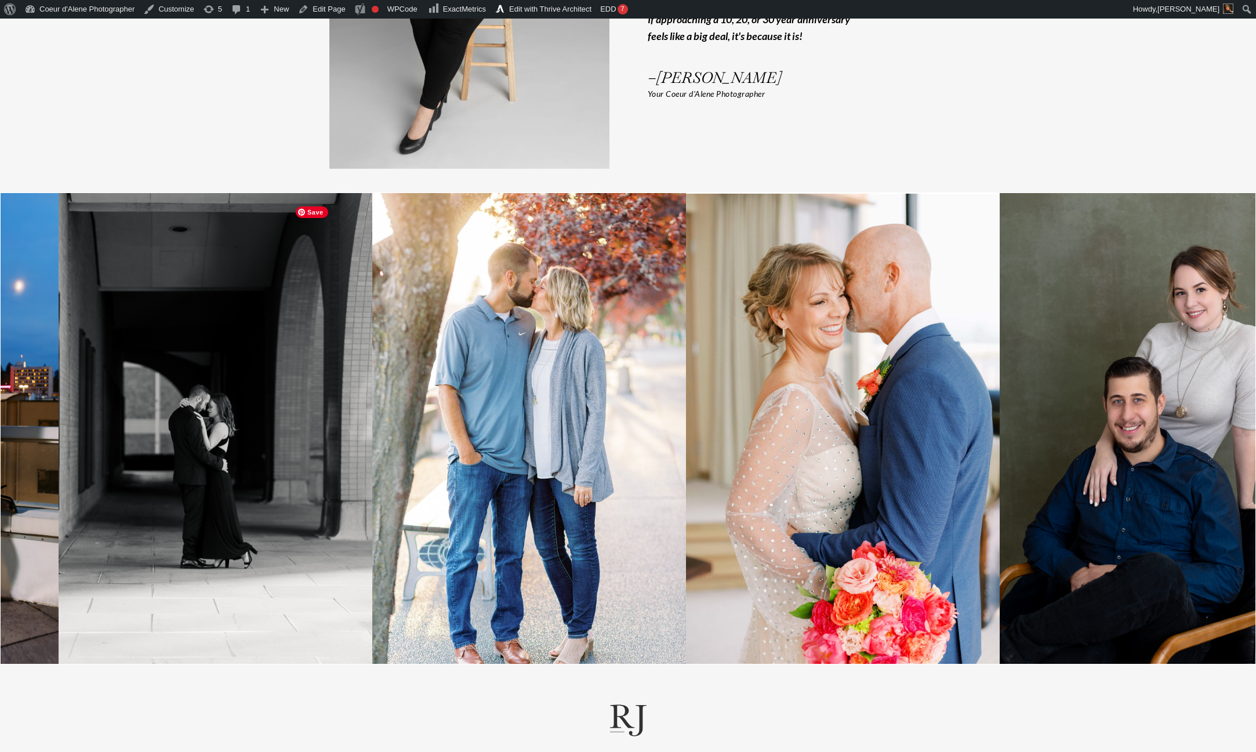
drag, startPoint x: 1038, startPoint y: 490, endPoint x: 160, endPoint y: 579, distance: 882.7
click at [160, 579] on img at bounding box center [216, 428] width 314 height 471
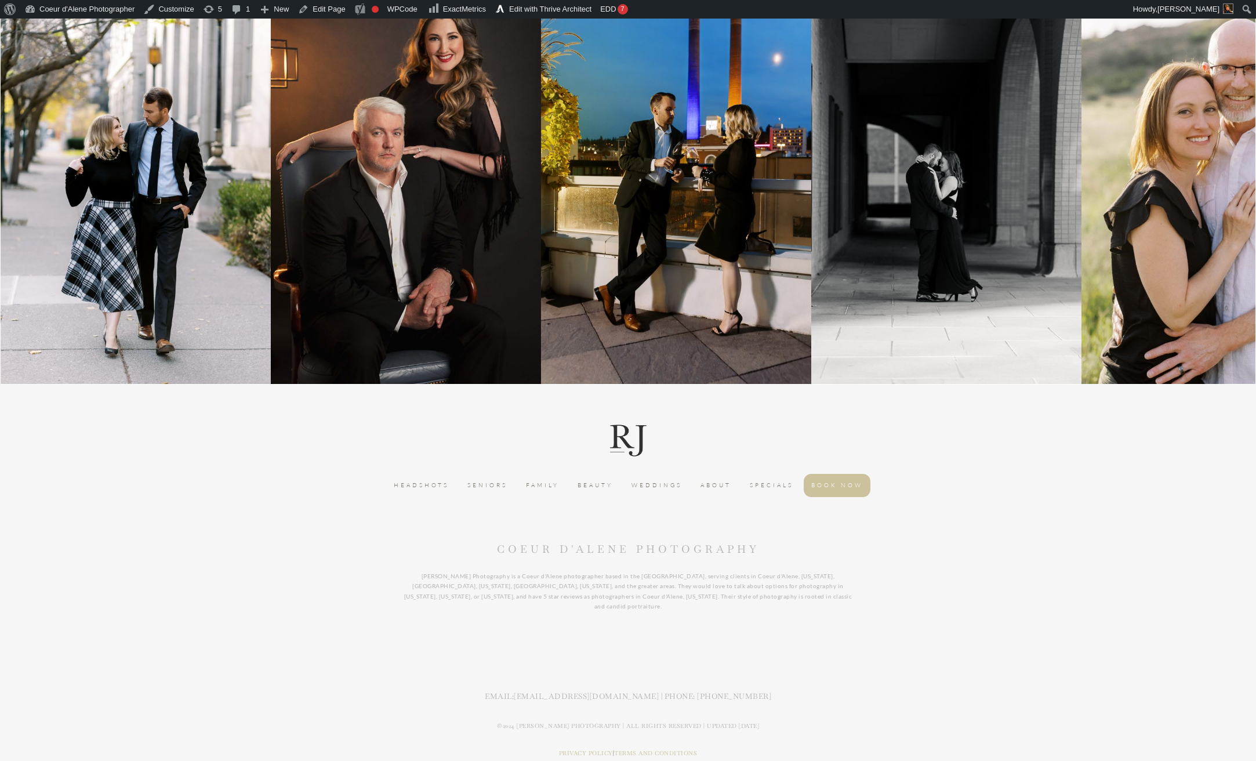
scroll to position [3637, 0]
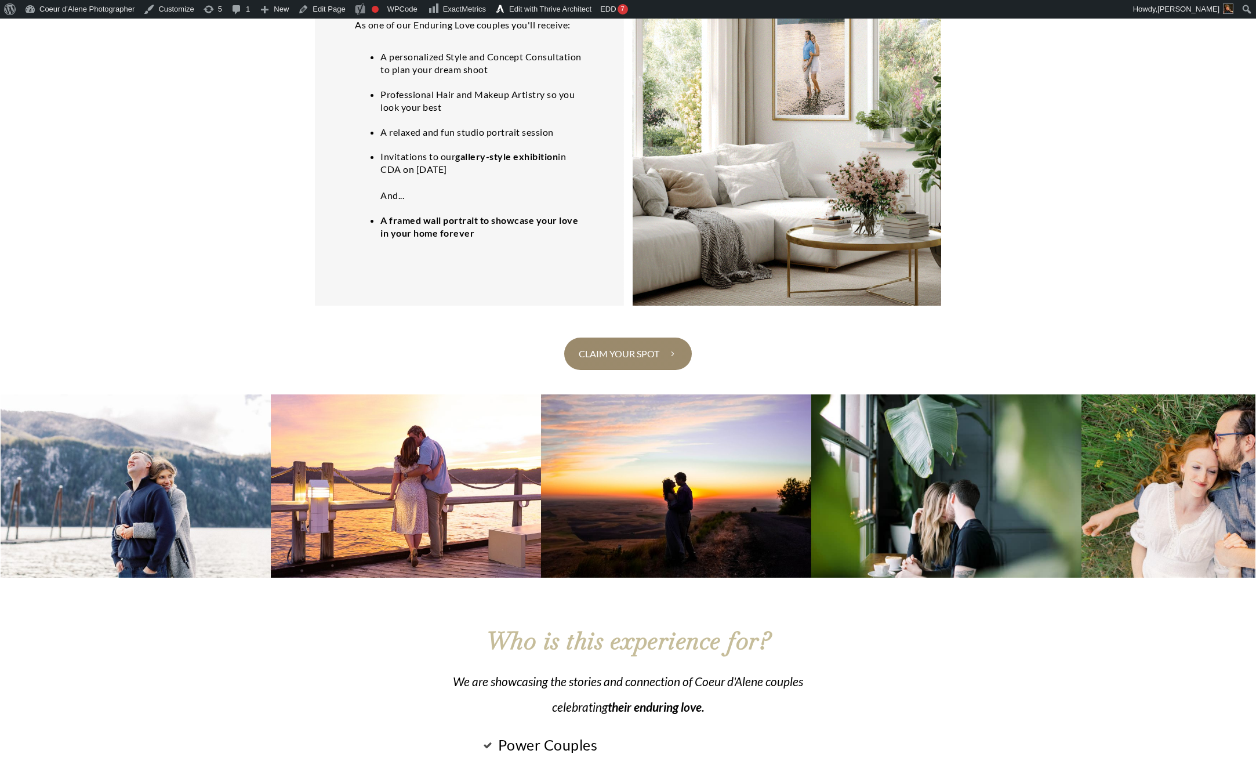
scroll to position [2174, 0]
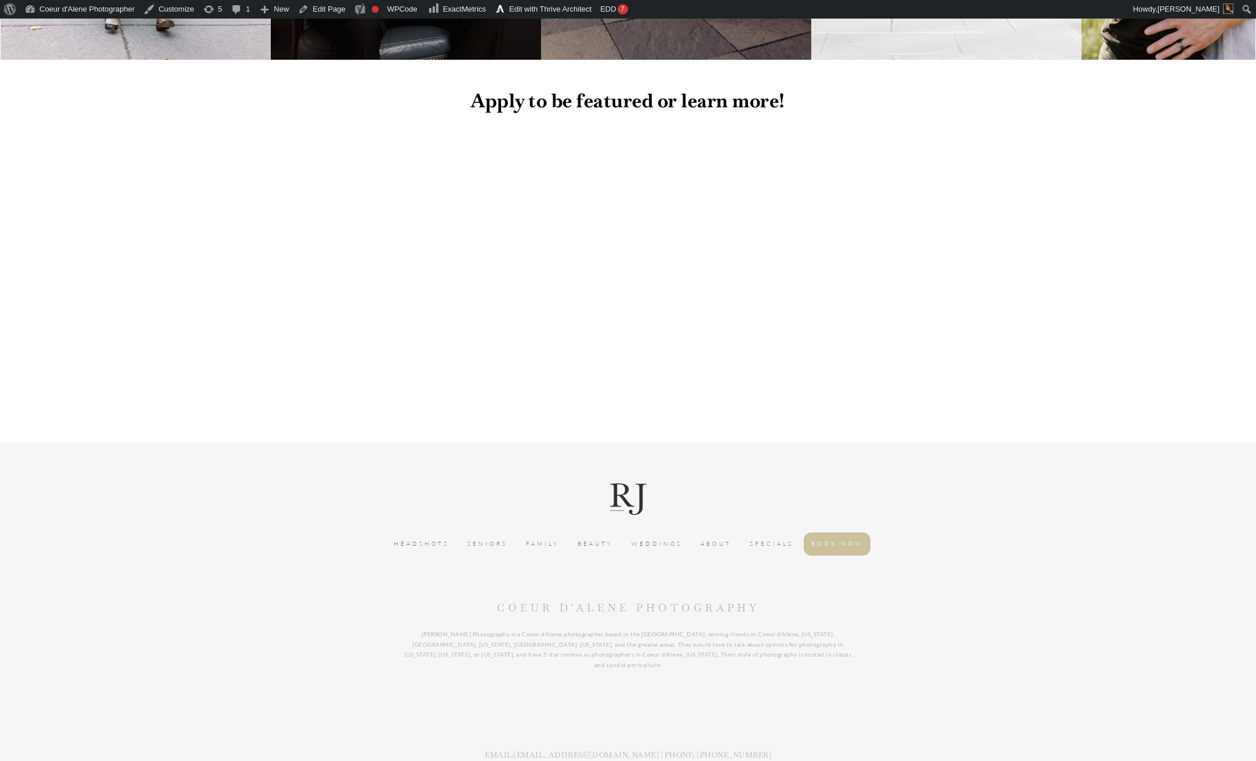
scroll to position [3961, 0]
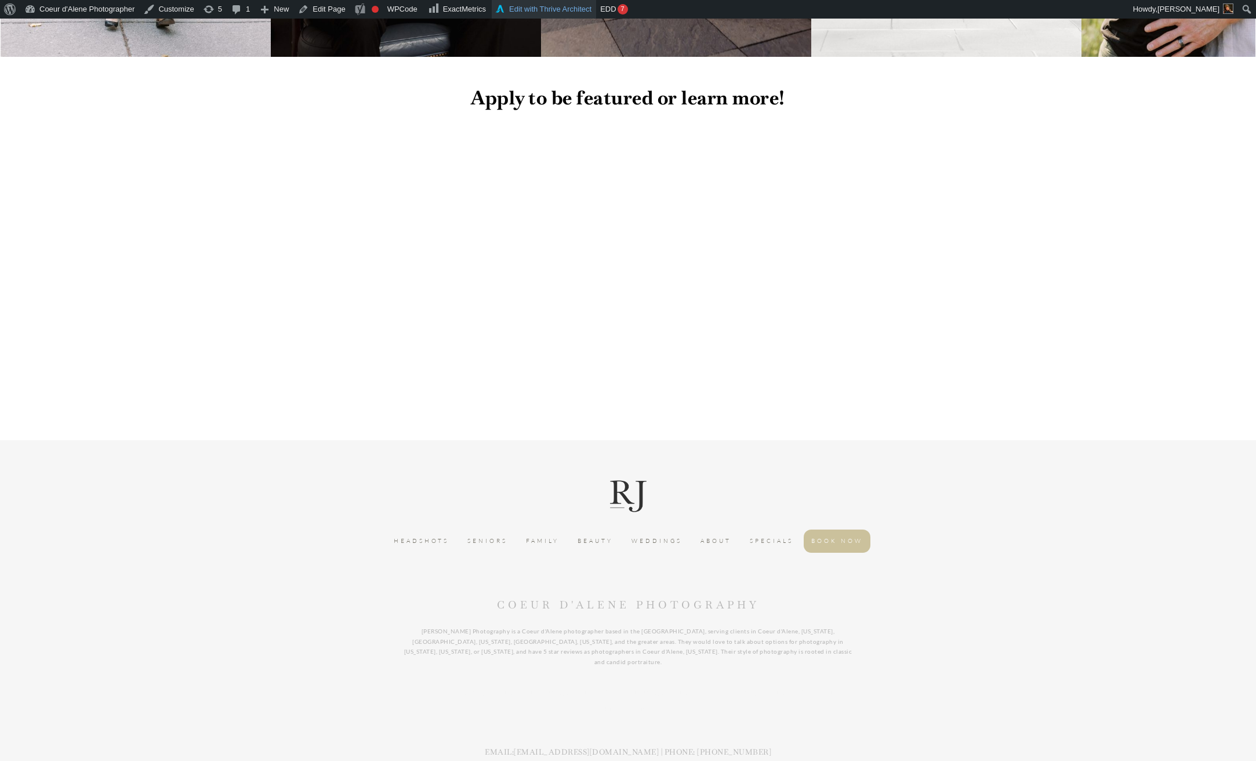
drag, startPoint x: 789, startPoint y: 238, endPoint x: 608, endPoint y: 6, distance: 294.2
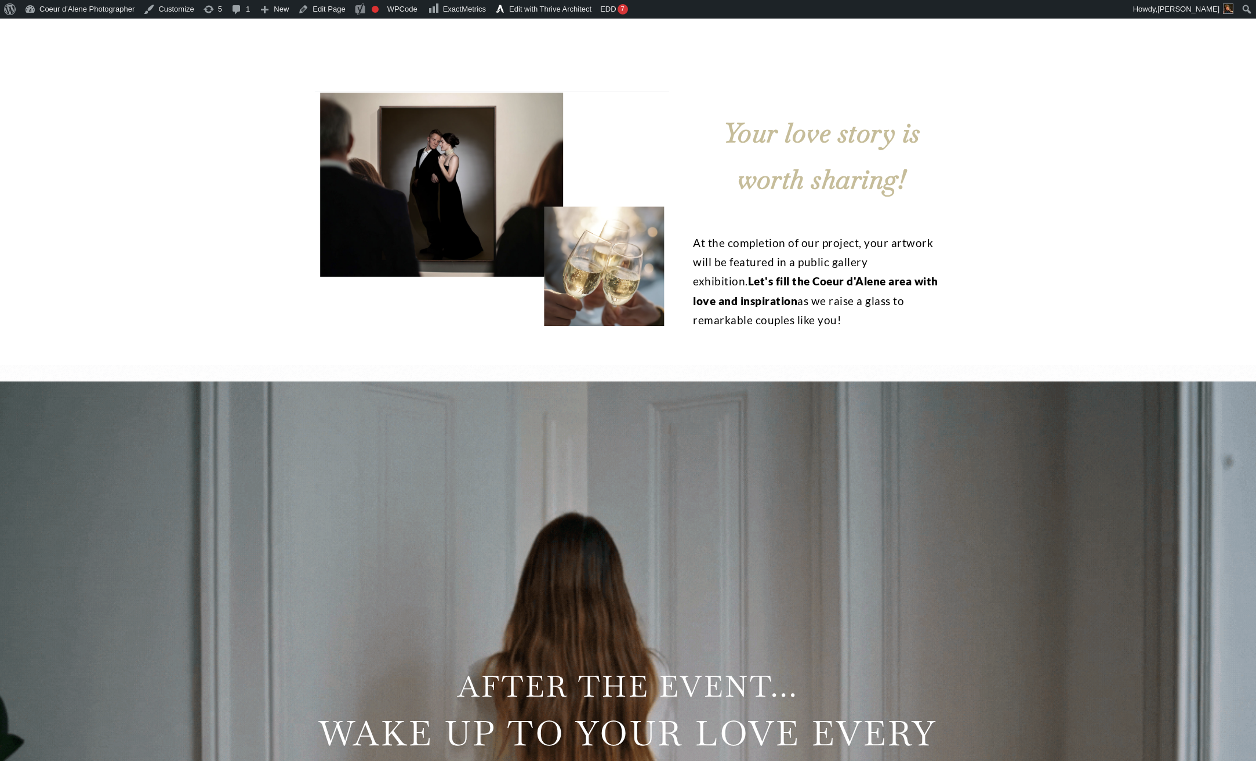
scroll to position [581, 0]
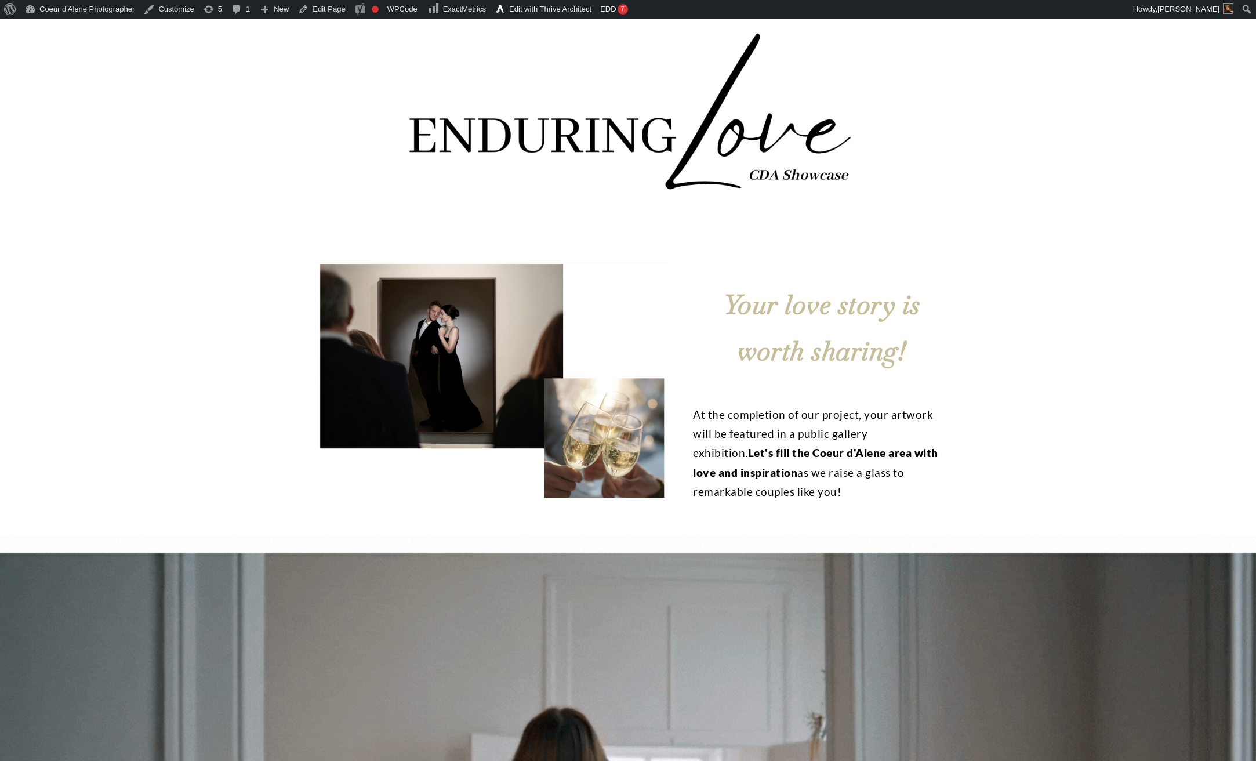
click at [807, 327] on p "Your love story is worth sharing!" at bounding box center [821, 328] width 256 height 111
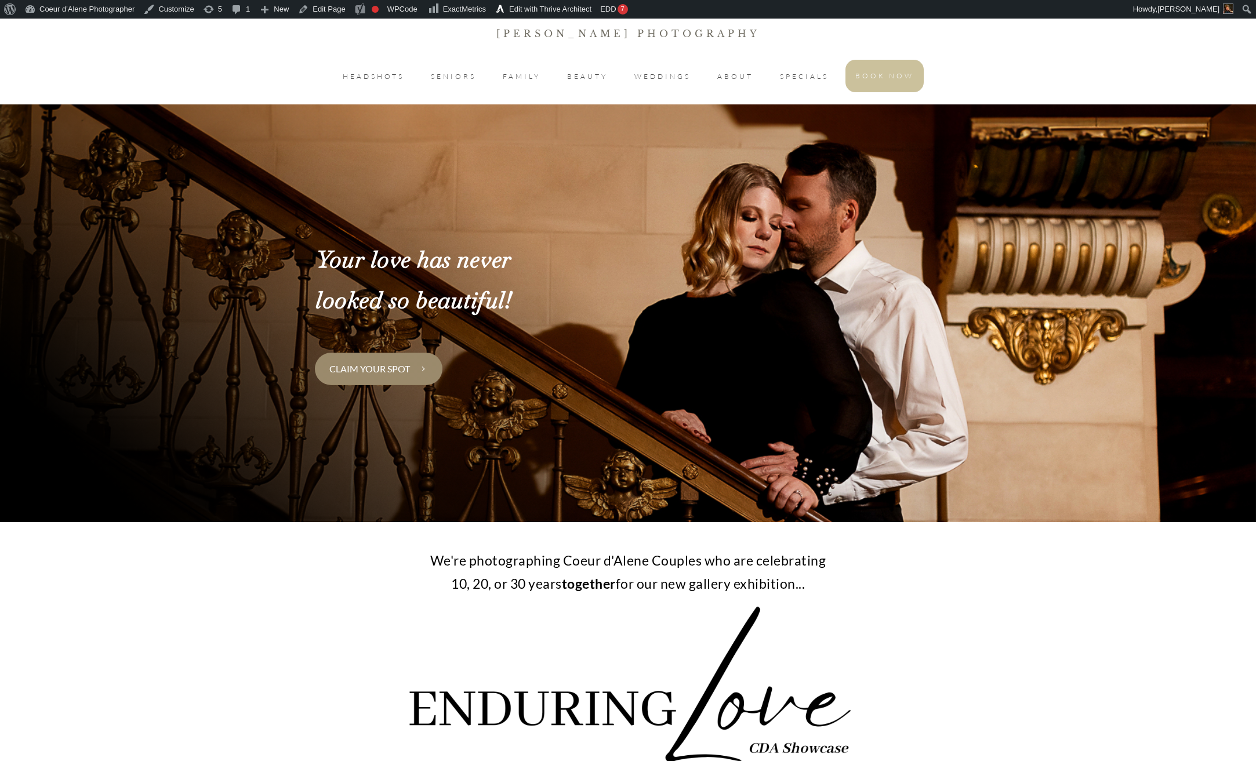
scroll to position [0, 0]
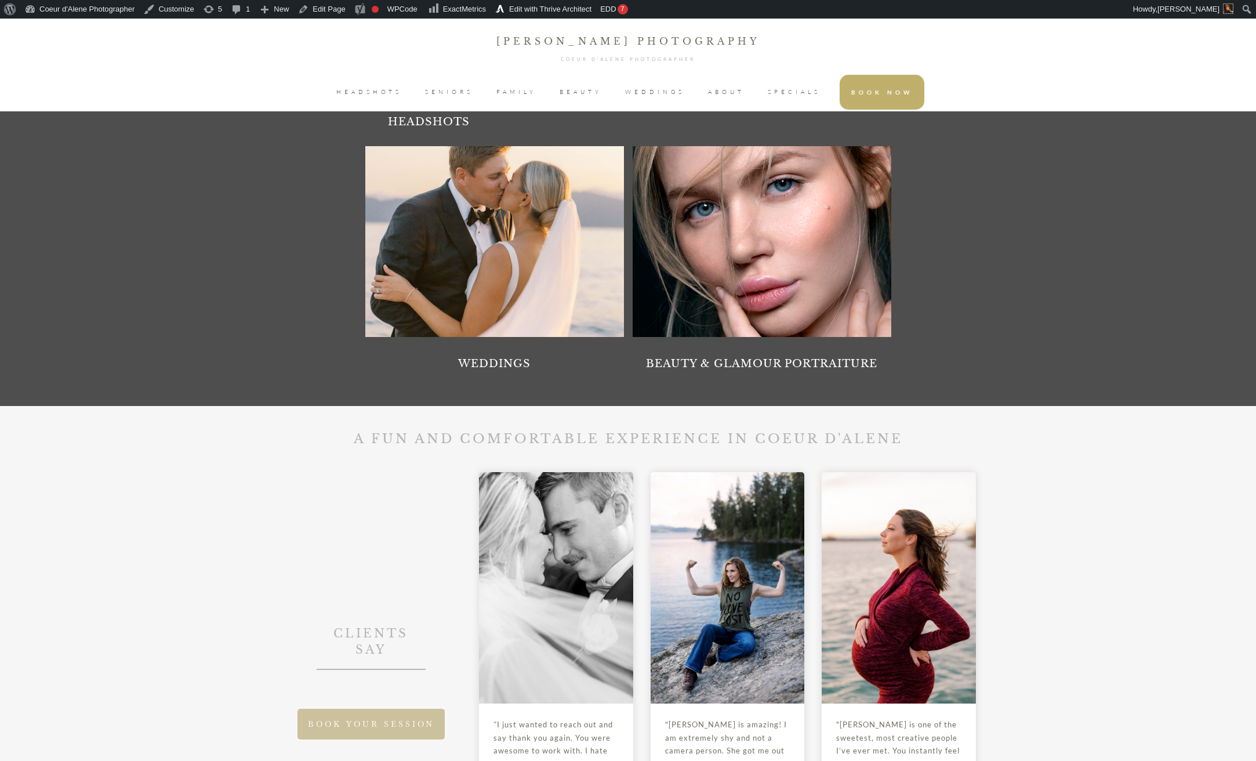
scroll to position [1314, 0]
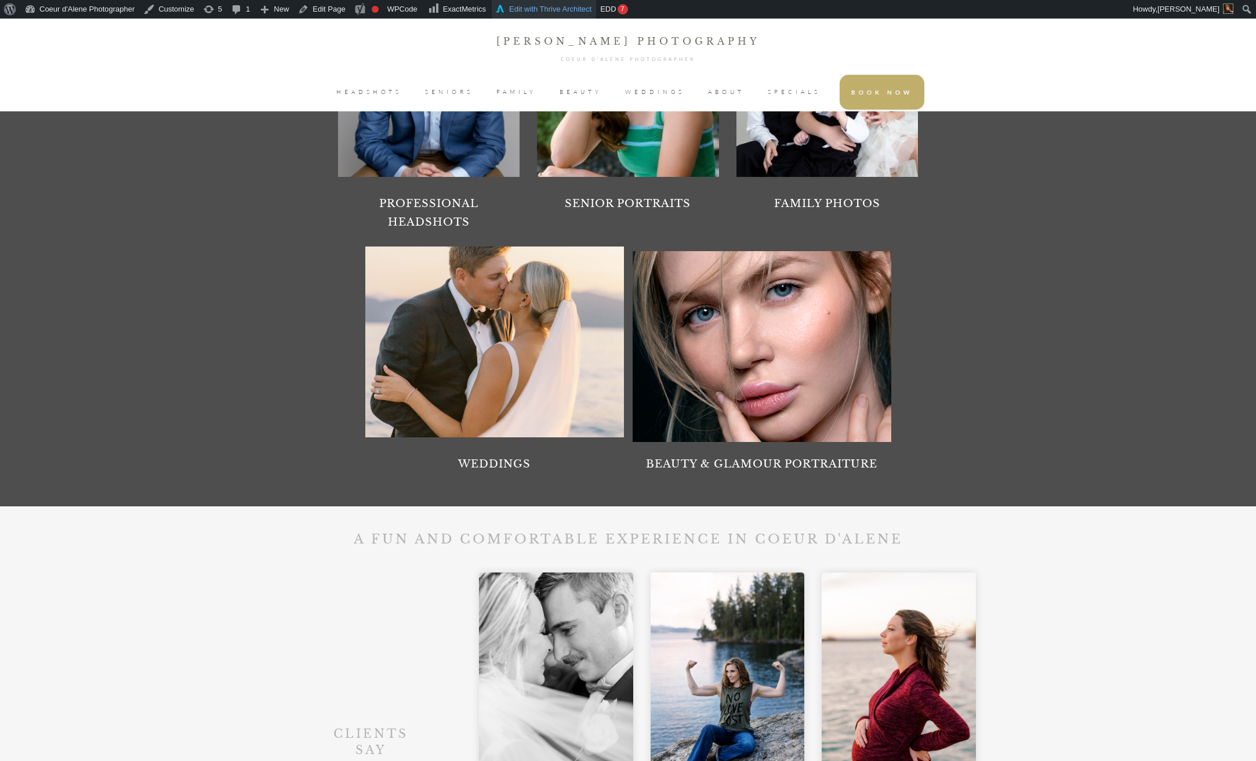
click at [532, 6] on link "Edit with Thrive Architect" at bounding box center [544, 9] width 104 height 19
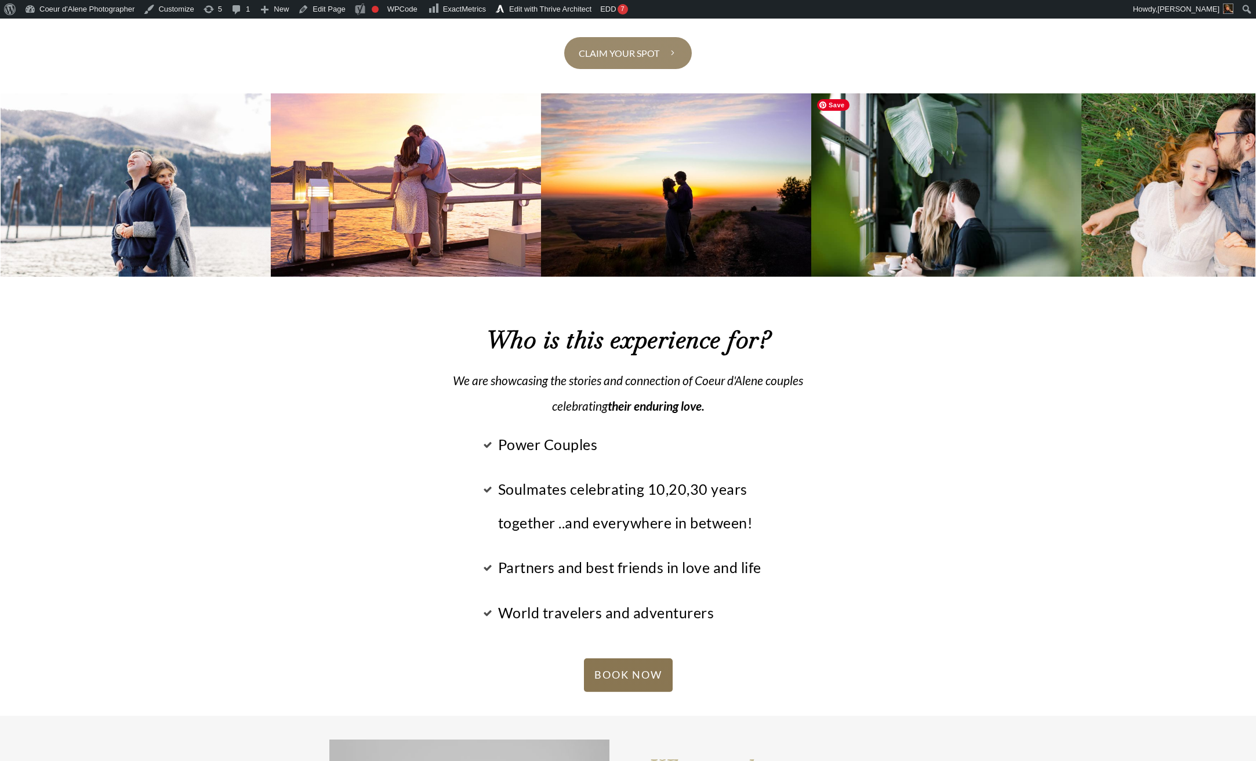
scroll to position [2579, 0]
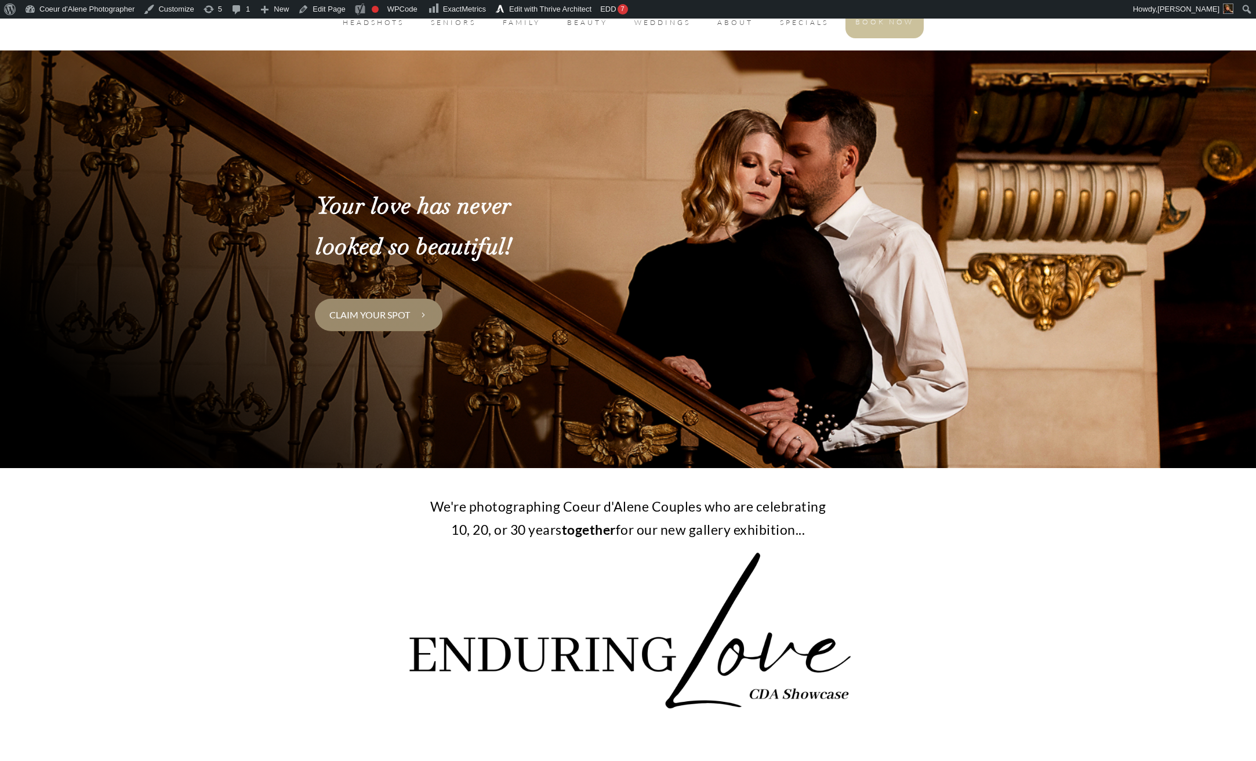
scroll to position [0, 0]
